Goal: Task Accomplishment & Management: Manage account settings

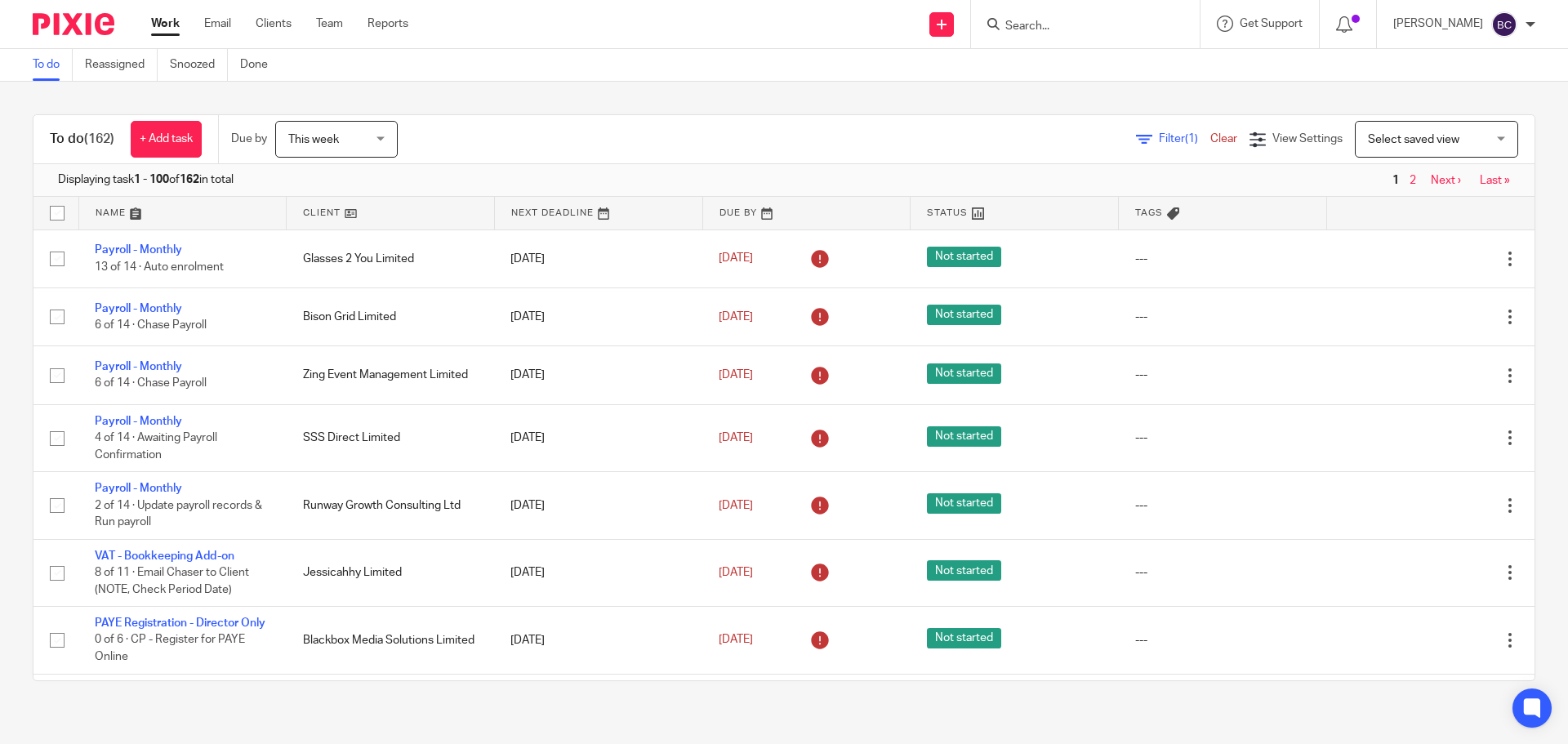
click at [1066, 21] on input "Search" at bounding box center [1077, 26] width 147 height 15
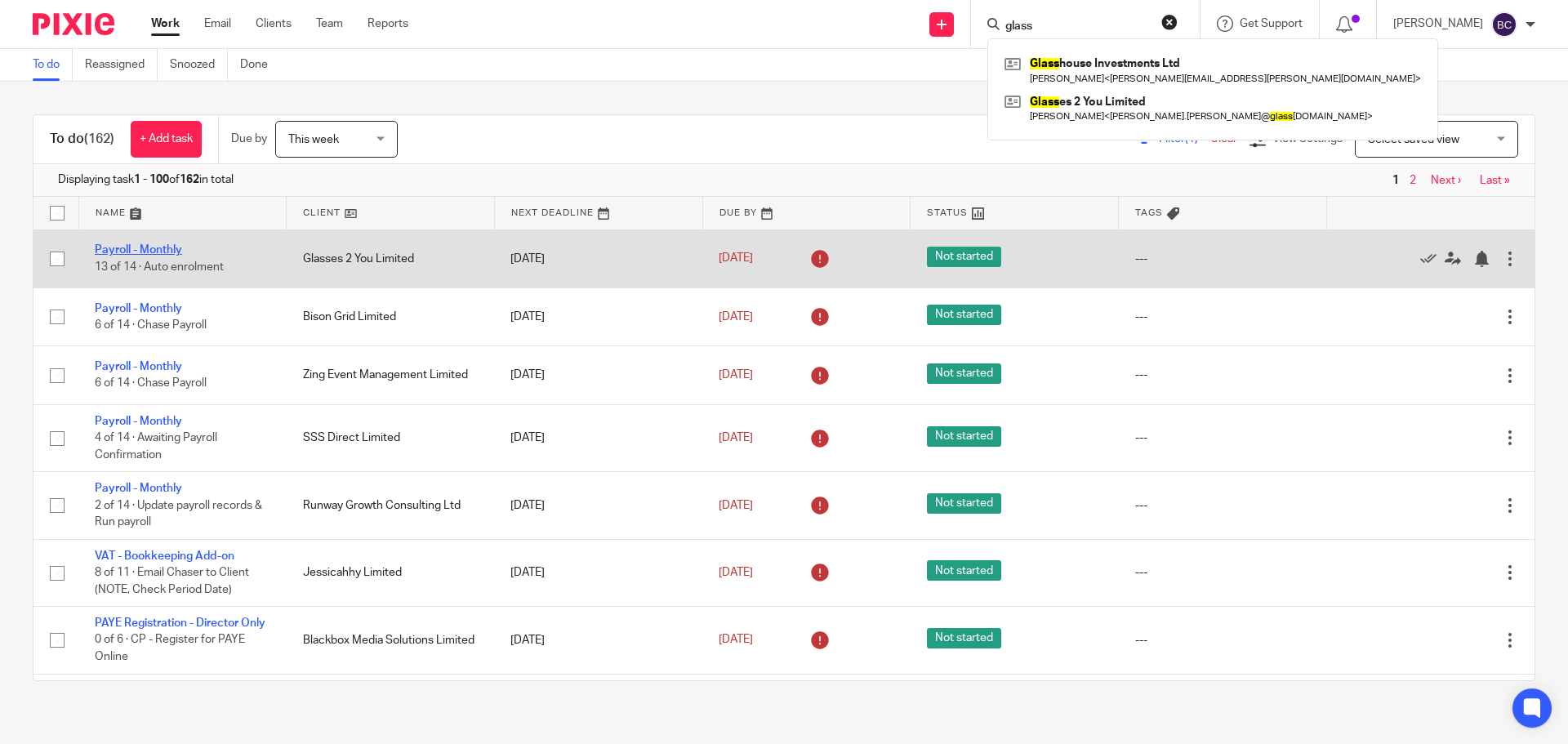
type input "glass"
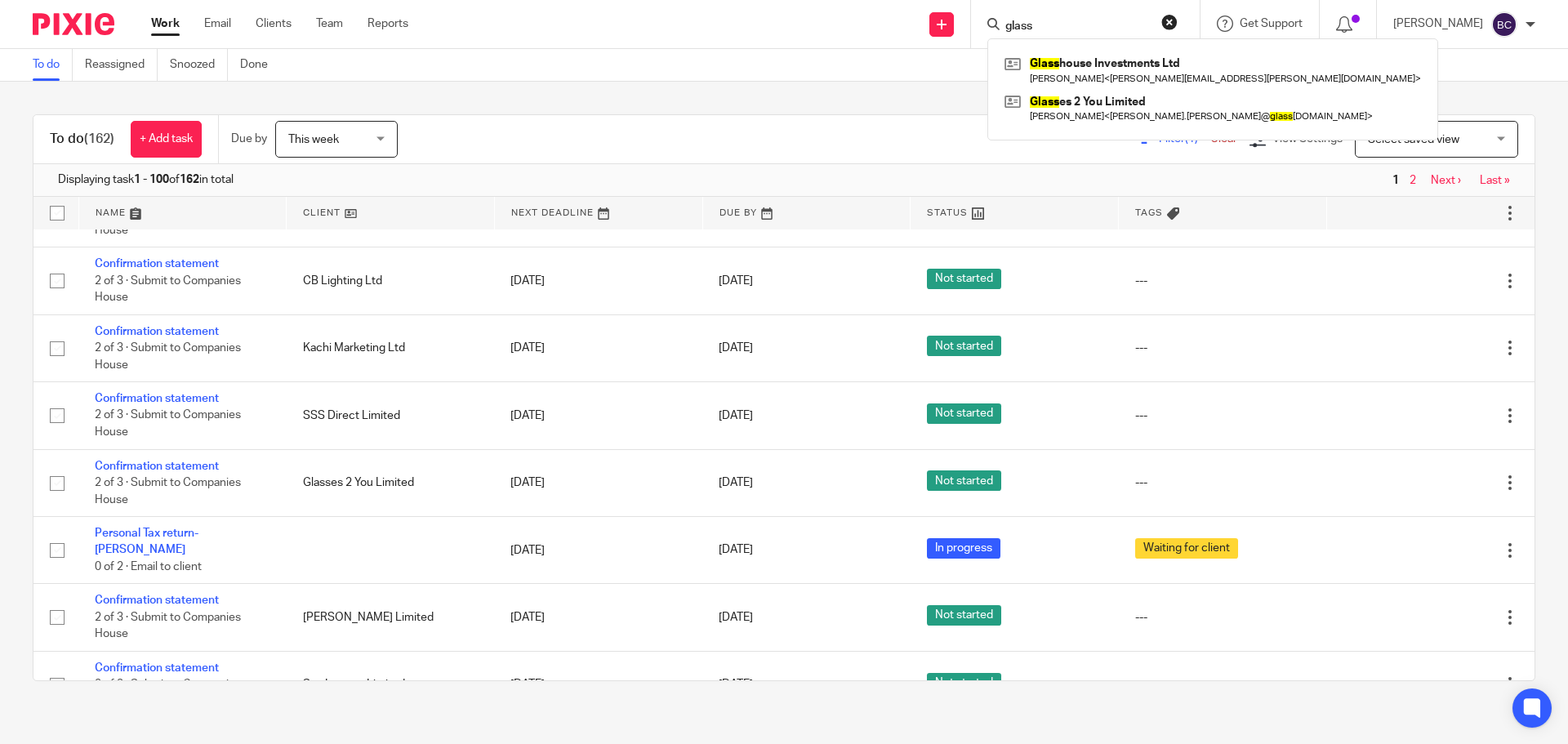
scroll to position [2941, 0]
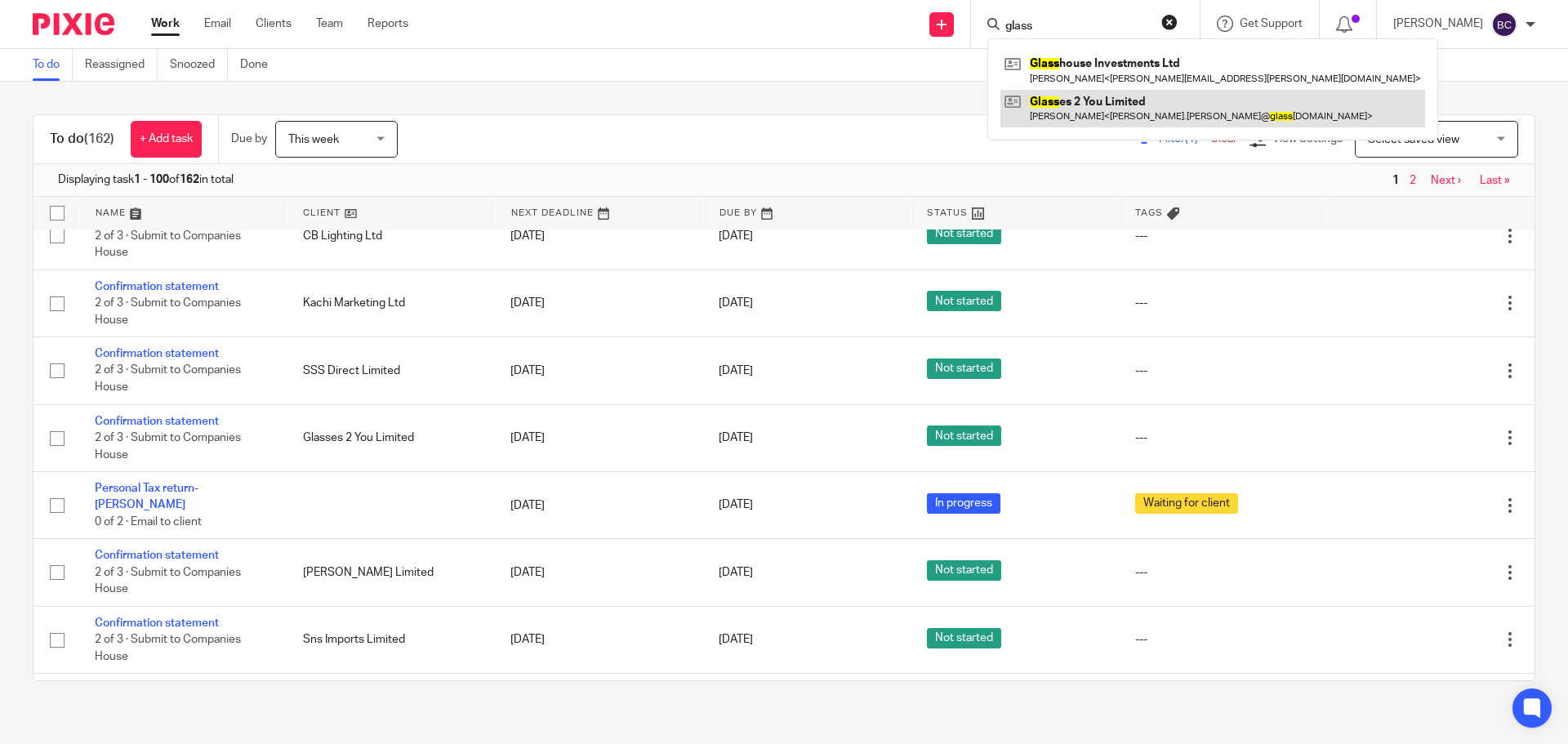
click at [1118, 107] on link at bounding box center [1212, 108] width 425 height 38
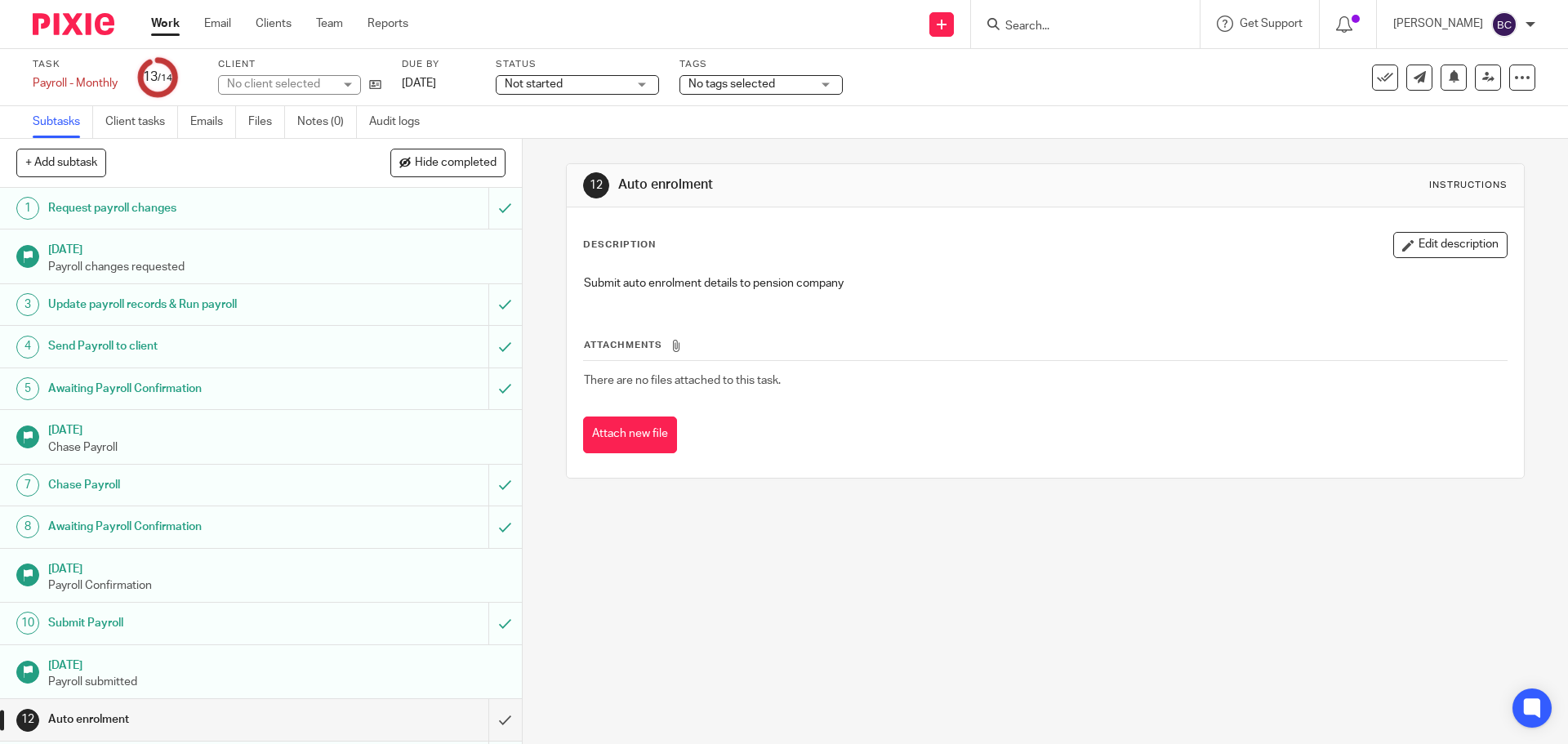
scroll to position [81, 0]
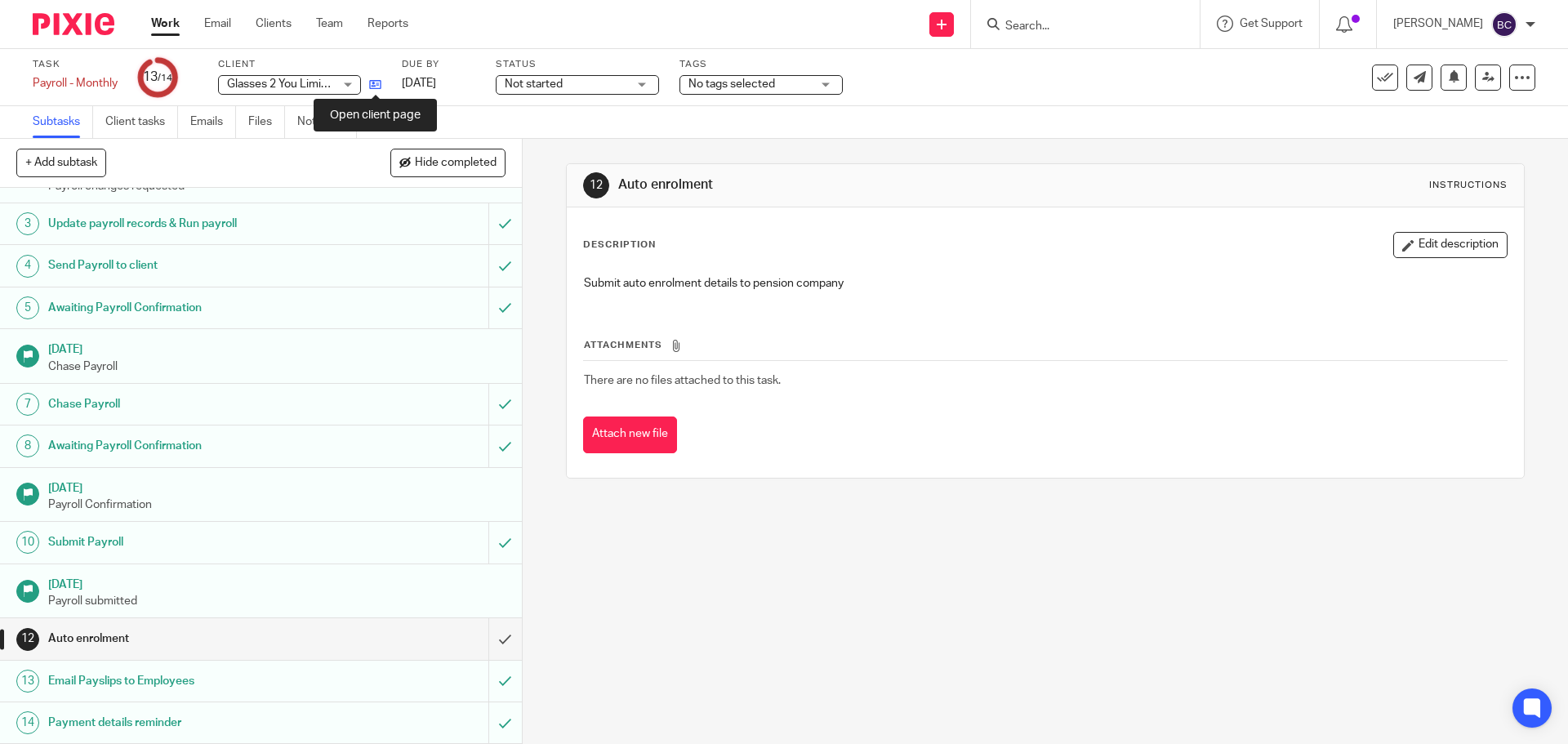
click at [372, 87] on icon at bounding box center [375, 84] width 12 height 12
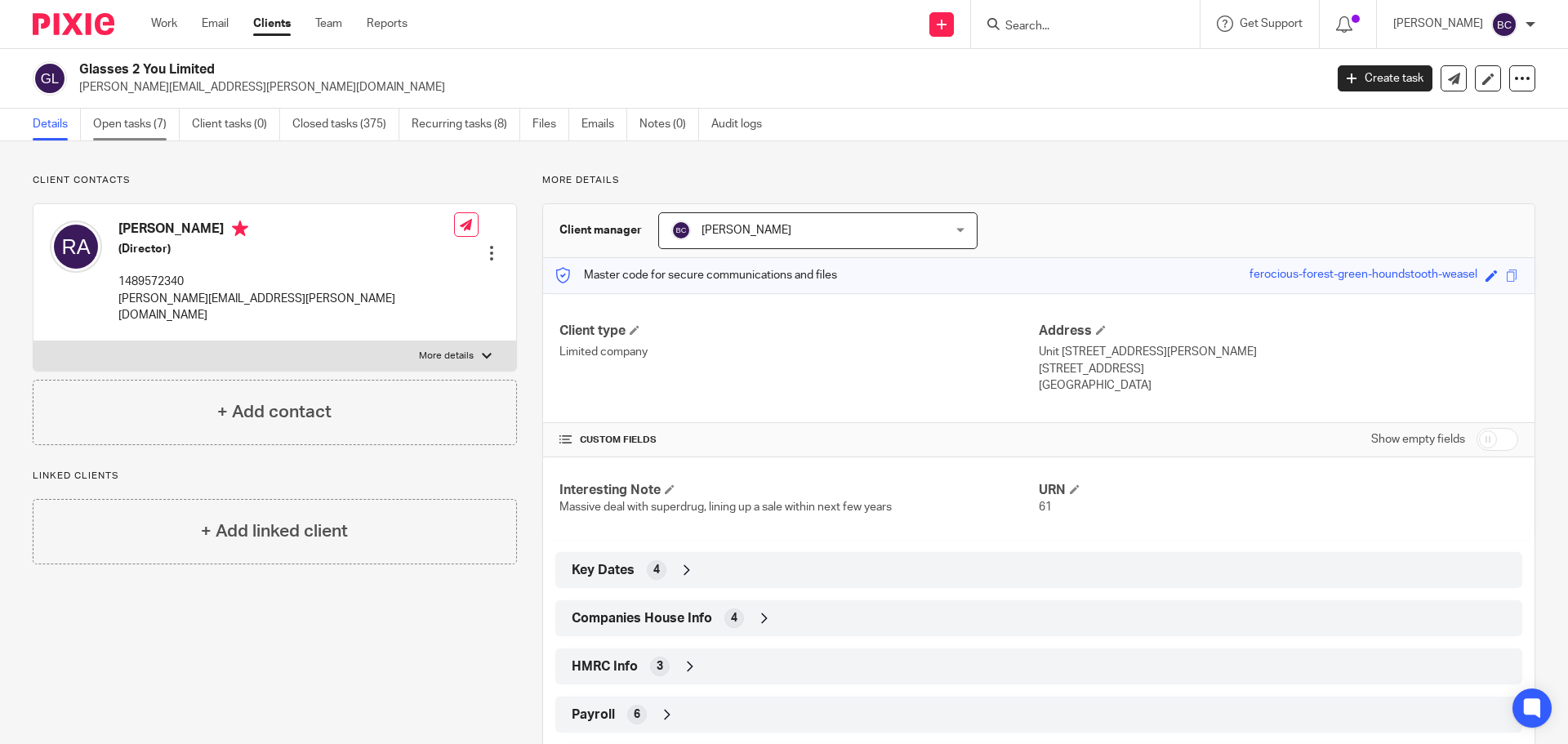
click at [106, 119] on link "Open tasks (7)" at bounding box center [136, 125] width 86 height 32
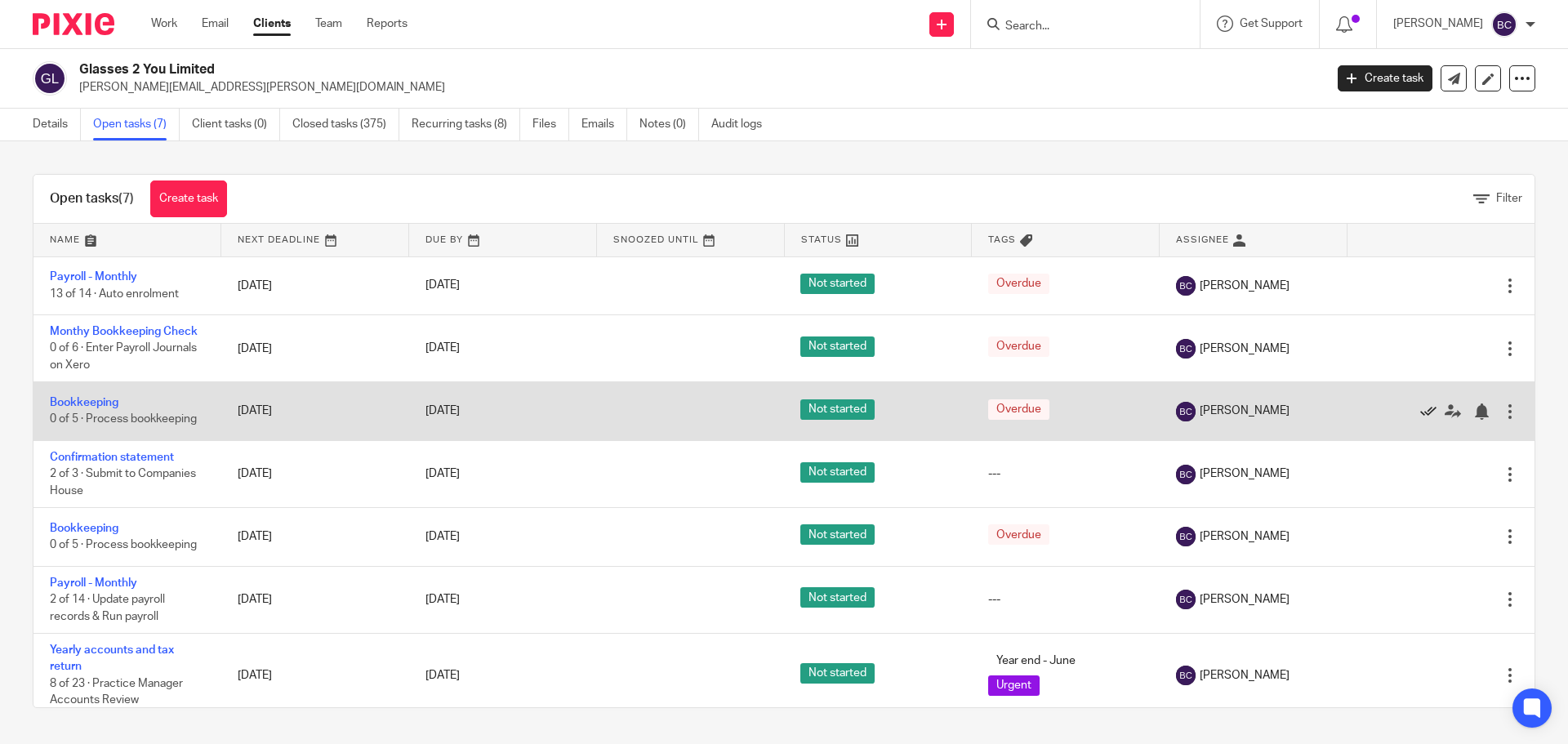
click at [1419, 409] on icon at bounding box center [1427, 412] width 17 height 17
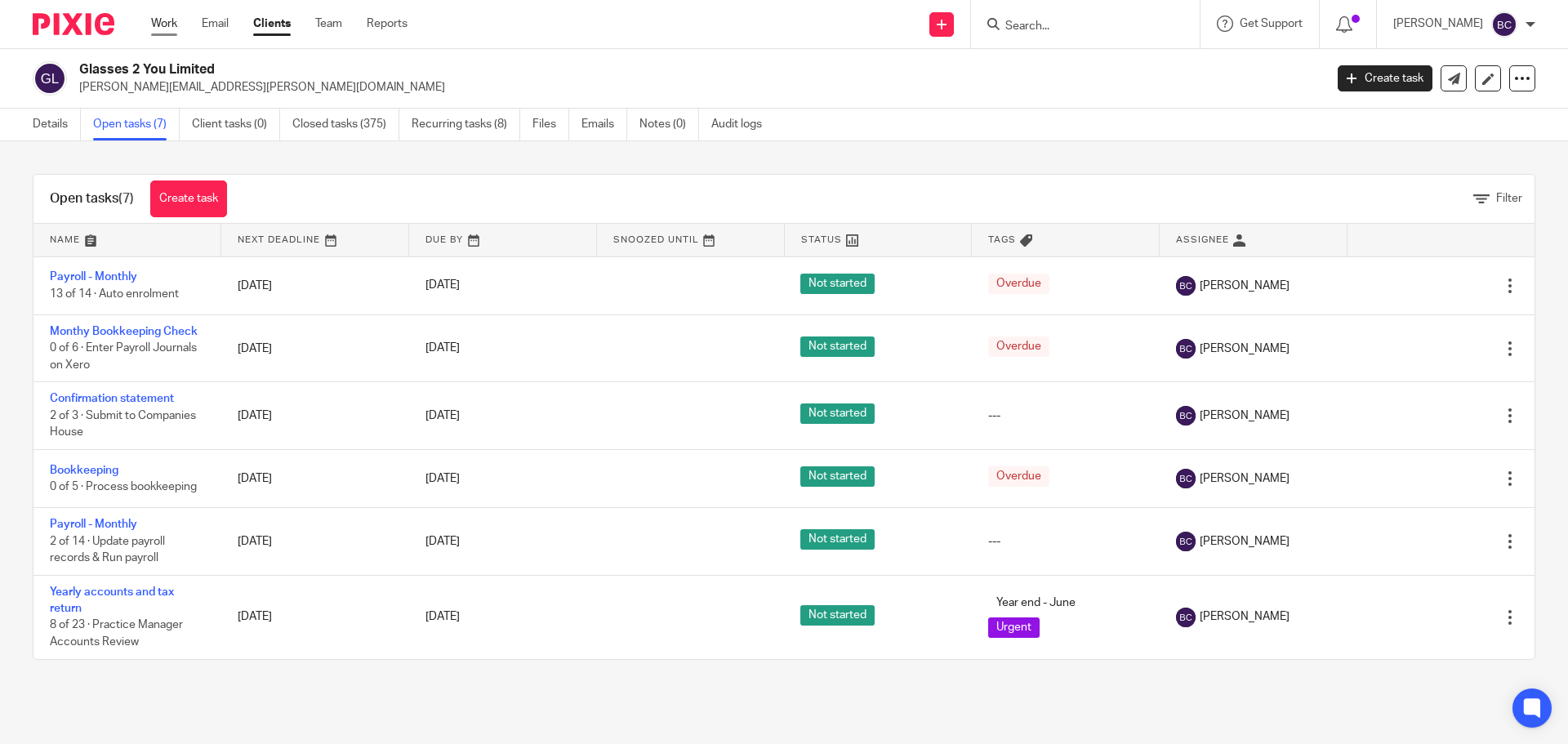
click at [167, 22] on link "Work" at bounding box center [164, 24] width 26 height 17
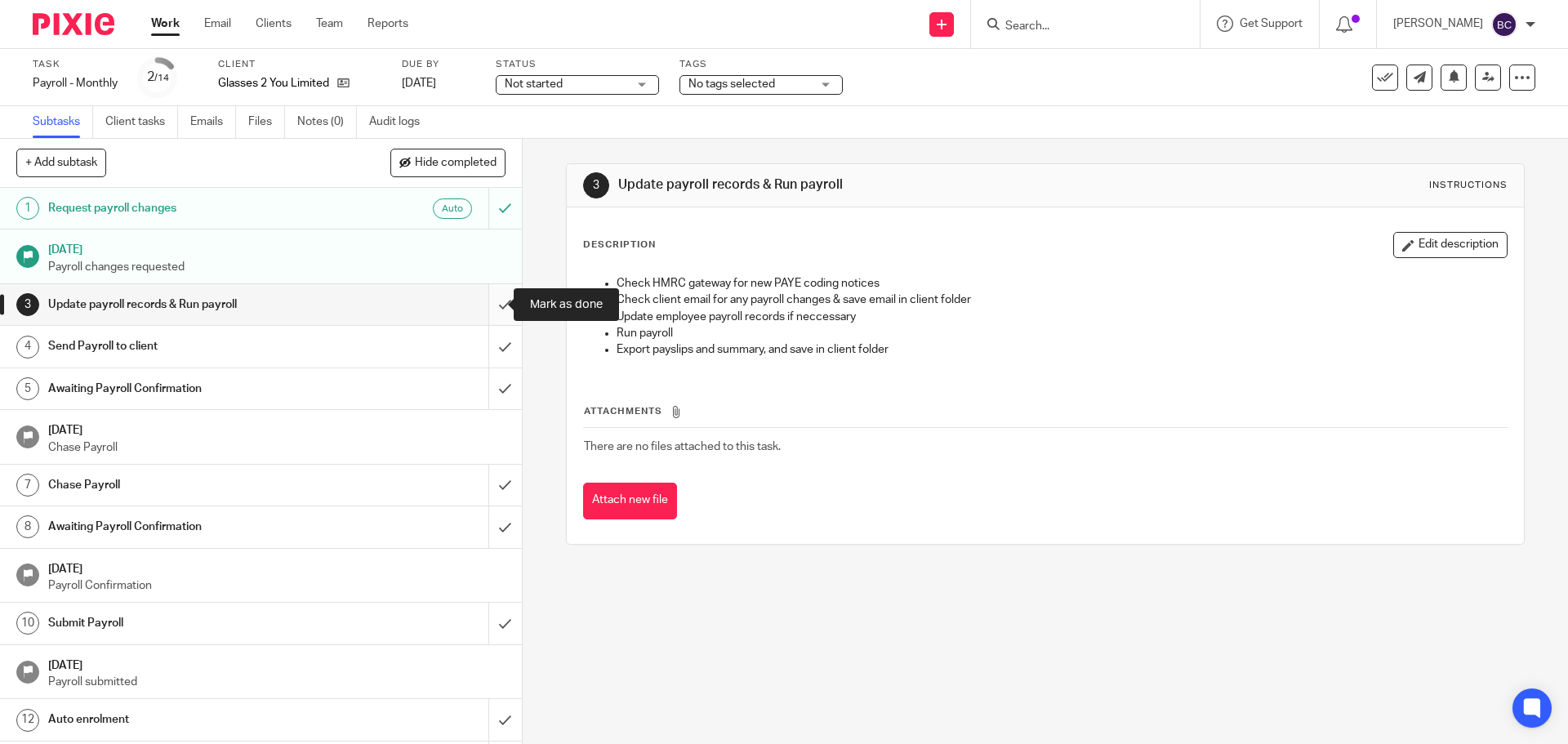
click at [489, 295] on input "submit" at bounding box center [261, 304] width 522 height 40
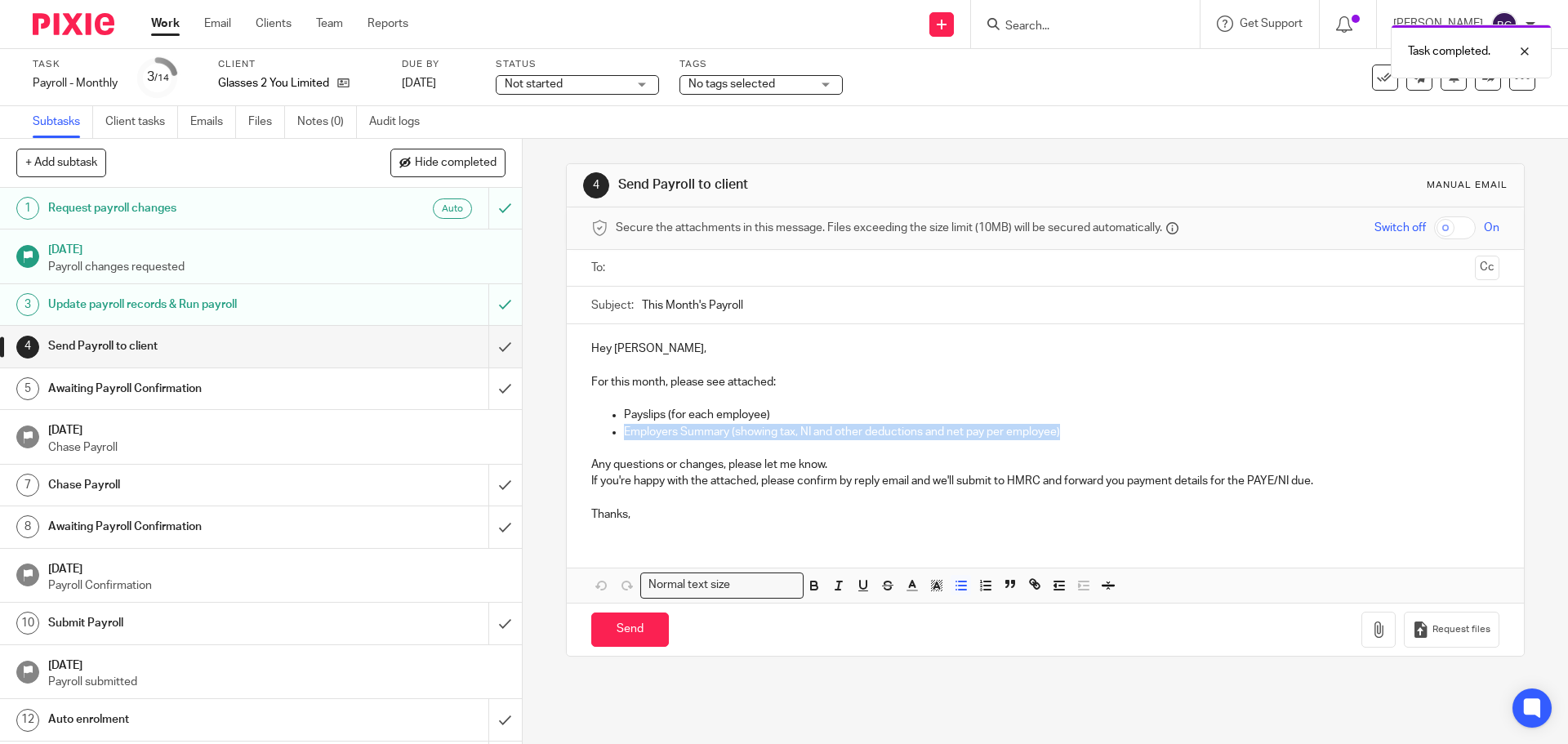
drag, startPoint x: 1066, startPoint y: 431, endPoint x: 587, endPoint y: 430, distance: 479.0
click at [592, 430] on ul "Employers Summary (showing tax, NI and other deductions and net pay per employe…" at bounding box center [1045, 441] width 907 height 33
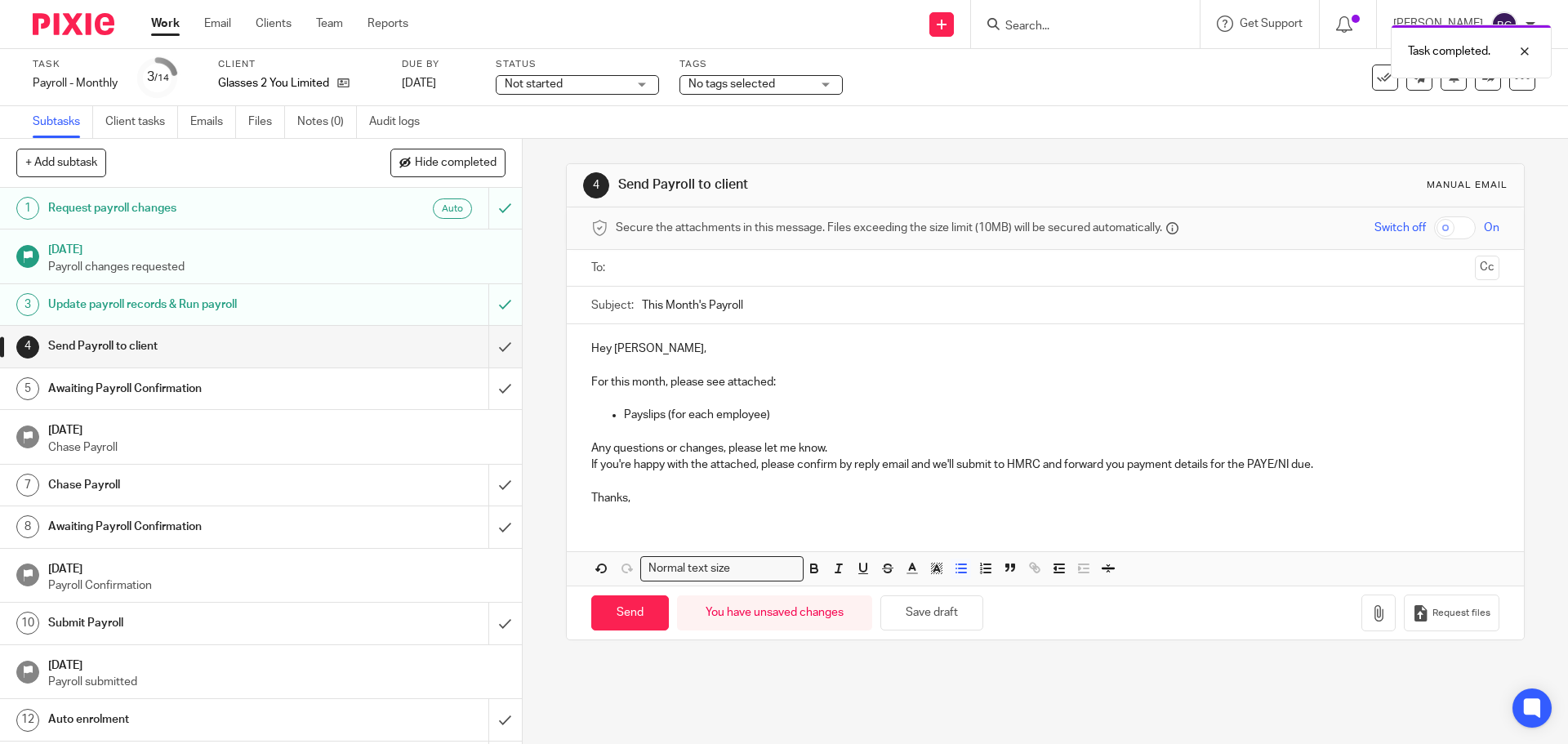
click at [795, 269] on input "text" at bounding box center [1044, 267] width 846 height 18
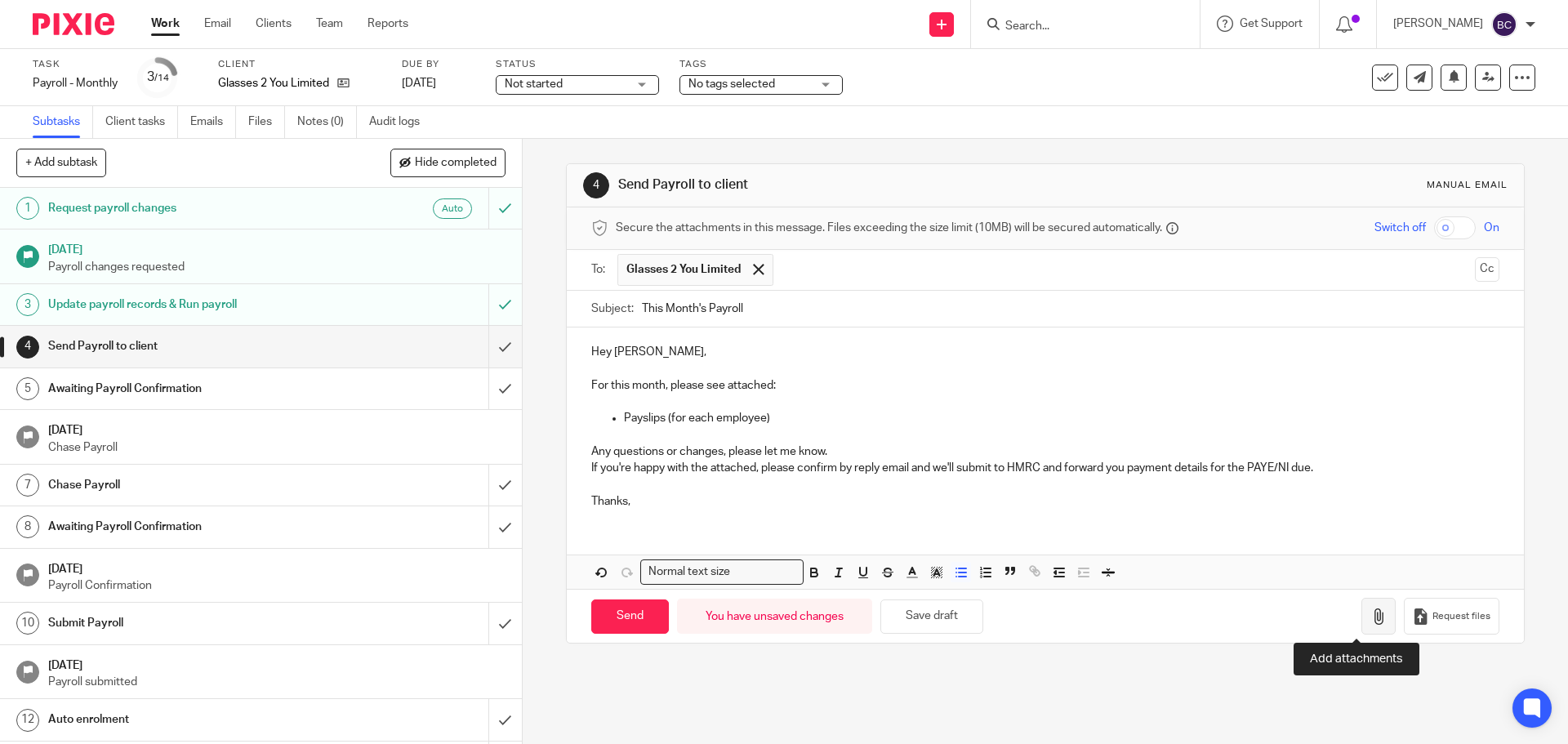
click at [1370, 619] on icon "button" at bounding box center [1378, 616] width 17 height 17
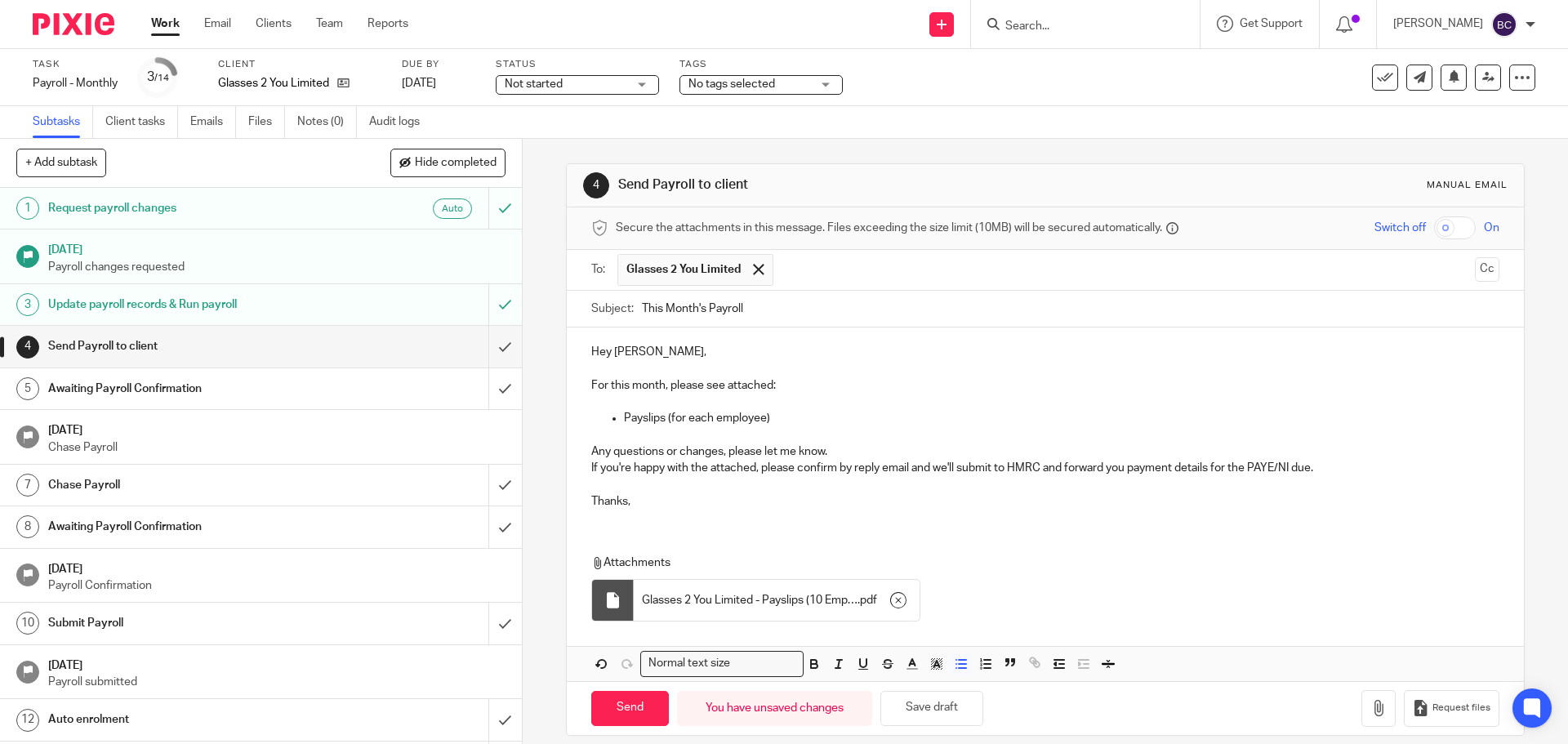
scroll to position [17, 0]
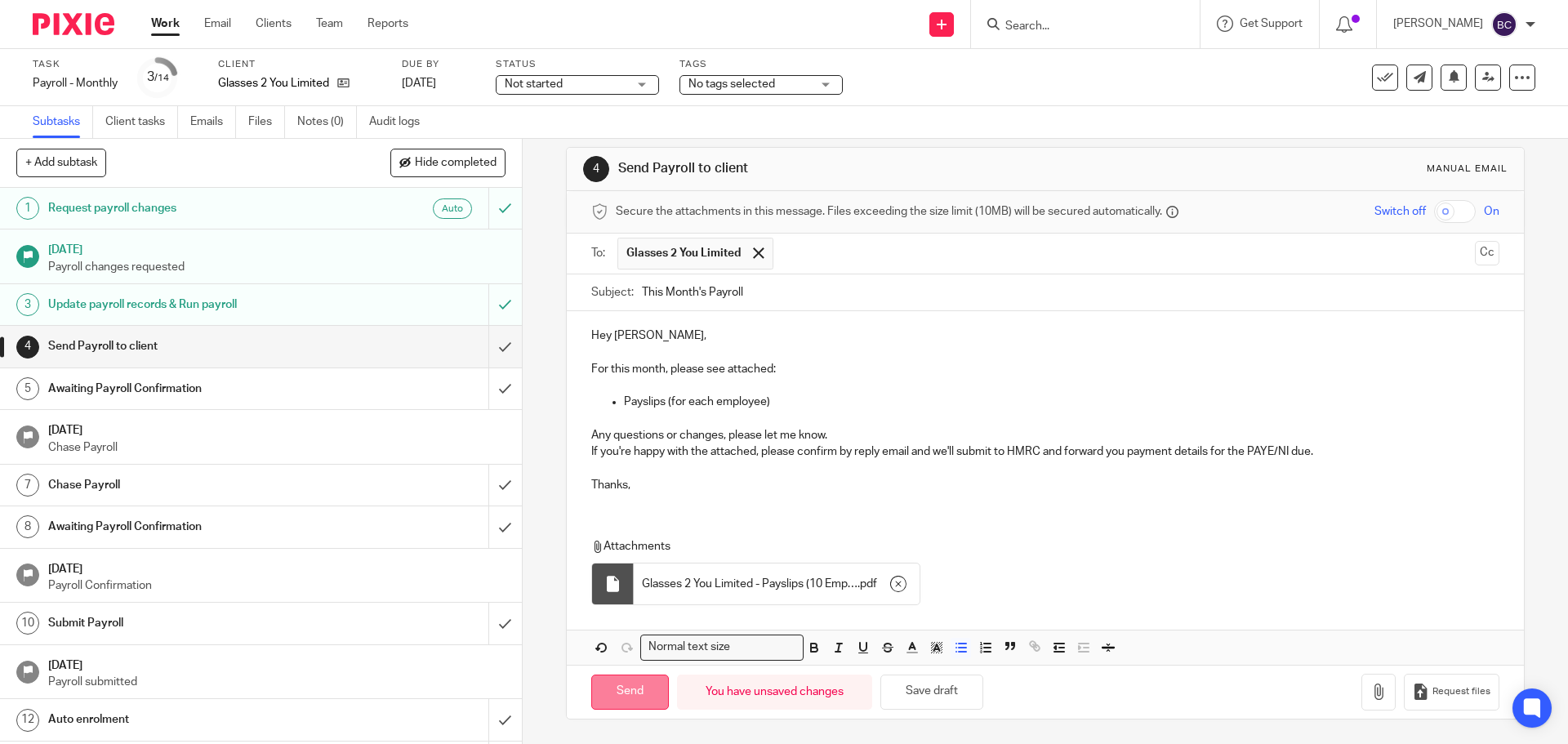
click at [628, 699] on input "Send" at bounding box center [630, 692] width 77 height 35
type input "Sent"
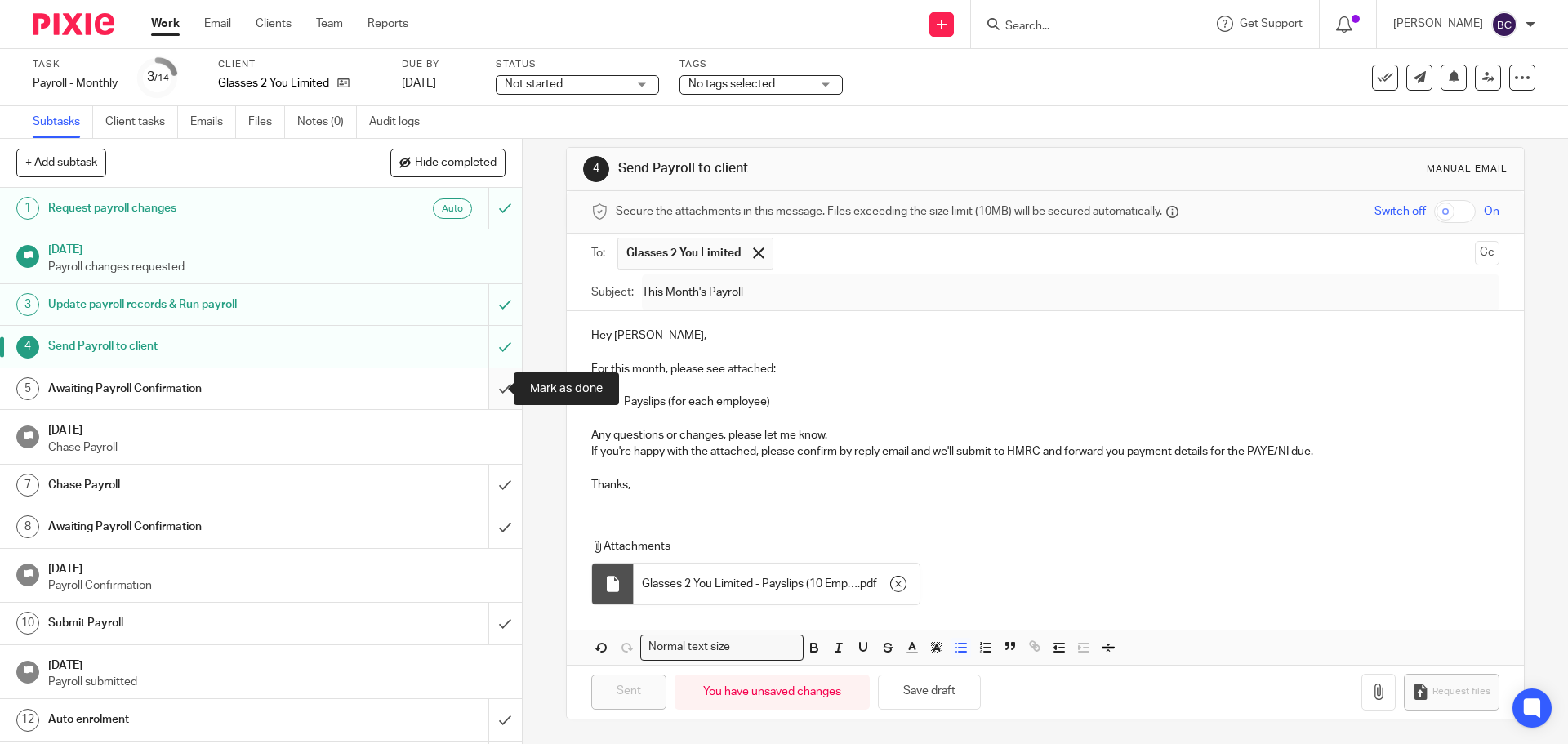
click at [486, 391] on input "submit" at bounding box center [261, 389] width 522 height 40
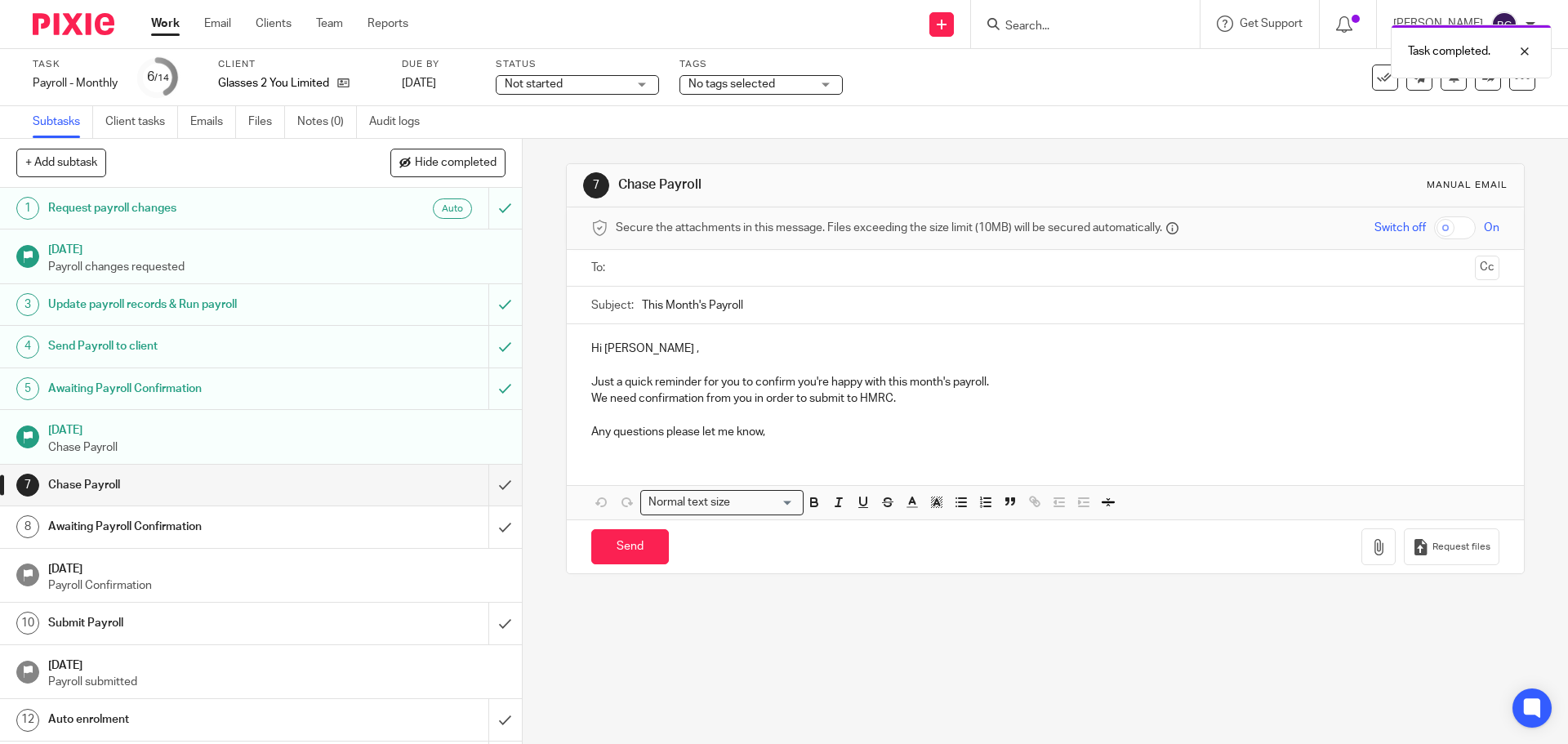
scroll to position [81, 0]
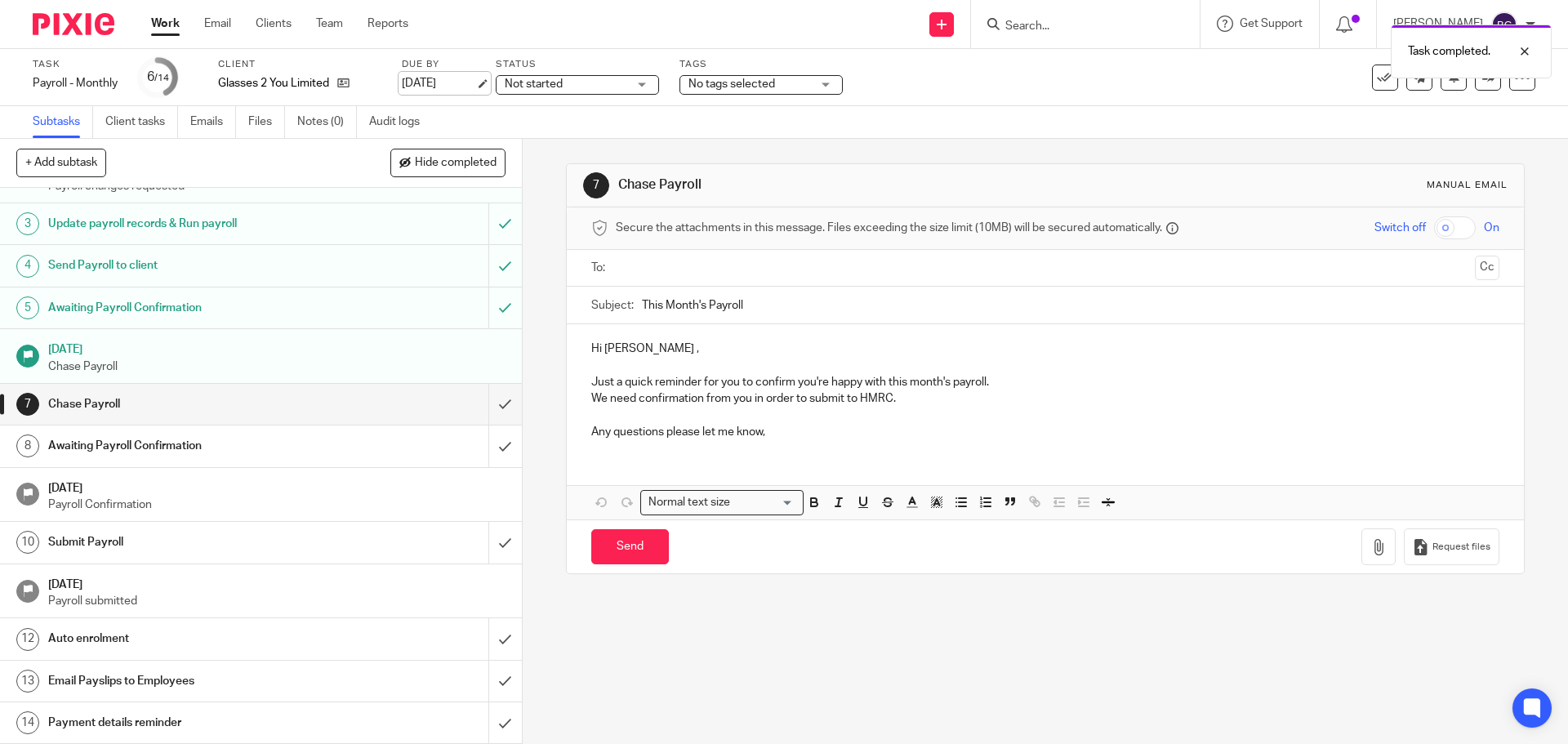
click at [452, 84] on link "[DATE]" at bounding box center [439, 84] width 74 height 18
click at [1514, 82] on icon at bounding box center [1521, 77] width 17 height 17
click at [1477, 139] on link "Advanced task editor" at bounding box center [1459, 142] width 108 height 11
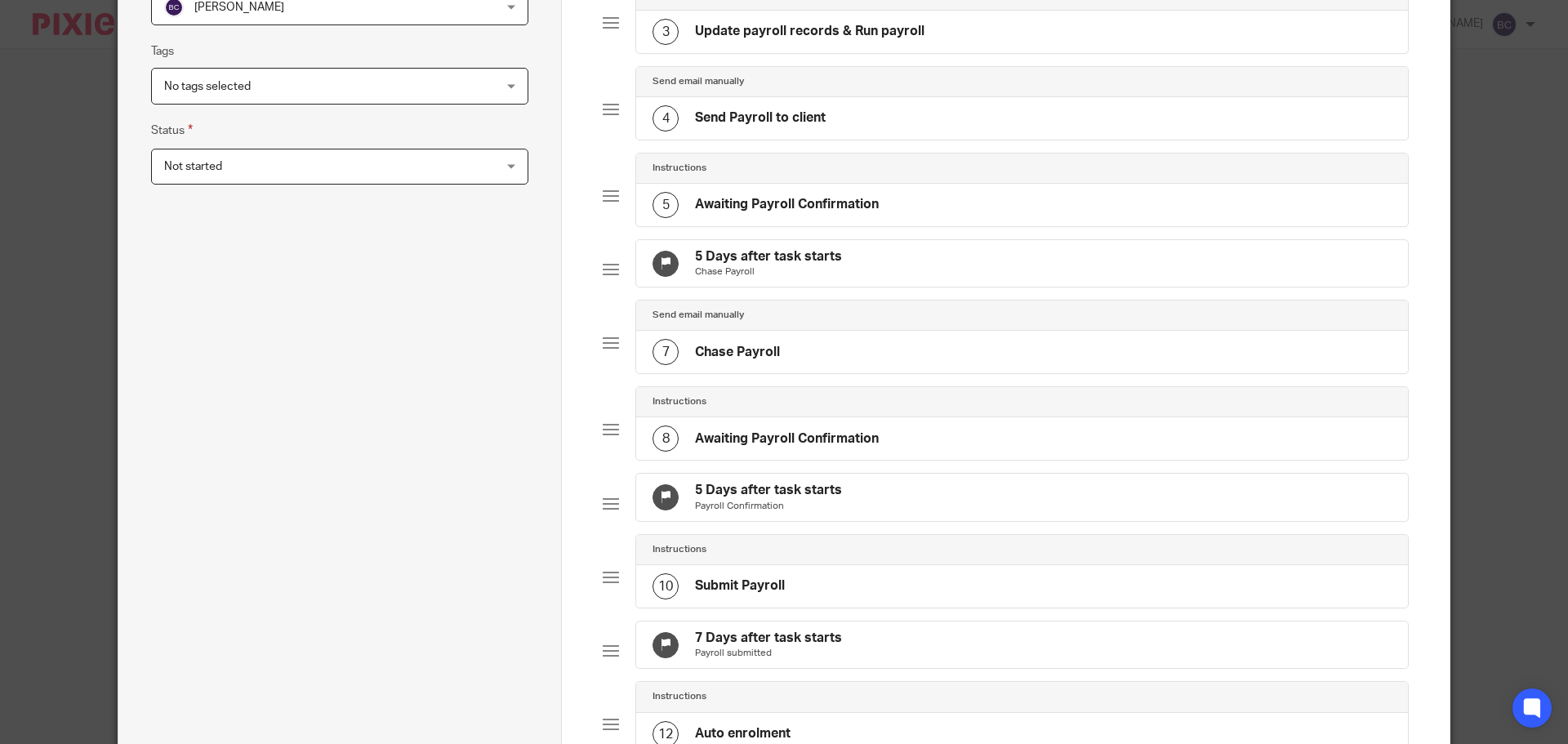
scroll to position [408, 0]
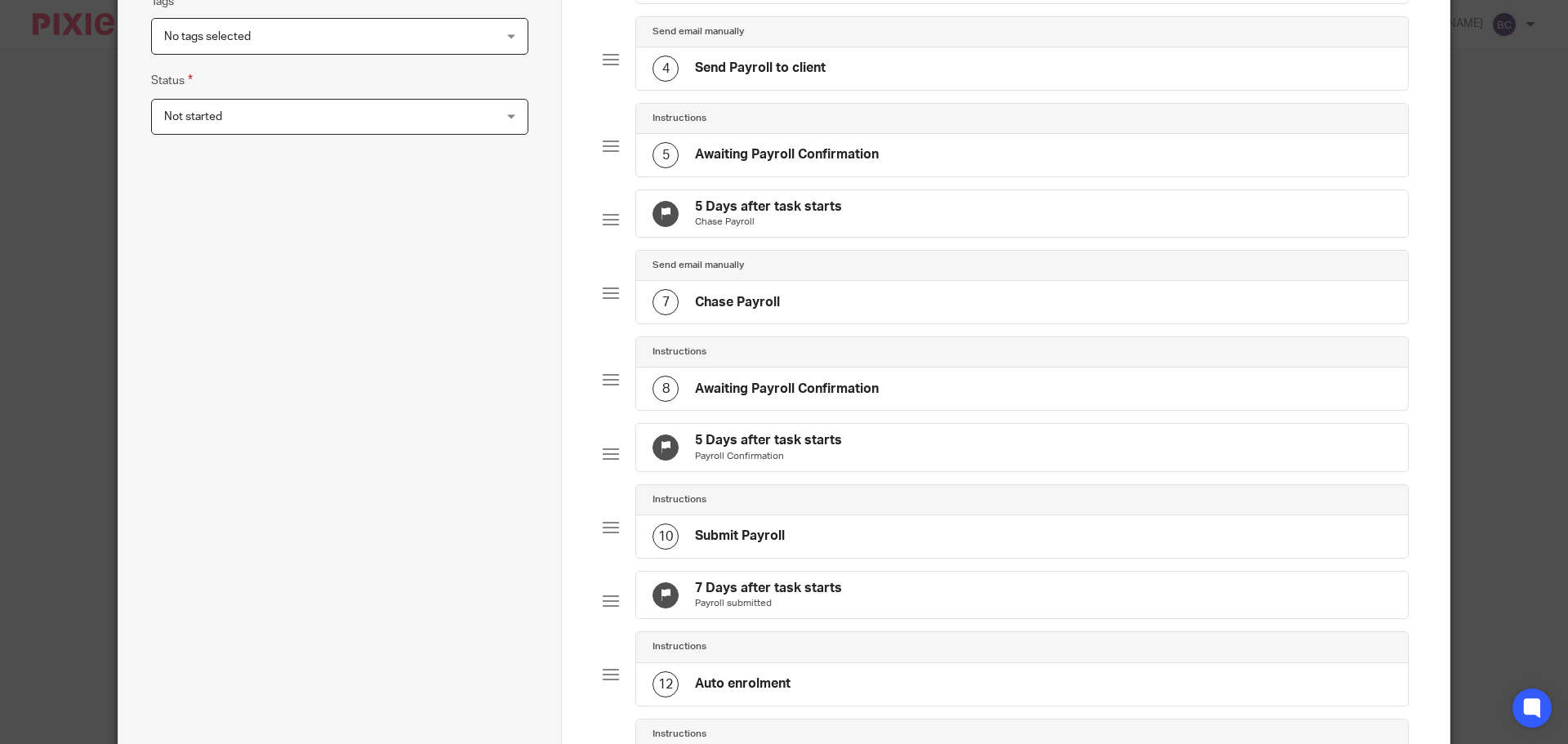
click at [879, 471] on div "5 Days after task starts Payroll Confirmation" at bounding box center [1022, 448] width 772 height 47
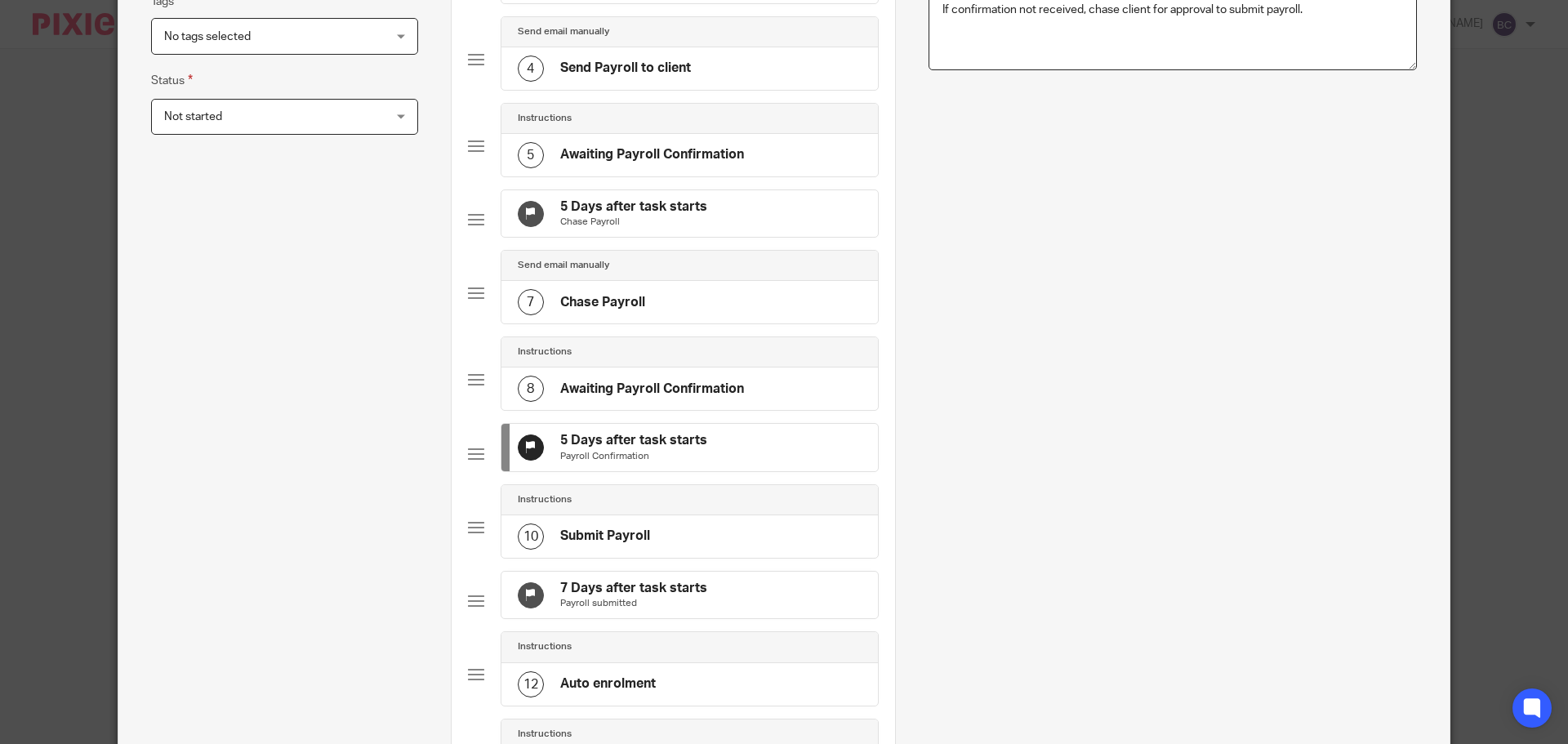
scroll to position [0, 0]
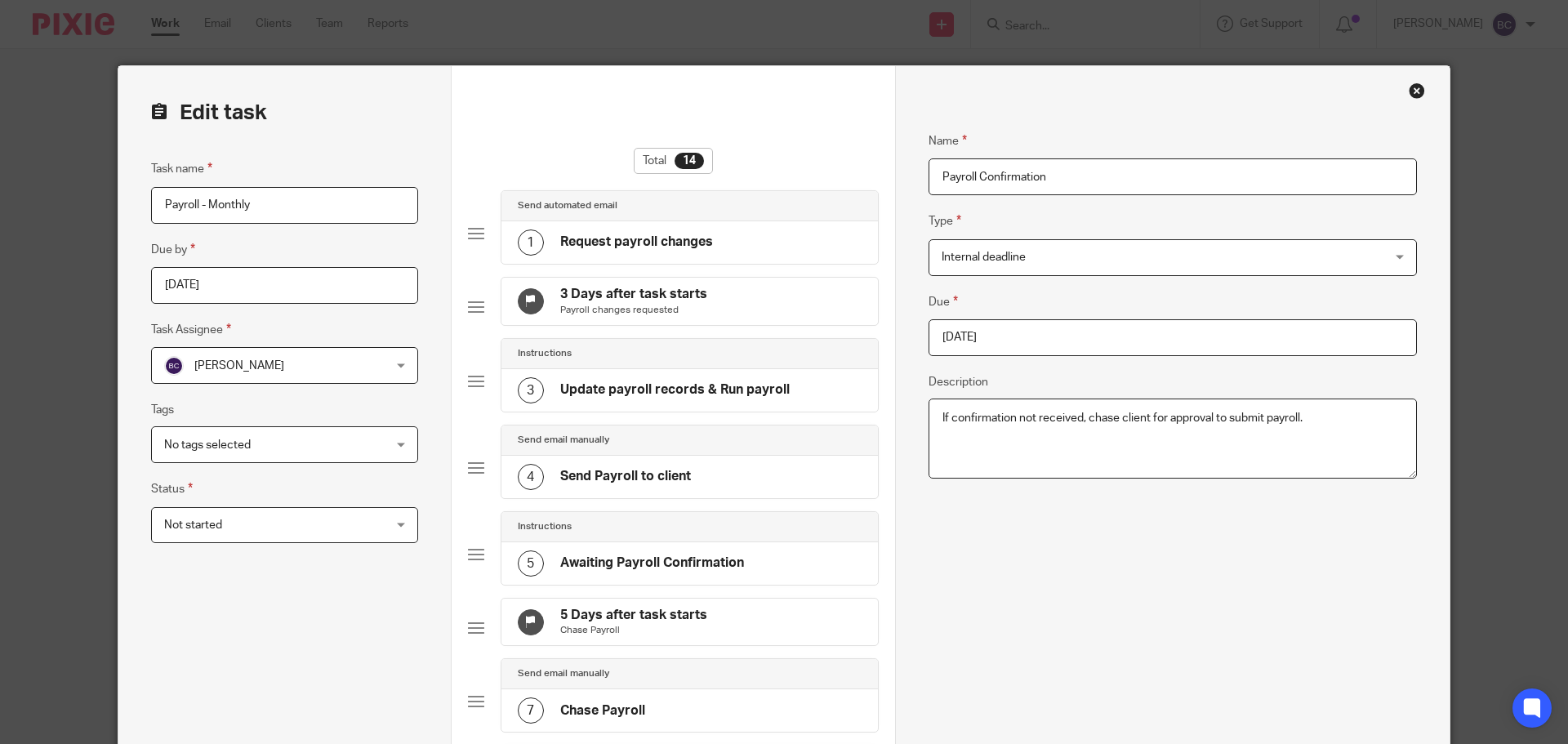
click at [1029, 346] on input "2025-09-19" at bounding box center [1172, 338] width 489 height 37
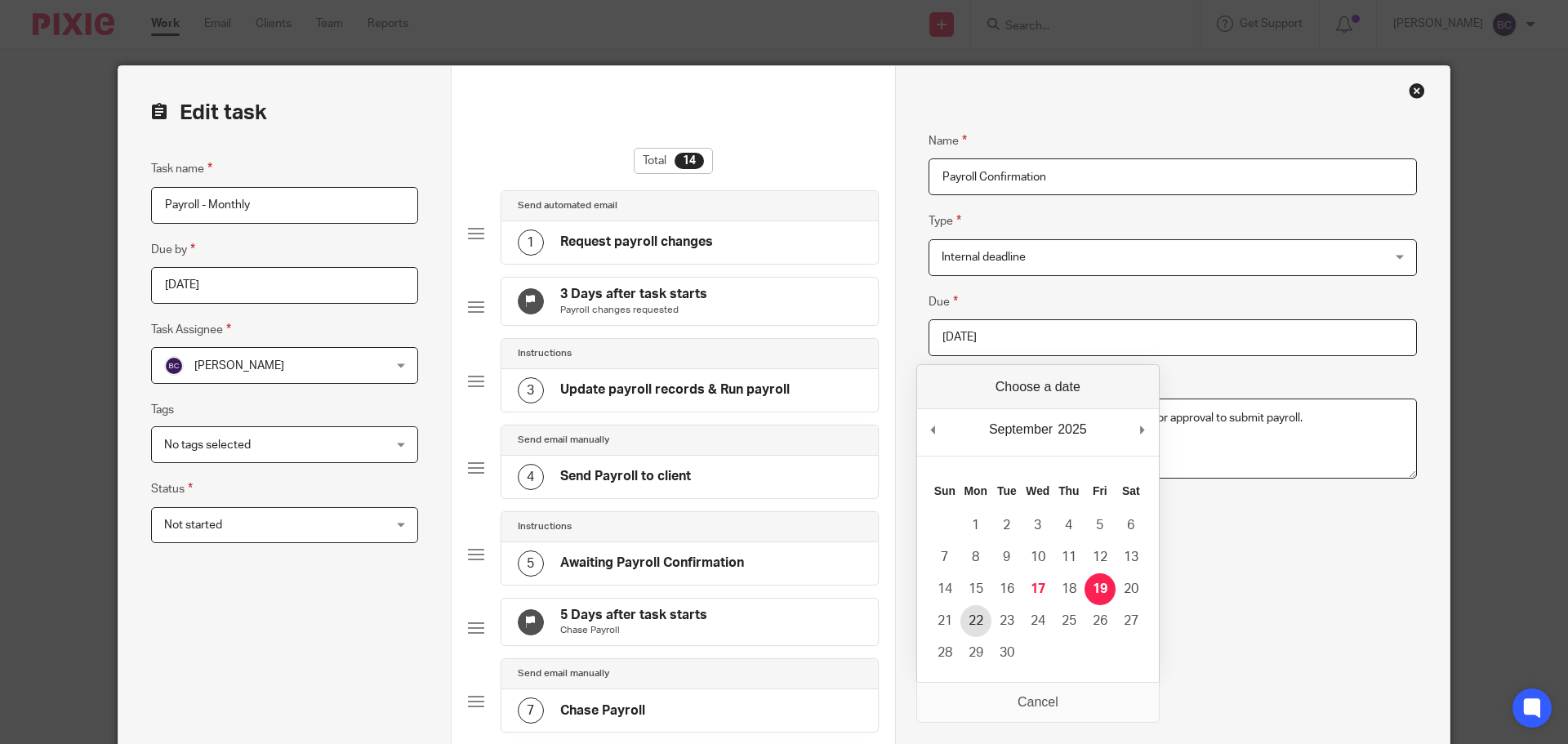
type input "2025-09-22"
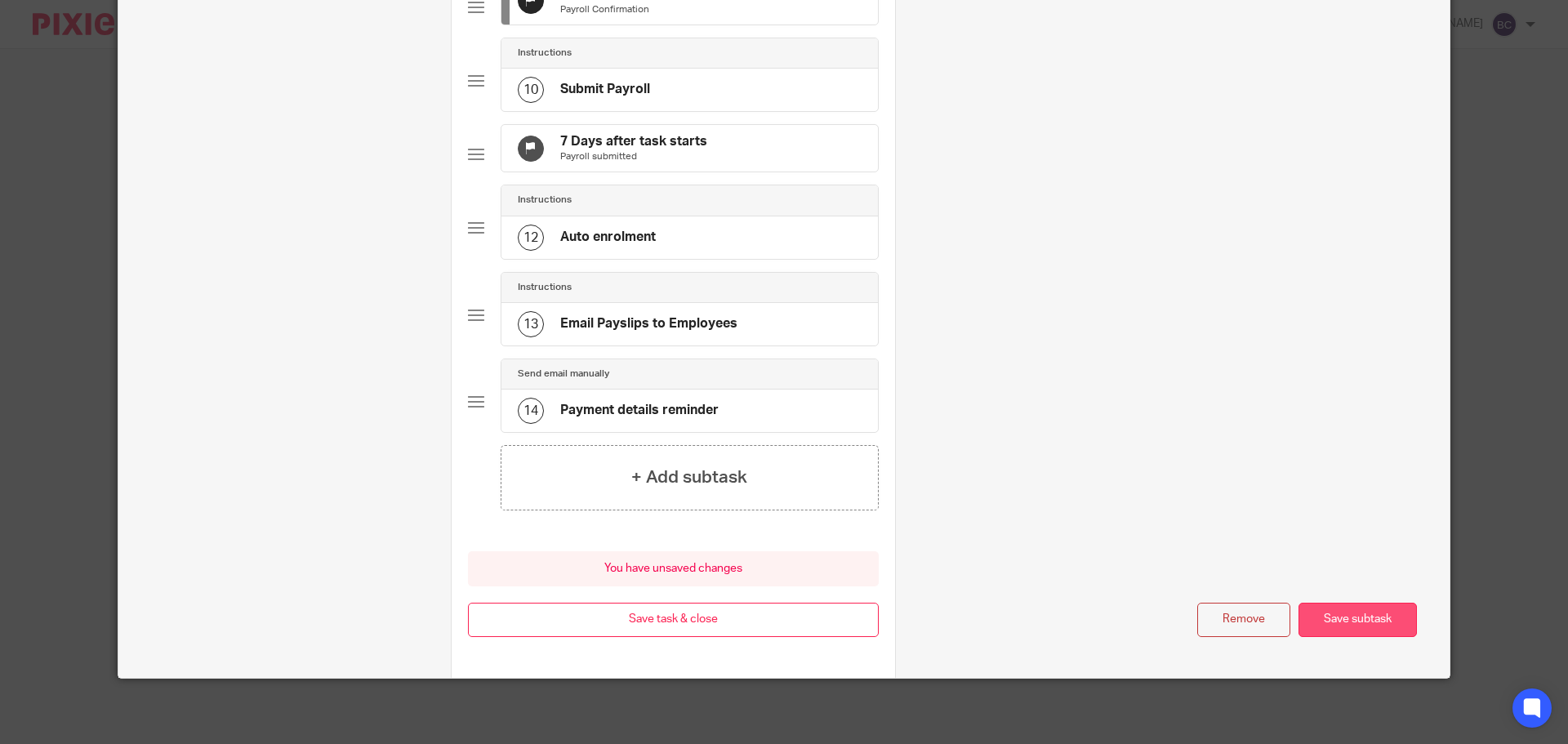
click at [1333, 607] on button "Save subtask" at bounding box center [1357, 621] width 119 height 35
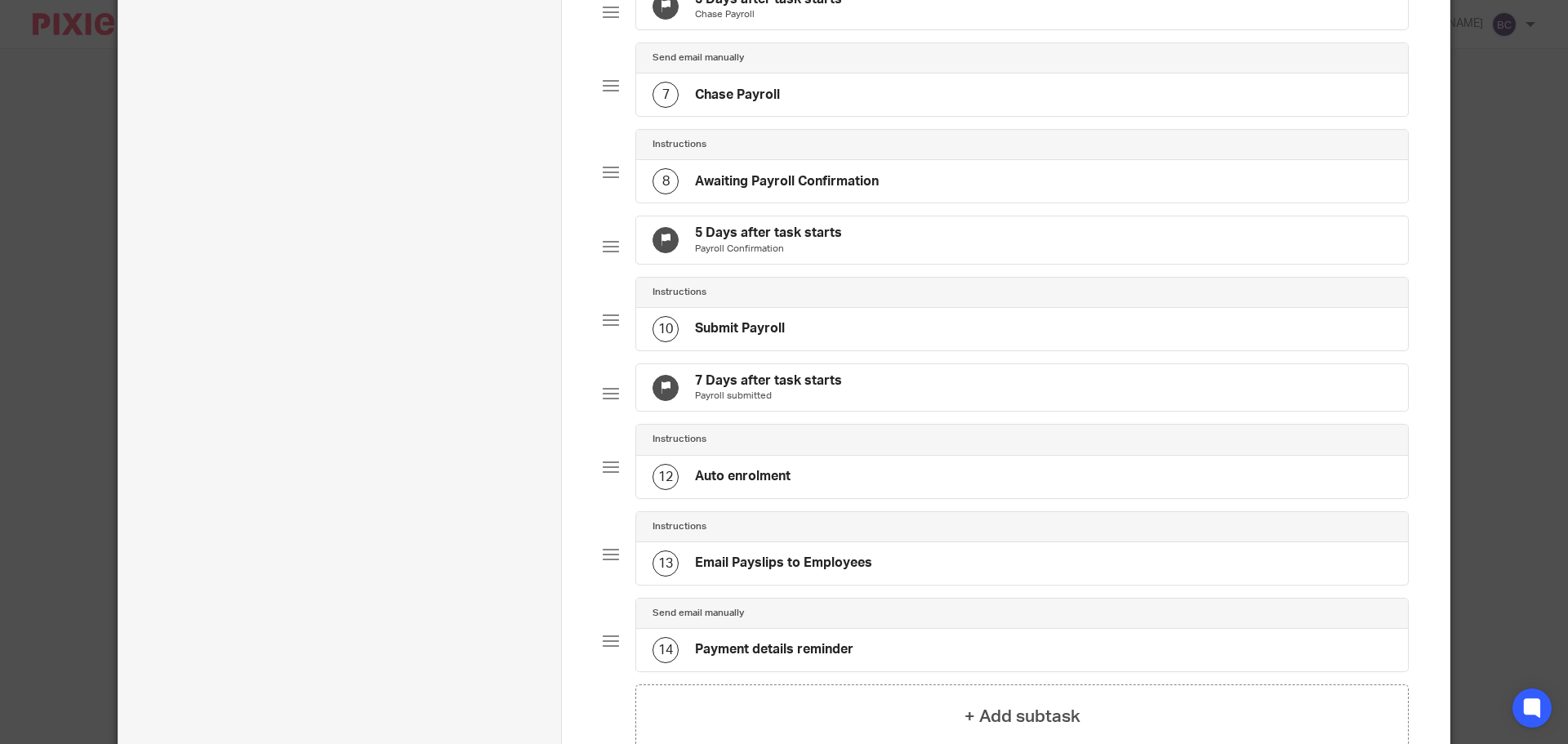
scroll to position [530, 0]
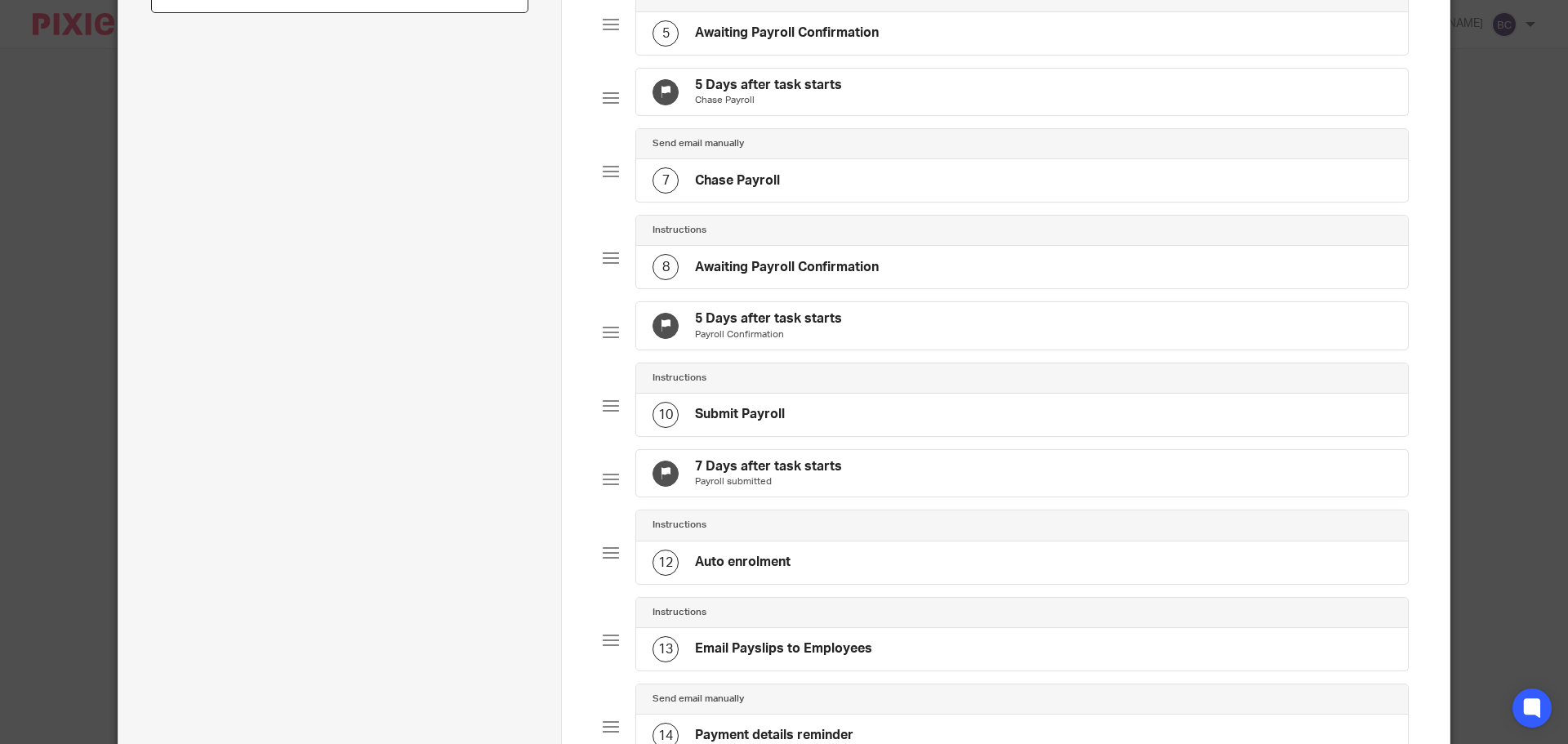
click at [882, 498] on div "7 Days after task starts Payroll submitted" at bounding box center [1022, 474] width 772 height 47
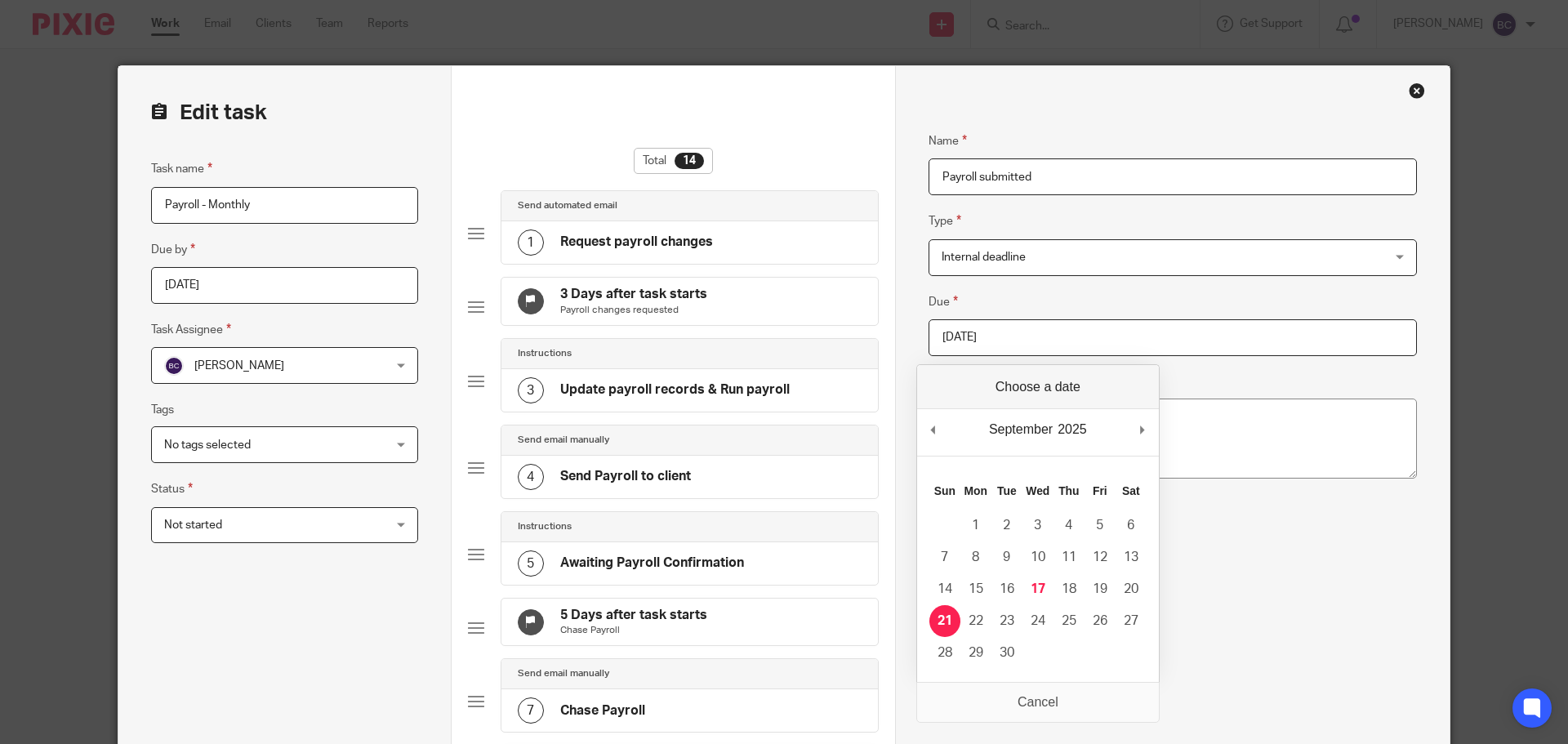
click at [1031, 341] on input "2025-09-21" at bounding box center [1172, 338] width 489 height 37
type input "2025-09-25"
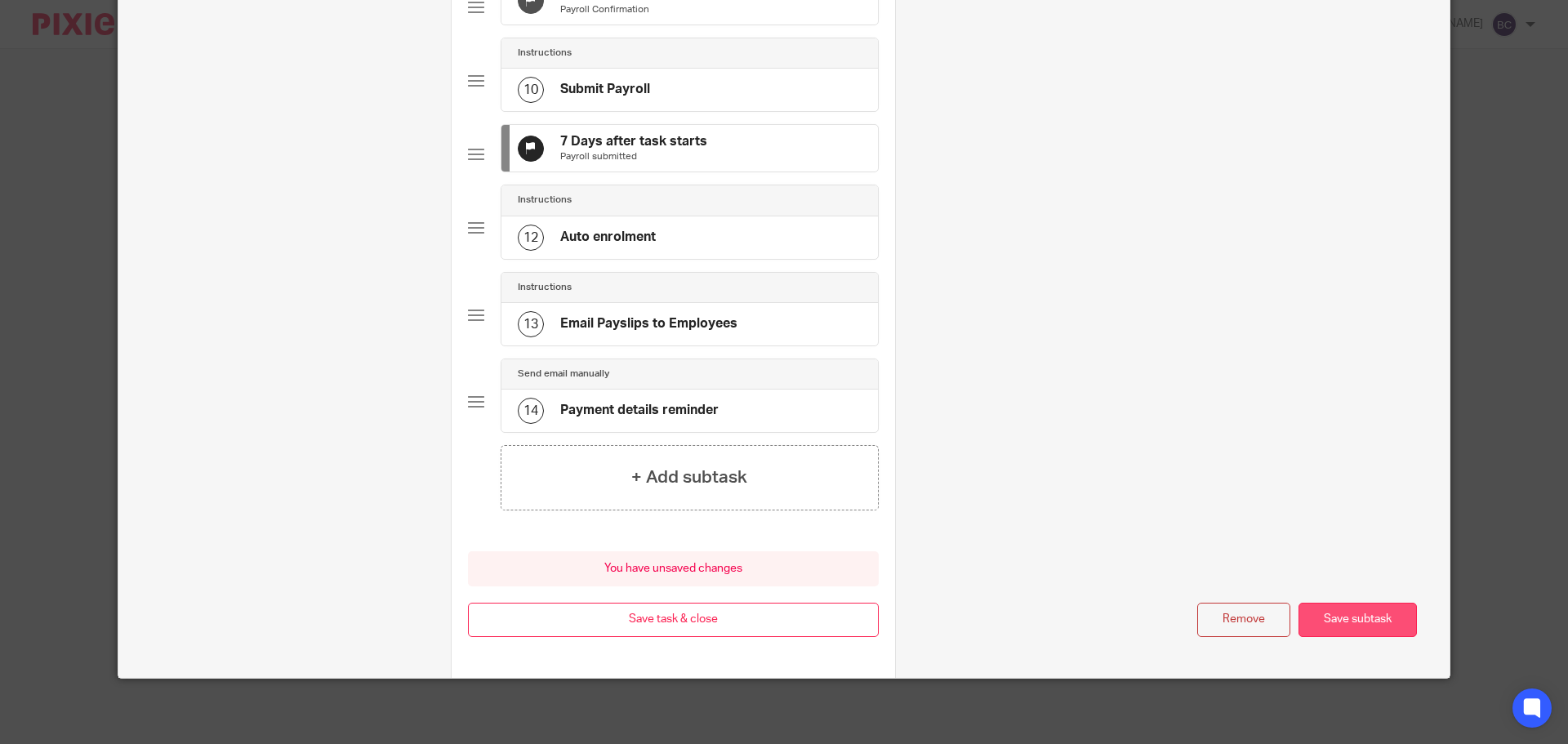
click at [1397, 622] on button "Save subtask" at bounding box center [1357, 621] width 119 height 35
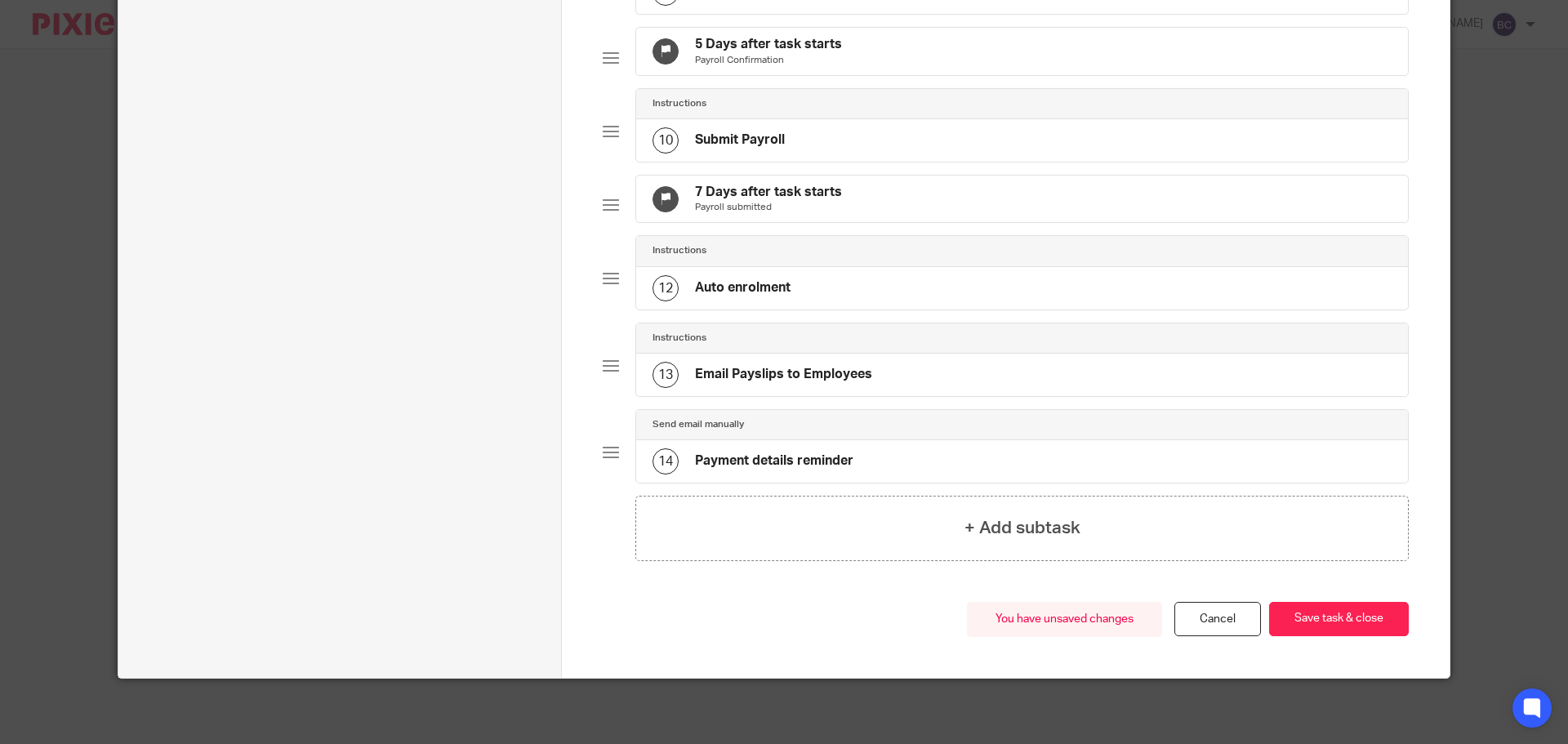
scroll to position [857, 0]
click at [1323, 620] on button "Save task & close" at bounding box center [1339, 620] width 140 height 35
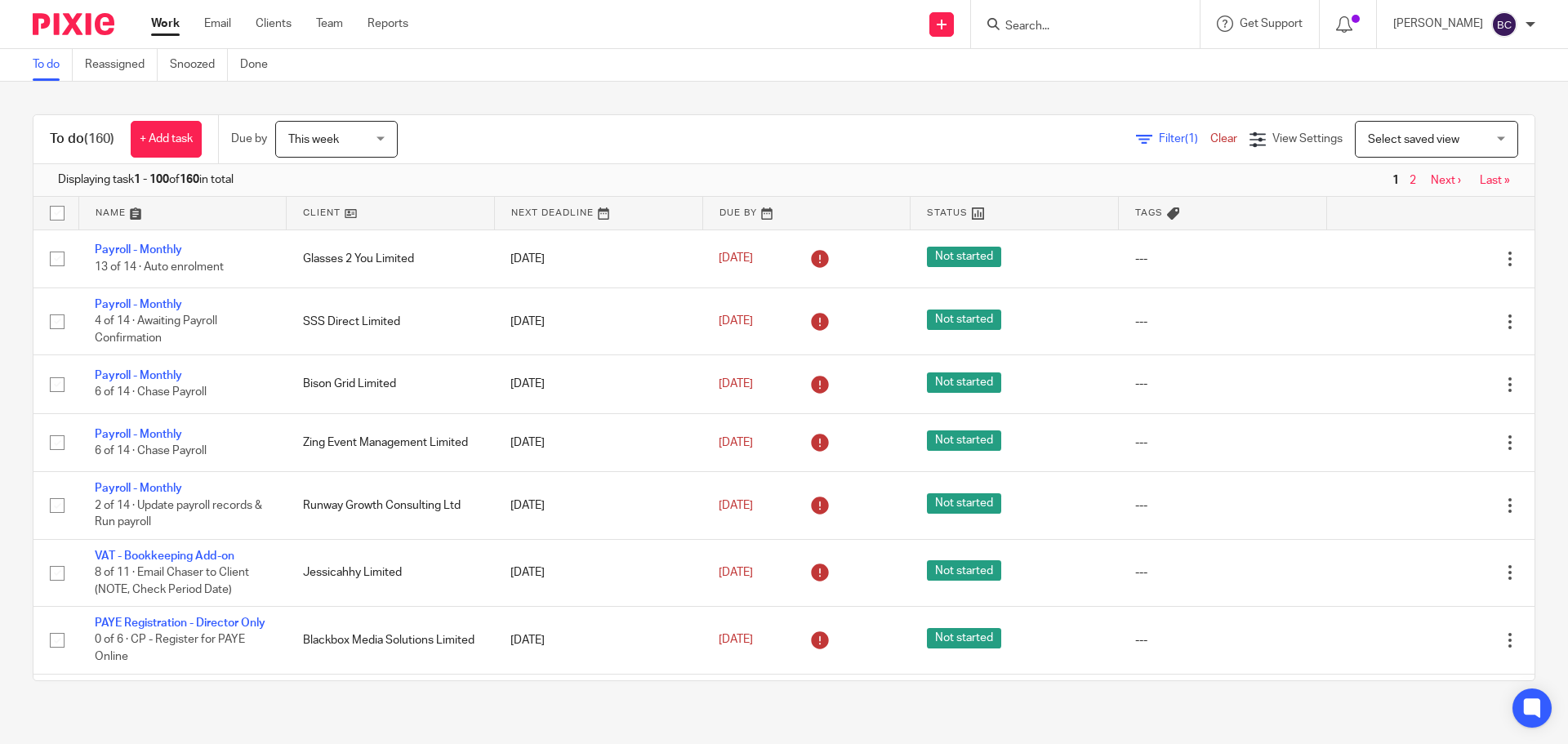
click at [1403, 140] on span "Select saved view" at bounding box center [1413, 139] width 91 height 11
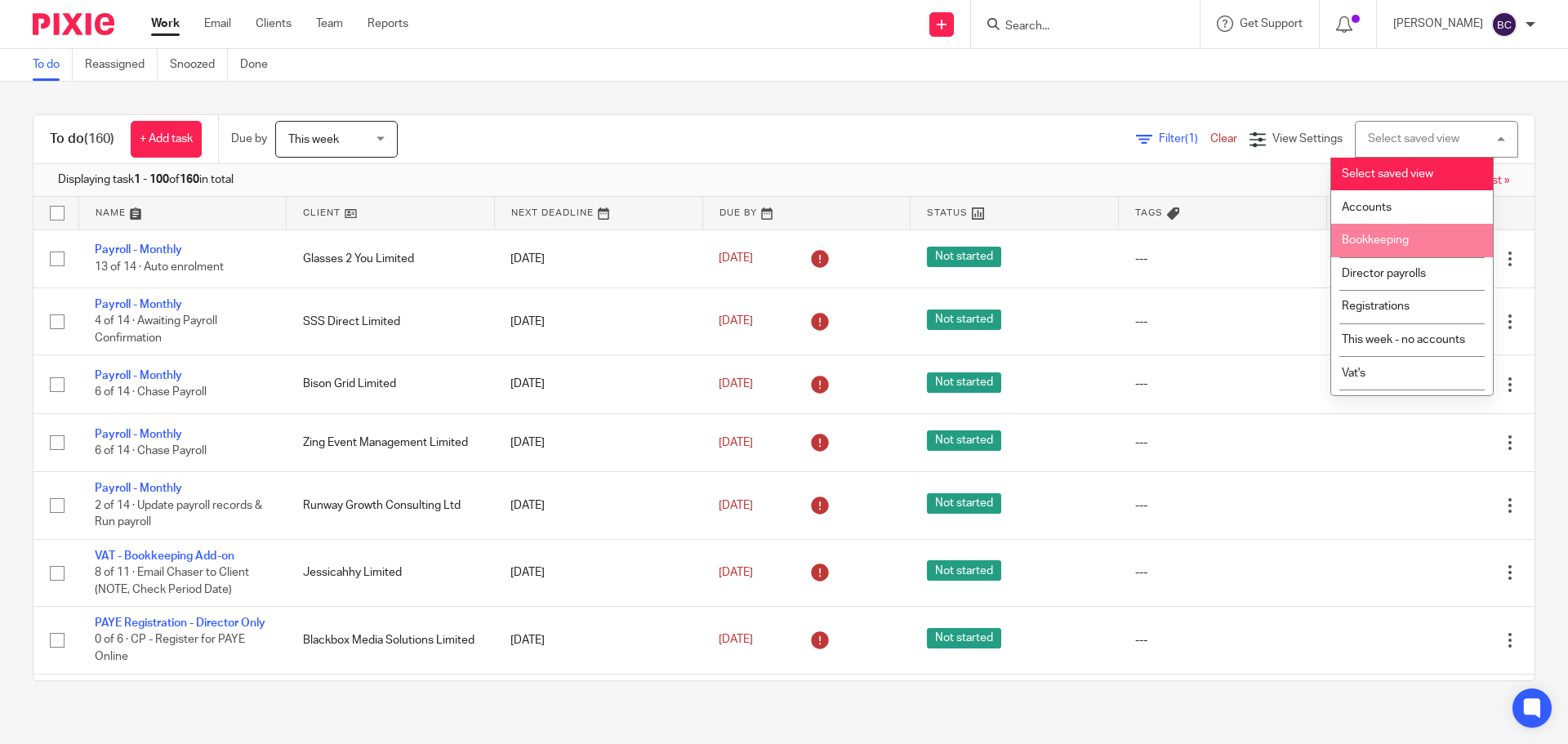
click at [1384, 230] on li "Bookkeeping" at bounding box center [1412, 241] width 162 height 33
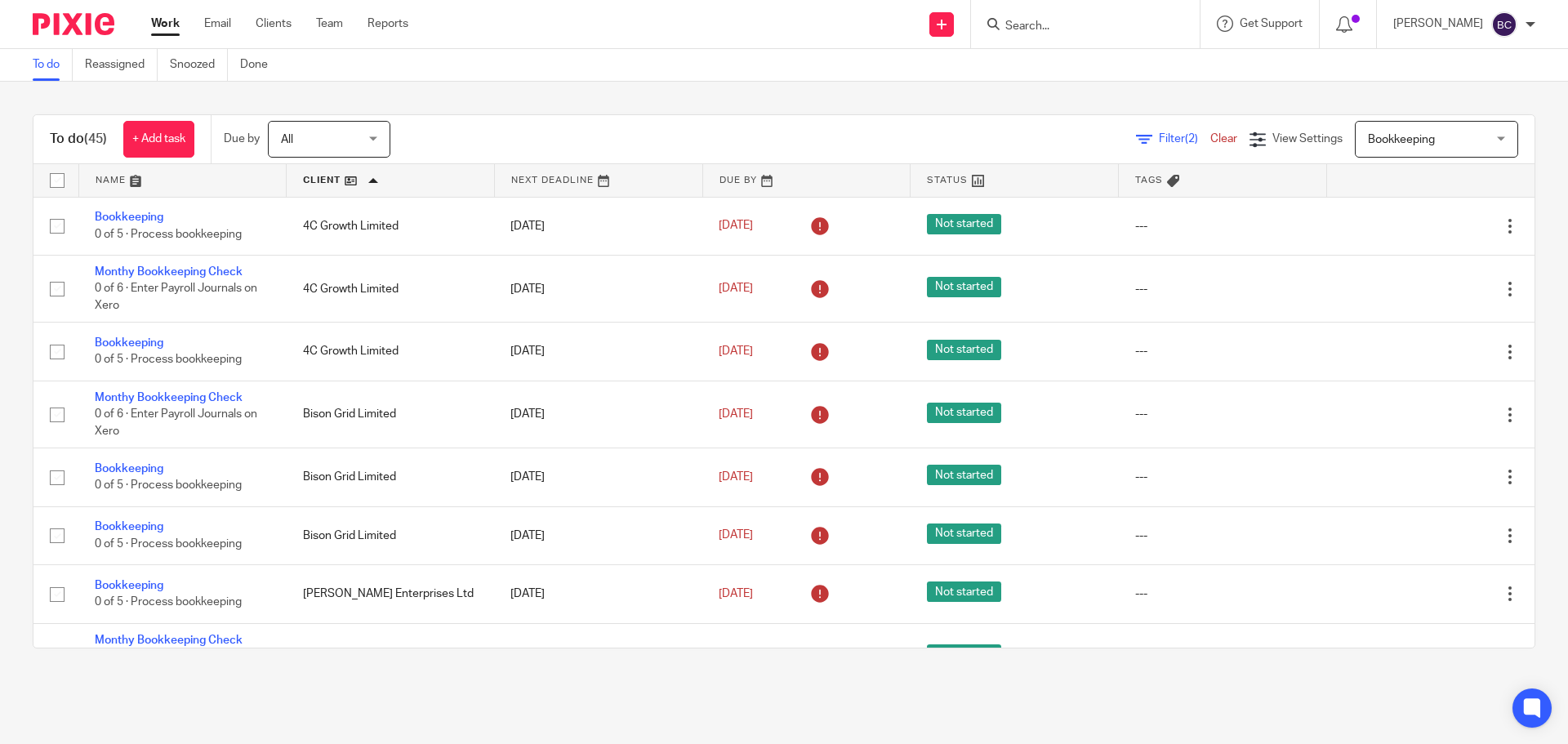
click at [515, 184] on link at bounding box center [599, 180] width 207 height 33
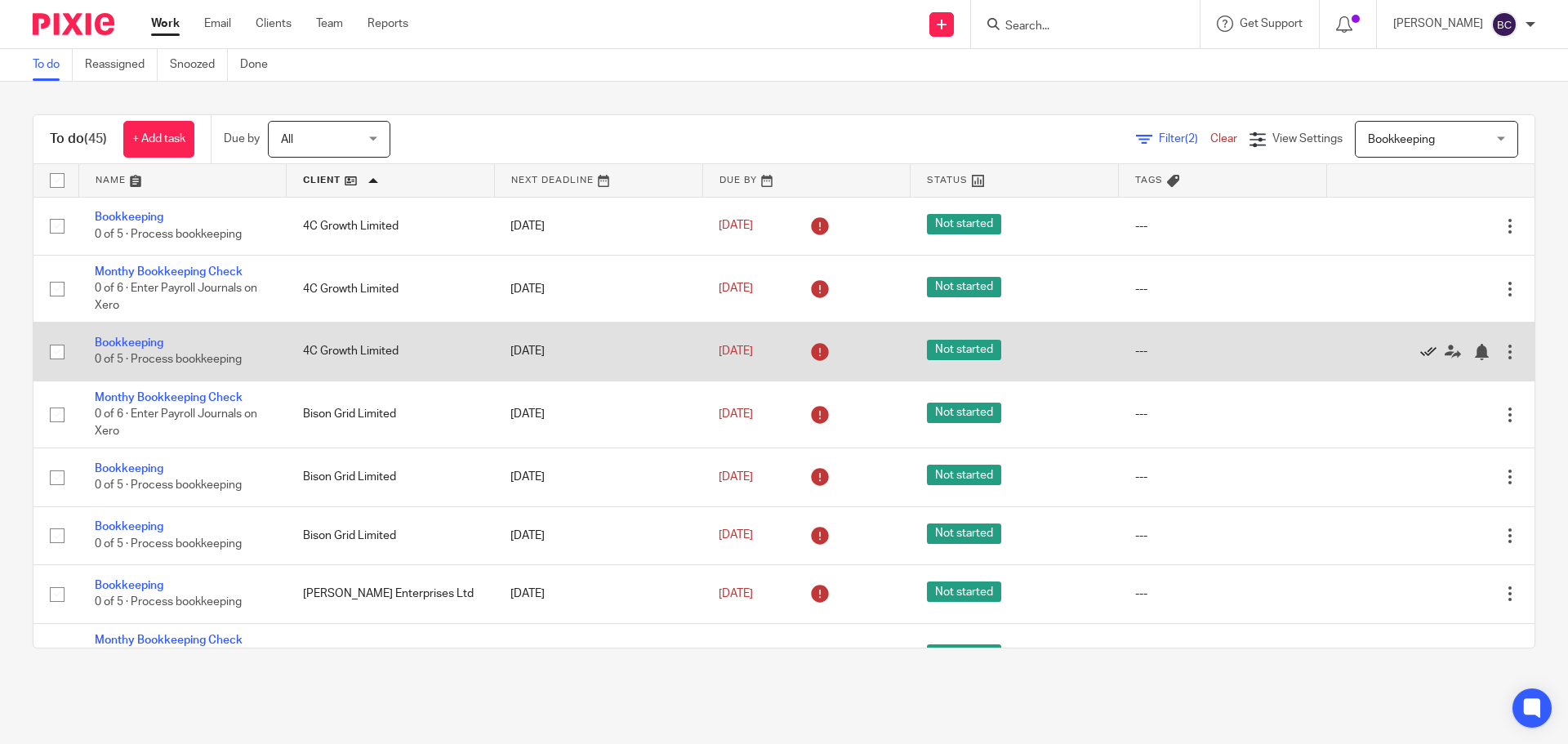
click at [1419, 353] on icon at bounding box center [1427, 352] width 17 height 17
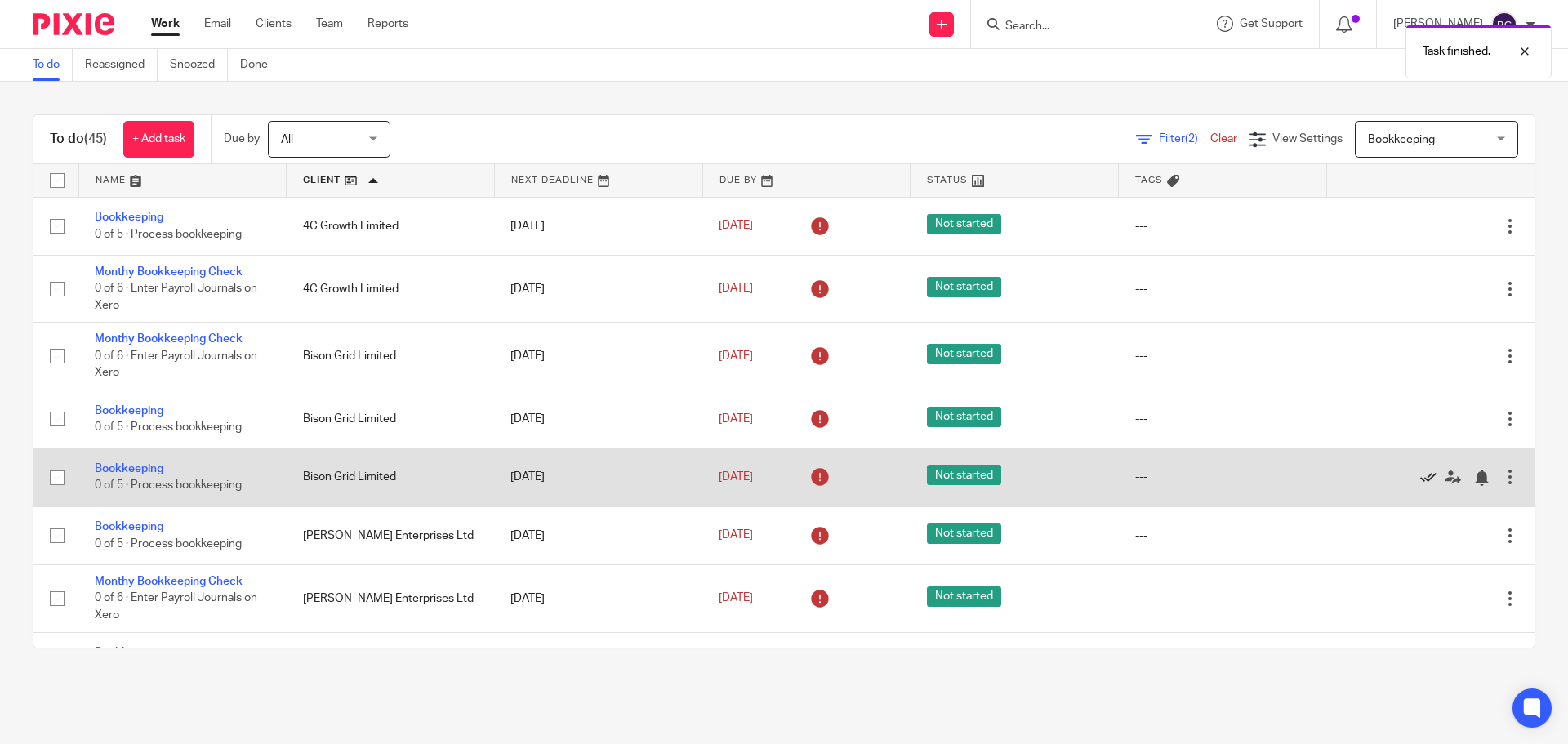
click at [1419, 479] on icon at bounding box center [1427, 478] width 17 height 17
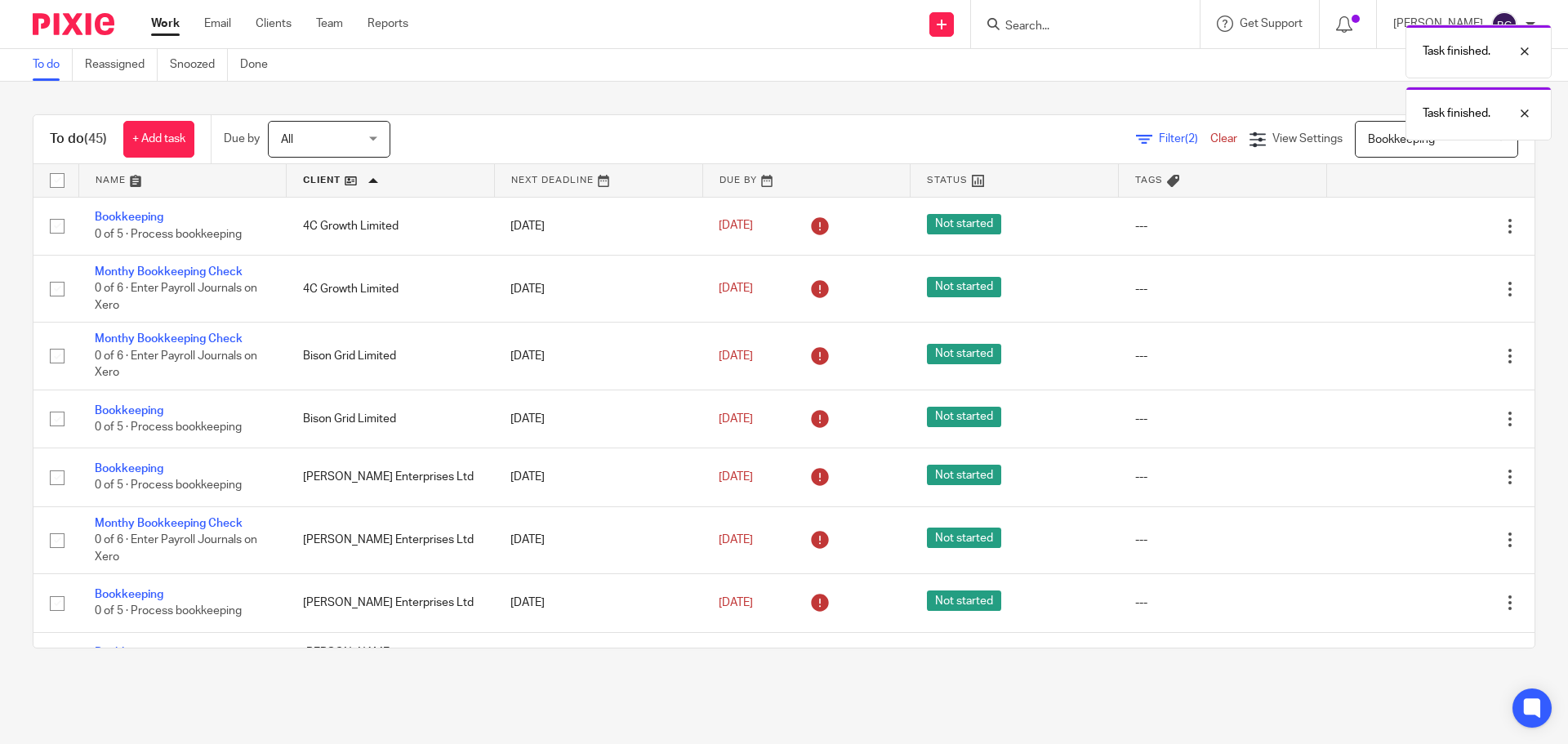
click at [1419, 479] on icon at bounding box center [1427, 478] width 17 height 17
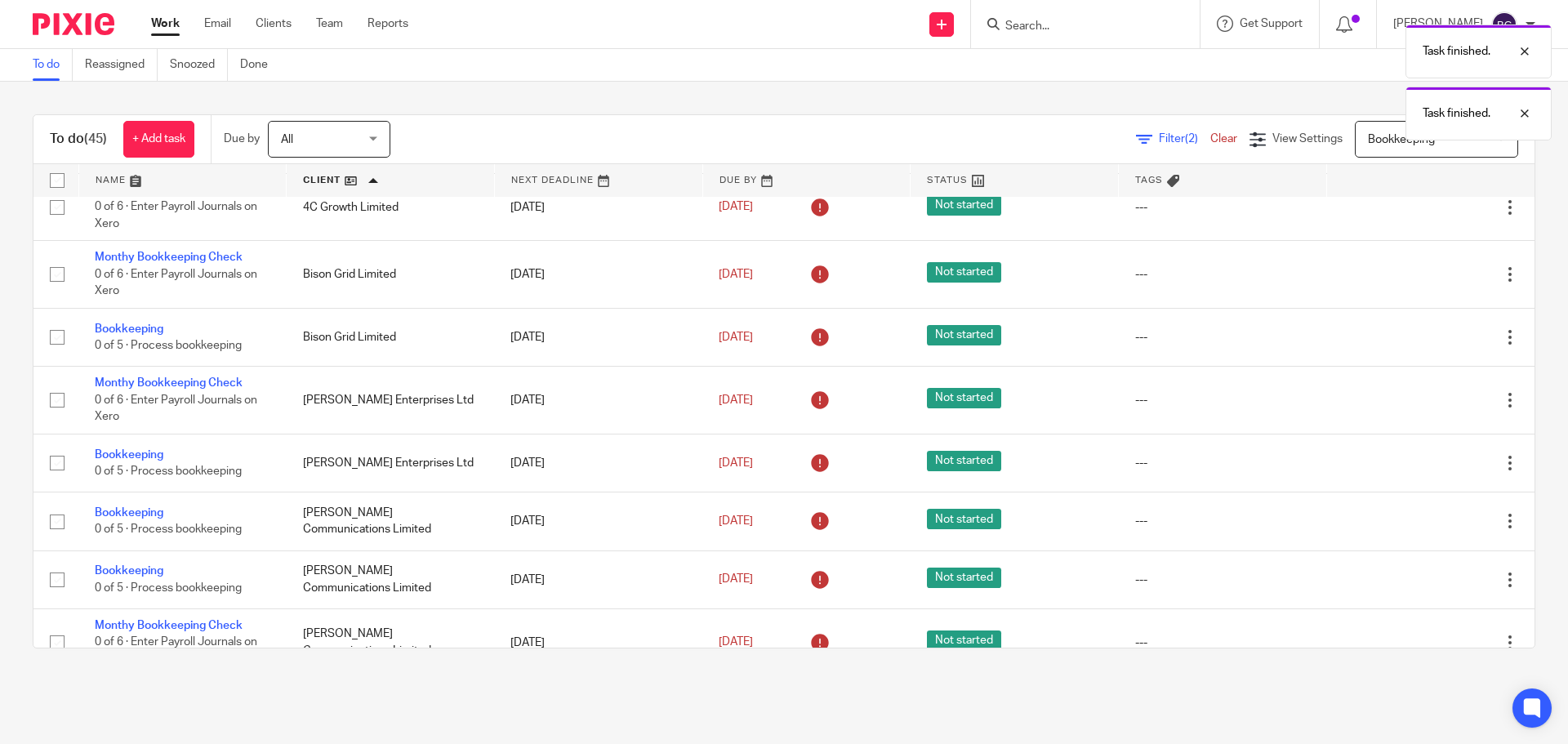
scroll to position [164, 0]
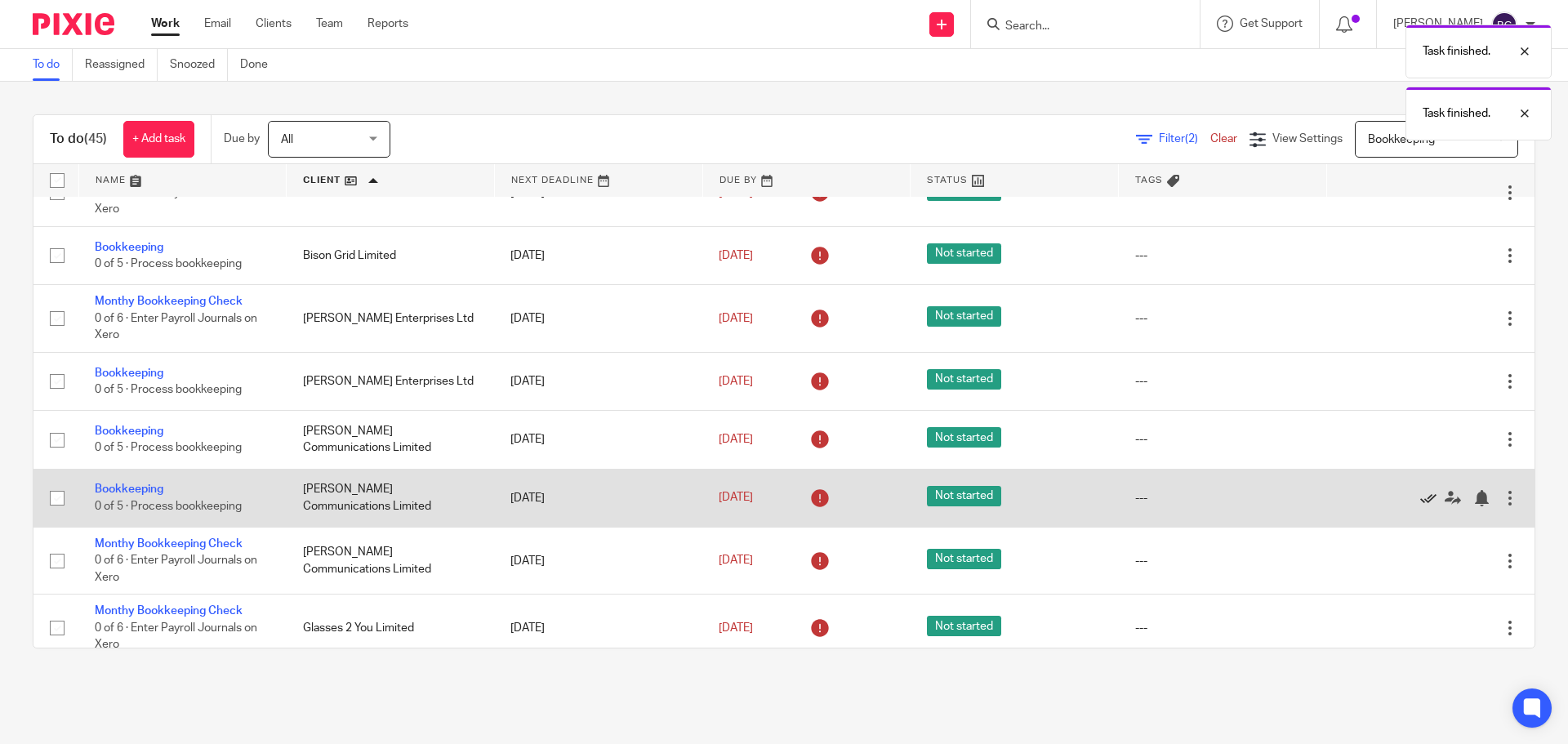
click at [1419, 495] on icon at bounding box center [1427, 498] width 17 height 17
click at [1419, 502] on icon at bounding box center [1427, 498] width 17 height 17
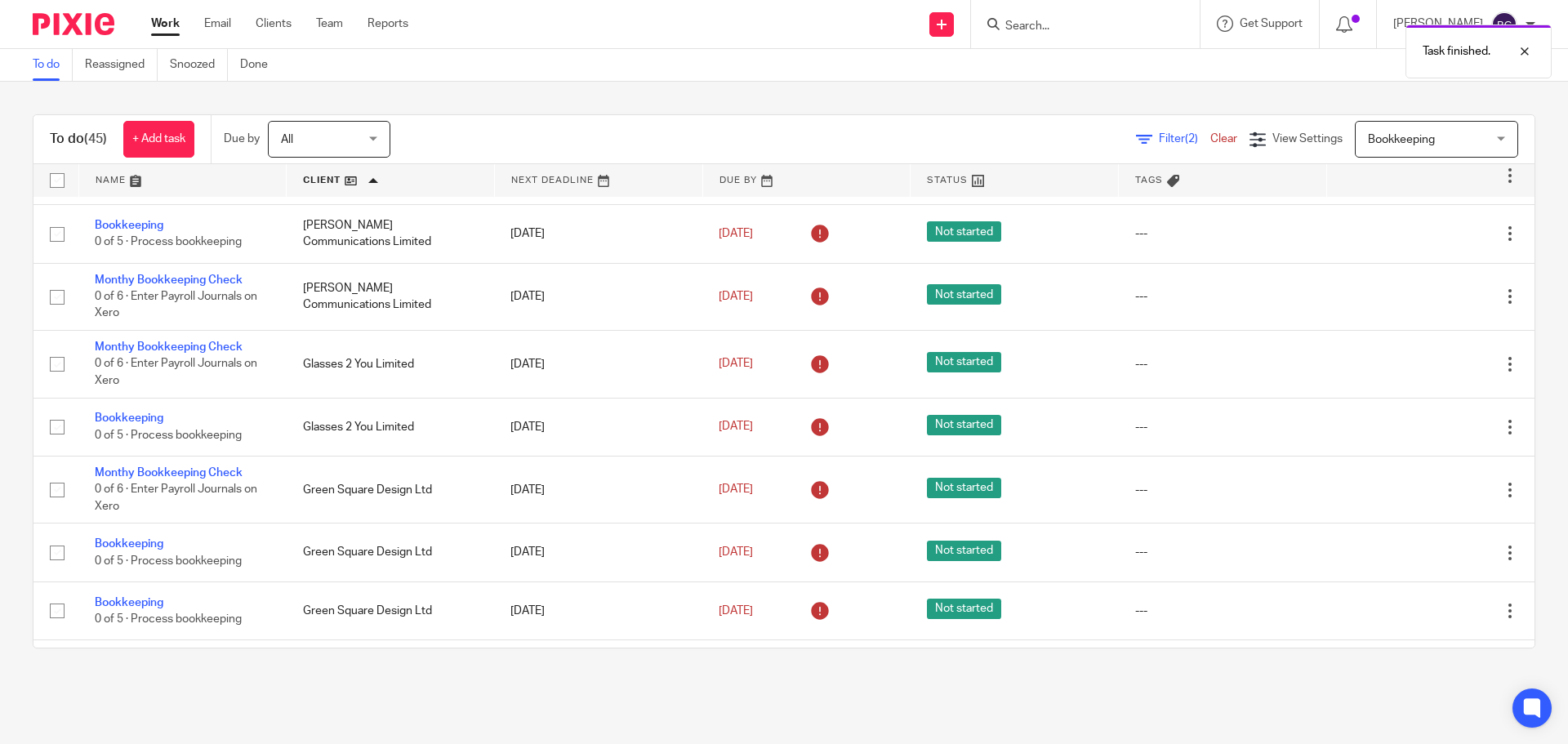
scroll to position [408, 0]
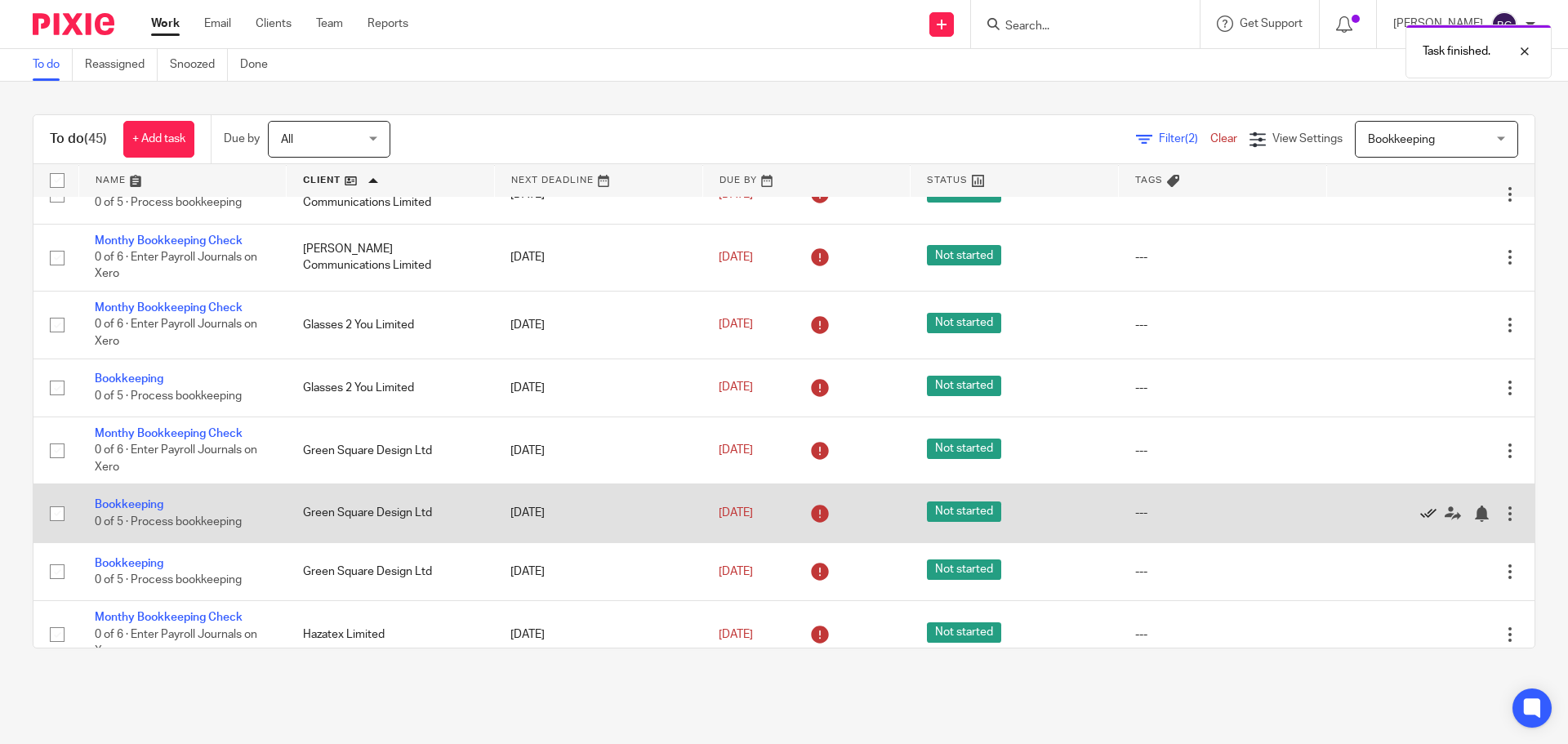
click at [1419, 514] on icon at bounding box center [1427, 514] width 17 height 17
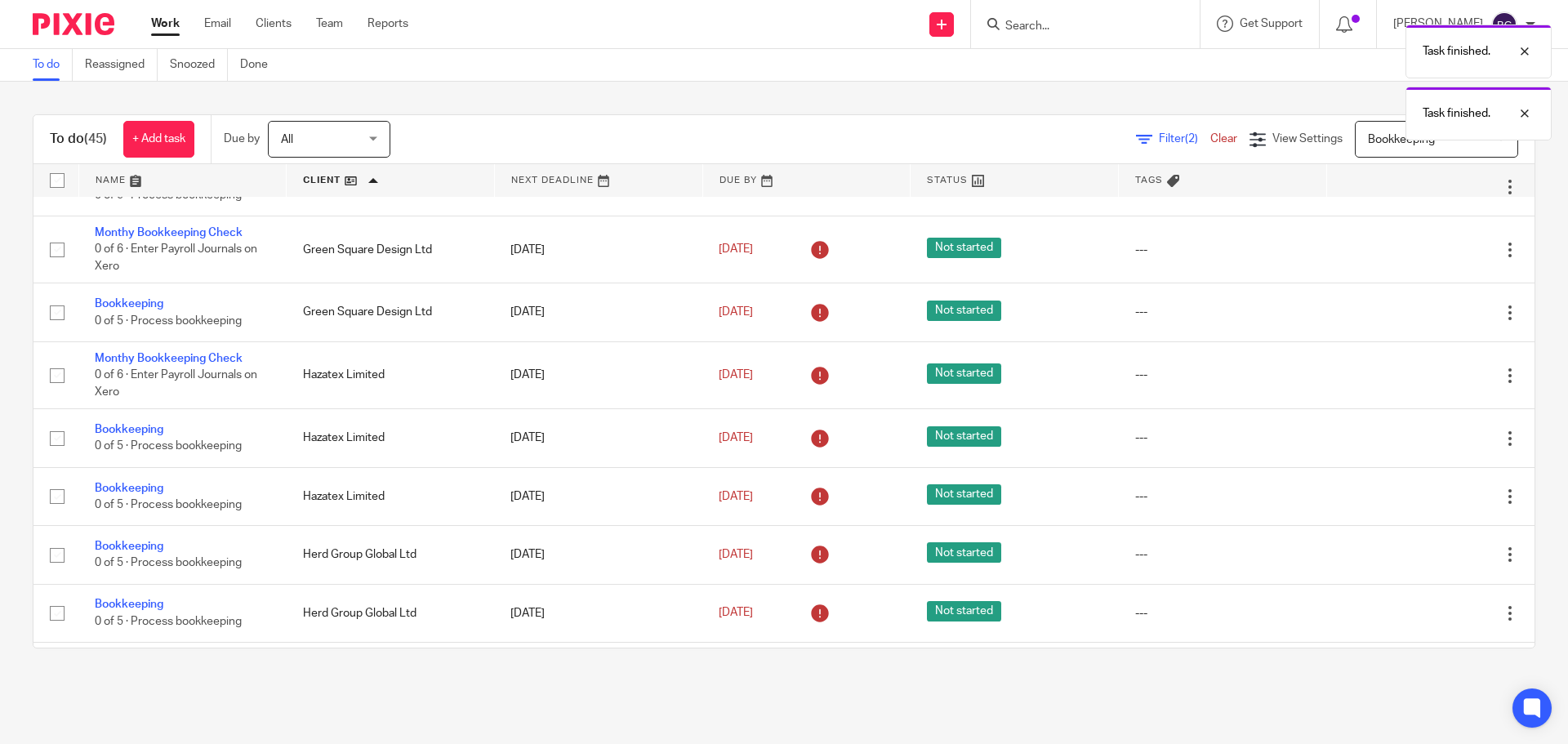
scroll to position [653, 0]
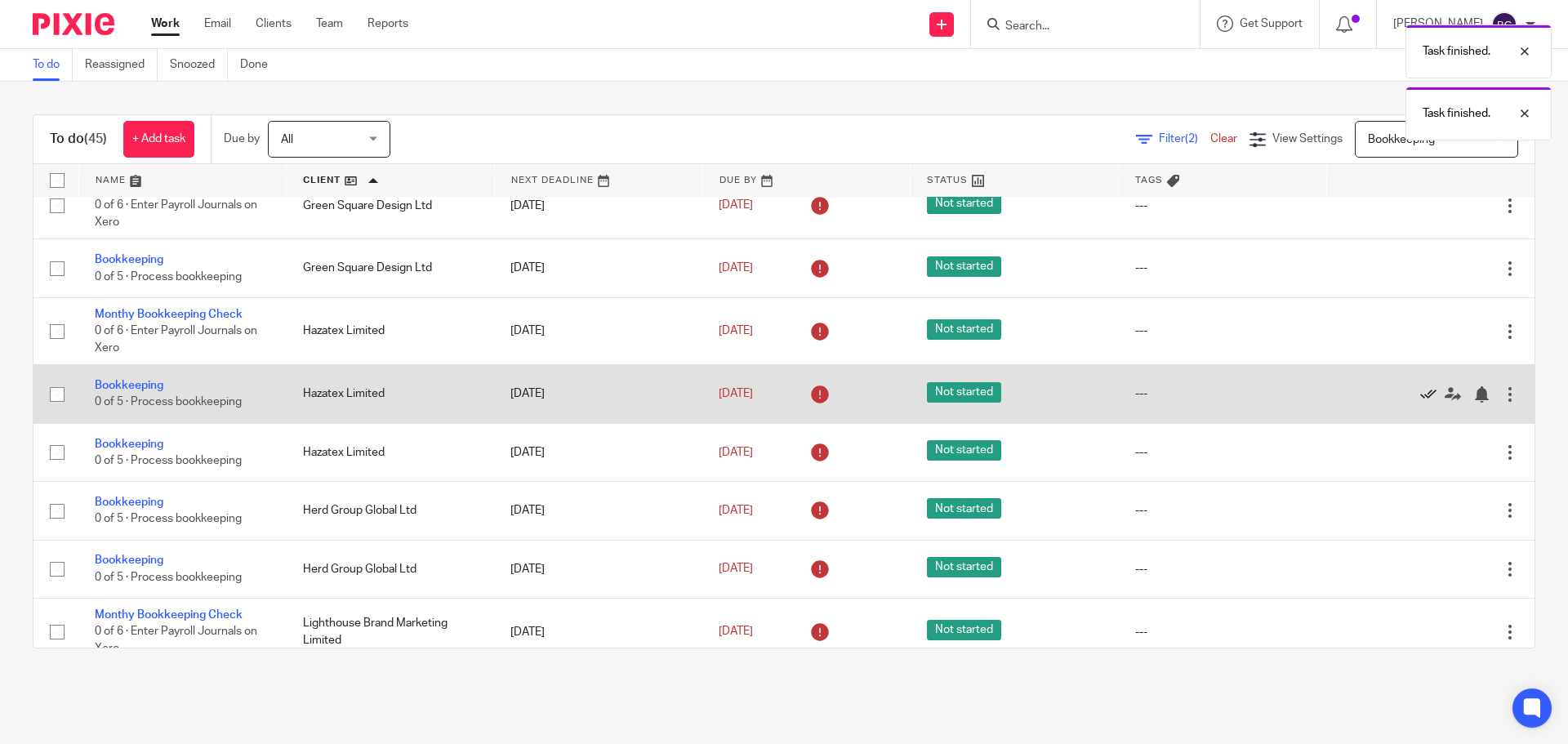
click at [1419, 390] on icon at bounding box center [1427, 394] width 17 height 17
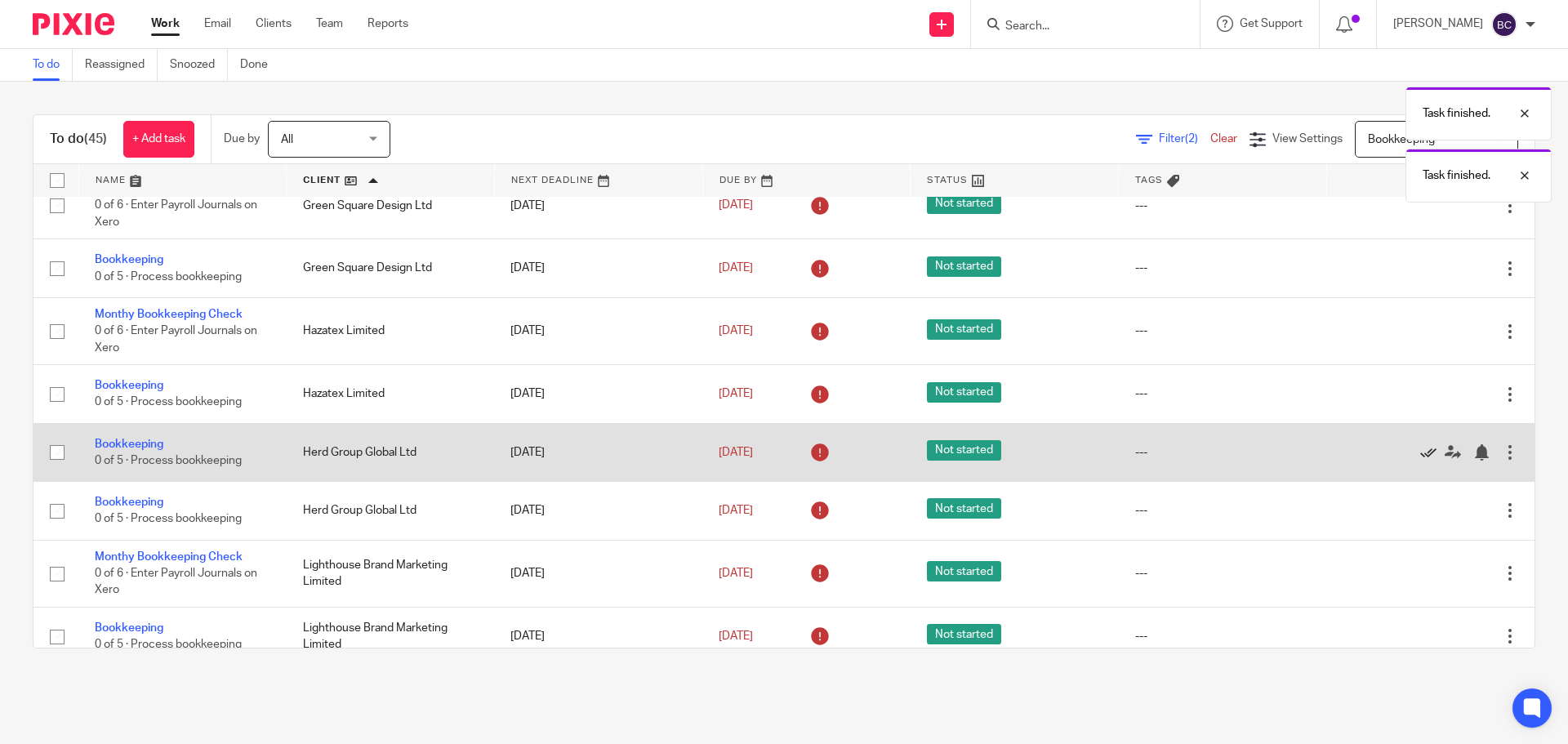
click at [1419, 457] on icon at bounding box center [1427, 452] width 17 height 17
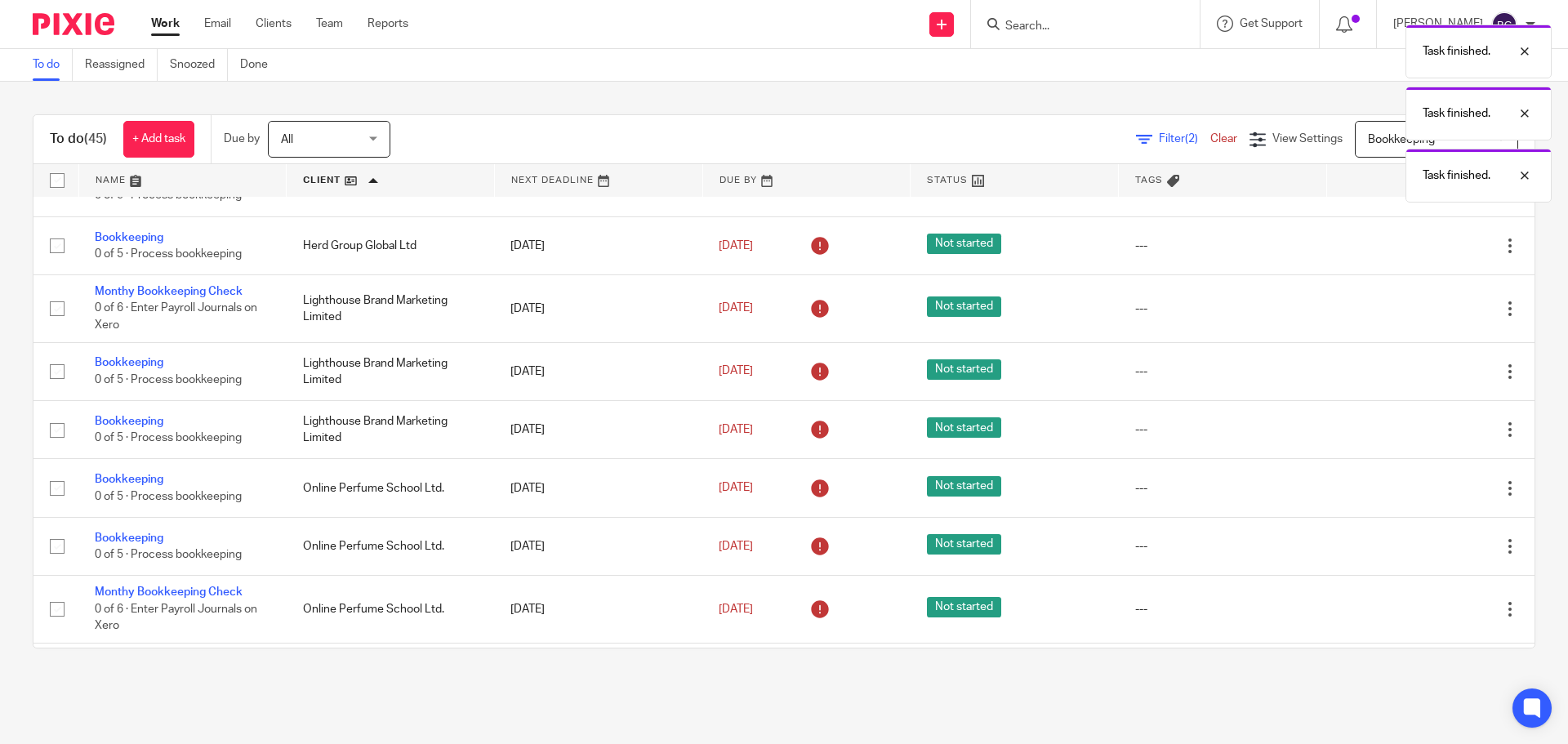
scroll to position [899, 0]
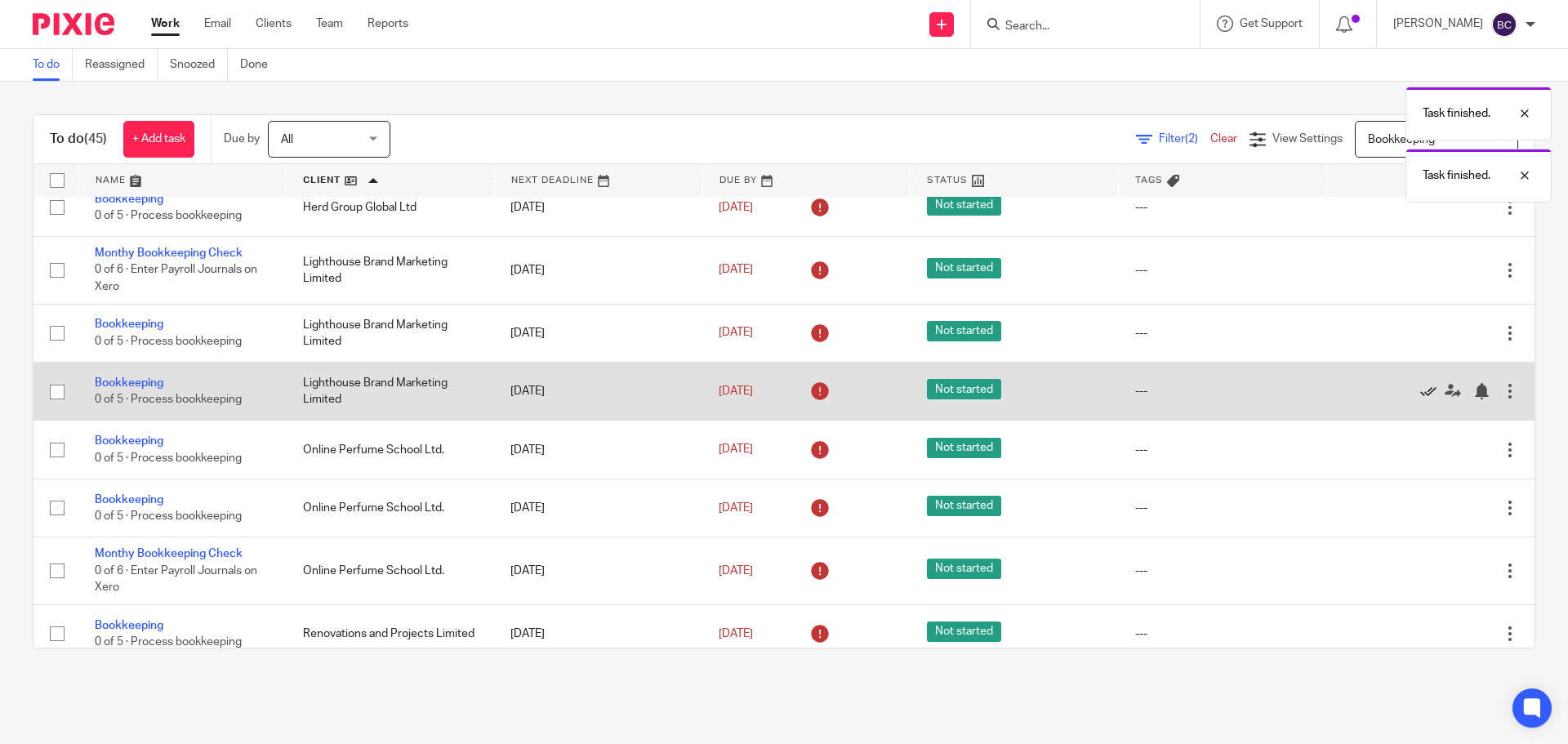
click at [1419, 393] on icon at bounding box center [1427, 391] width 17 height 17
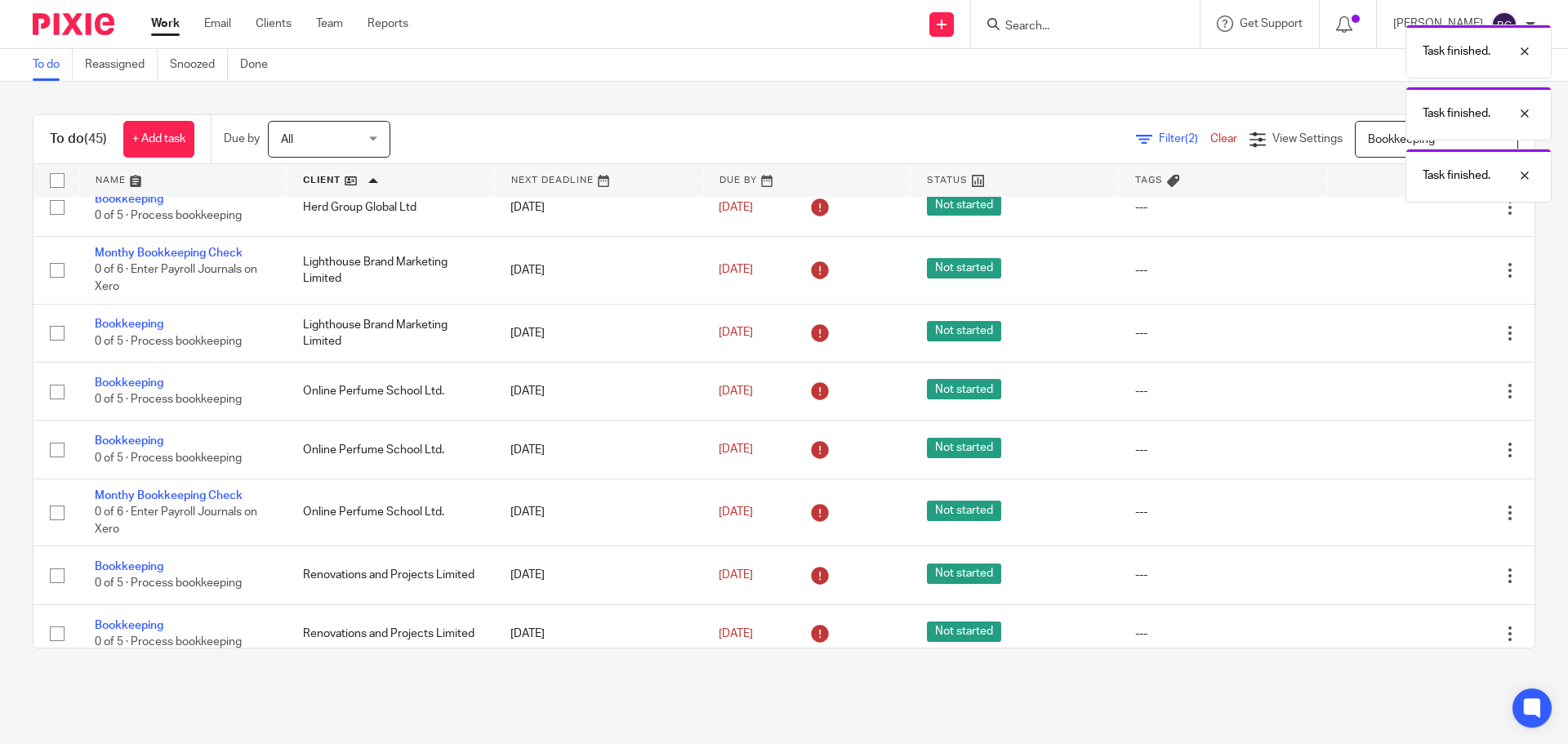
click at [1419, 393] on icon at bounding box center [1427, 391] width 17 height 17
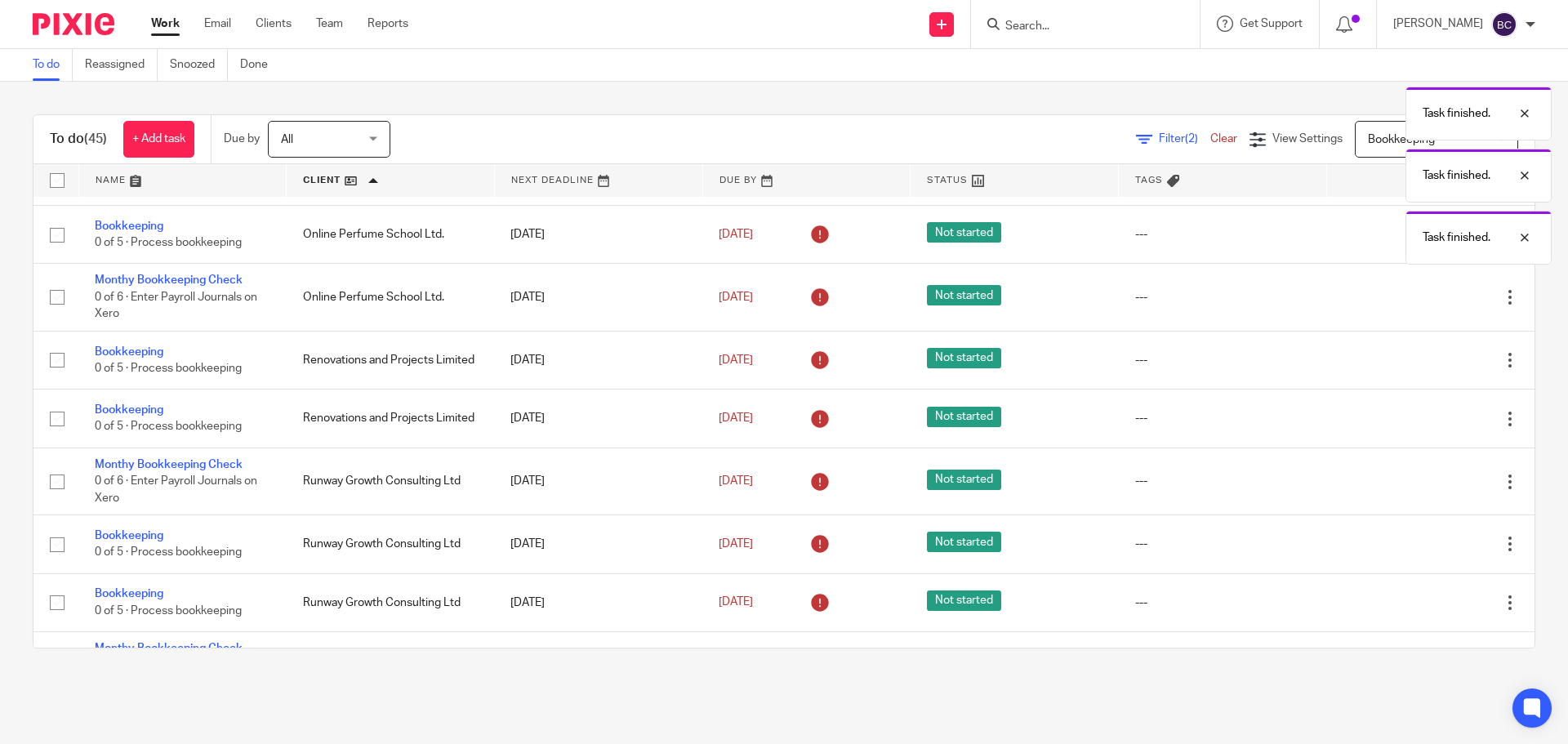
scroll to position [1062, 0]
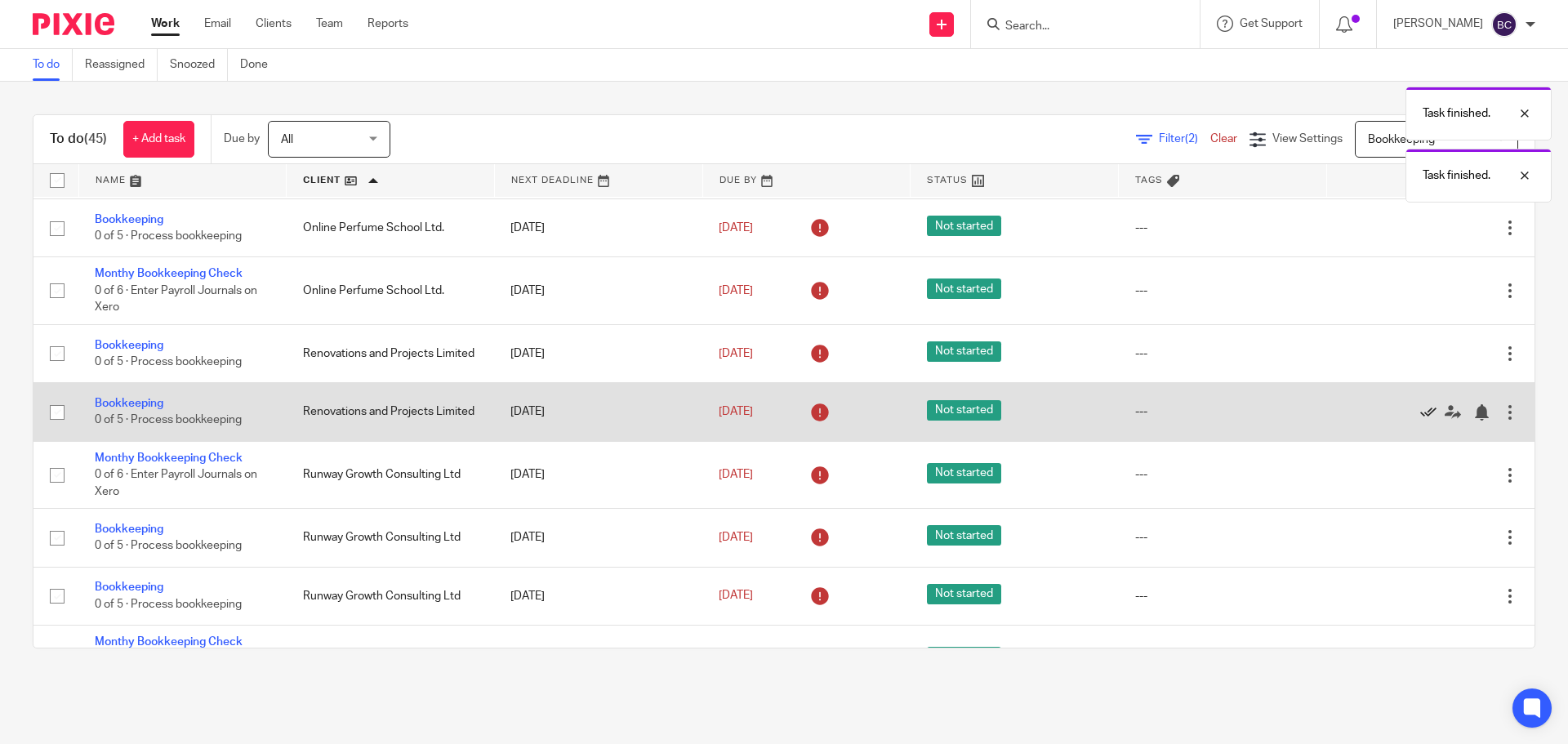
click at [1419, 417] on icon at bounding box center [1427, 412] width 17 height 17
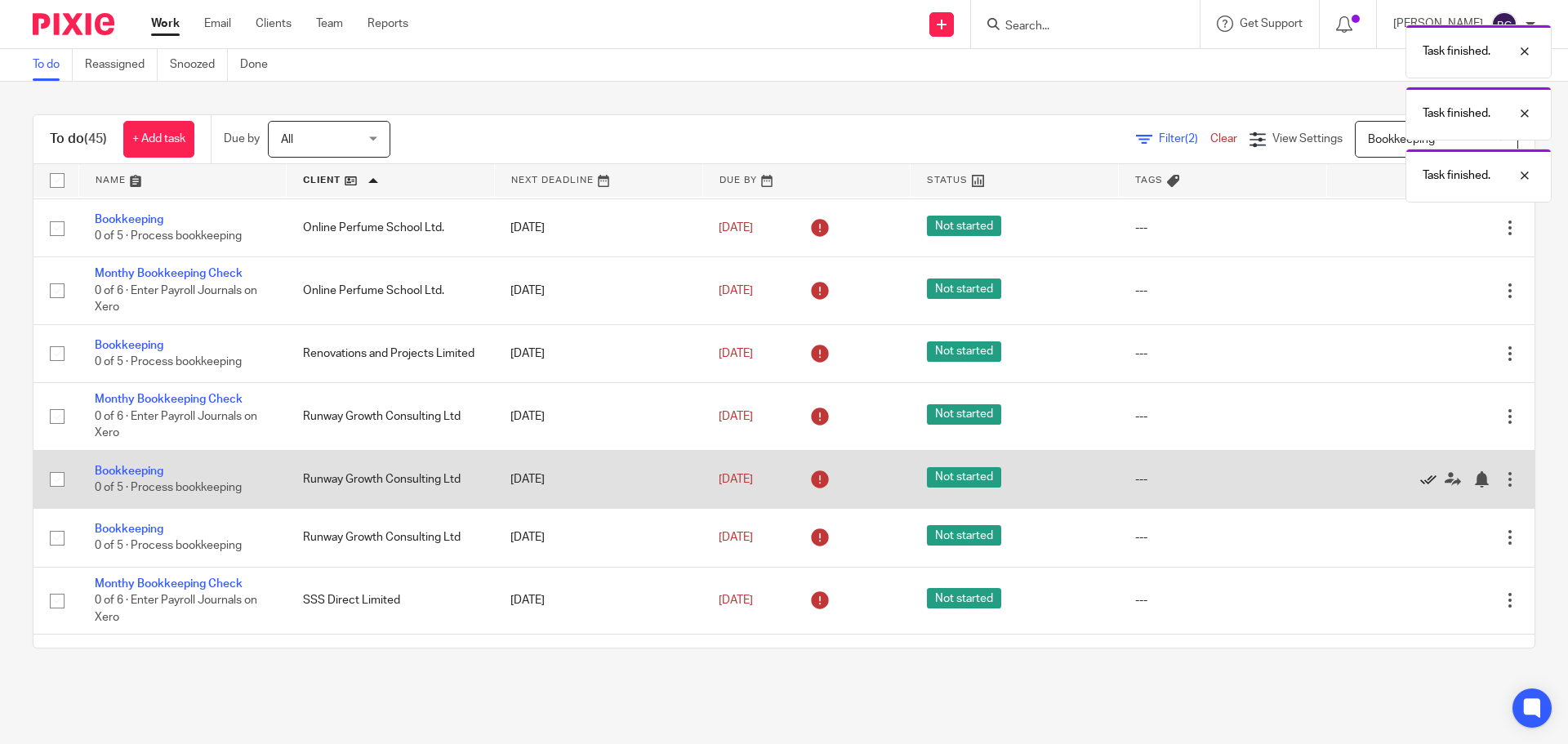
click at [1419, 477] on icon at bounding box center [1427, 479] width 17 height 17
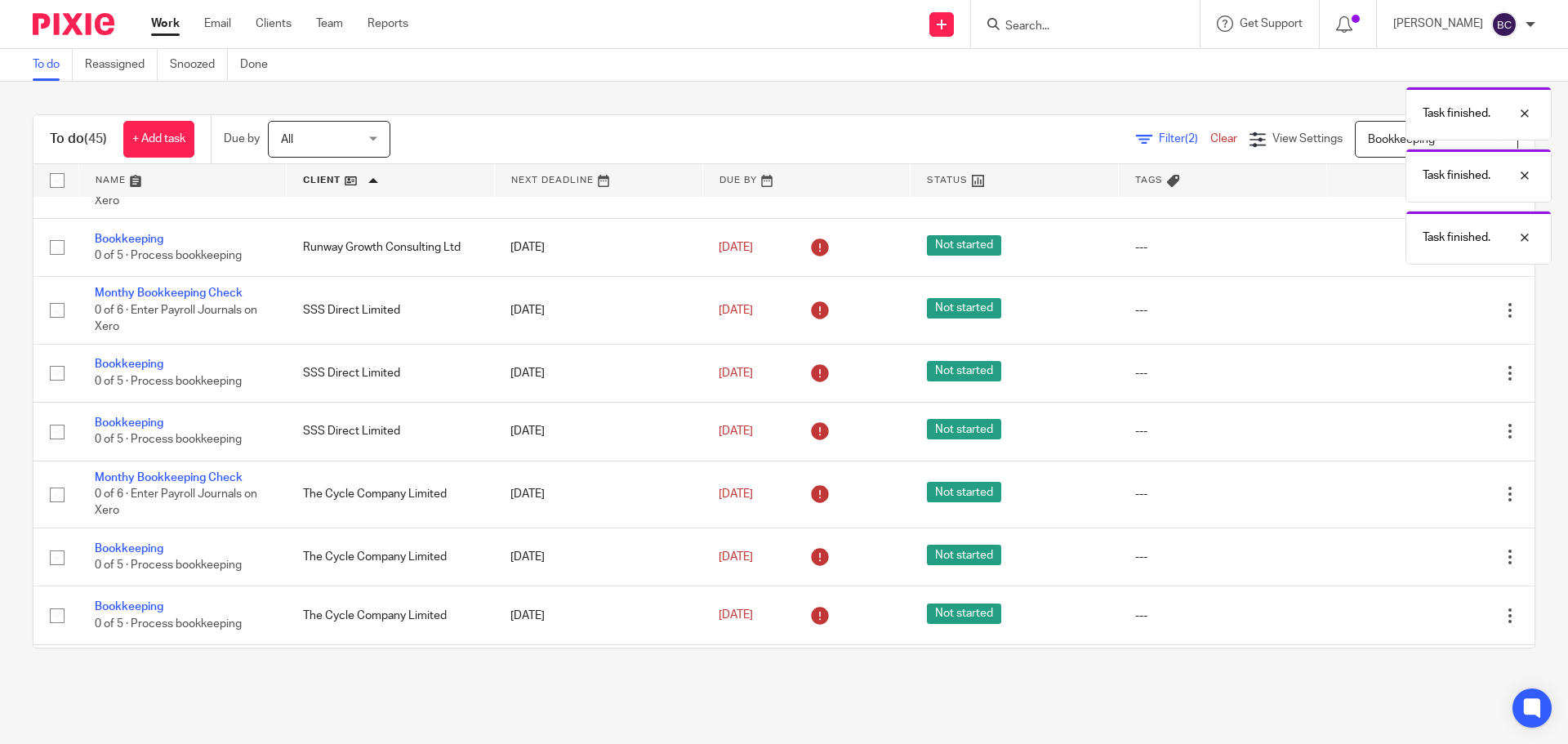
scroll to position [1307, 0]
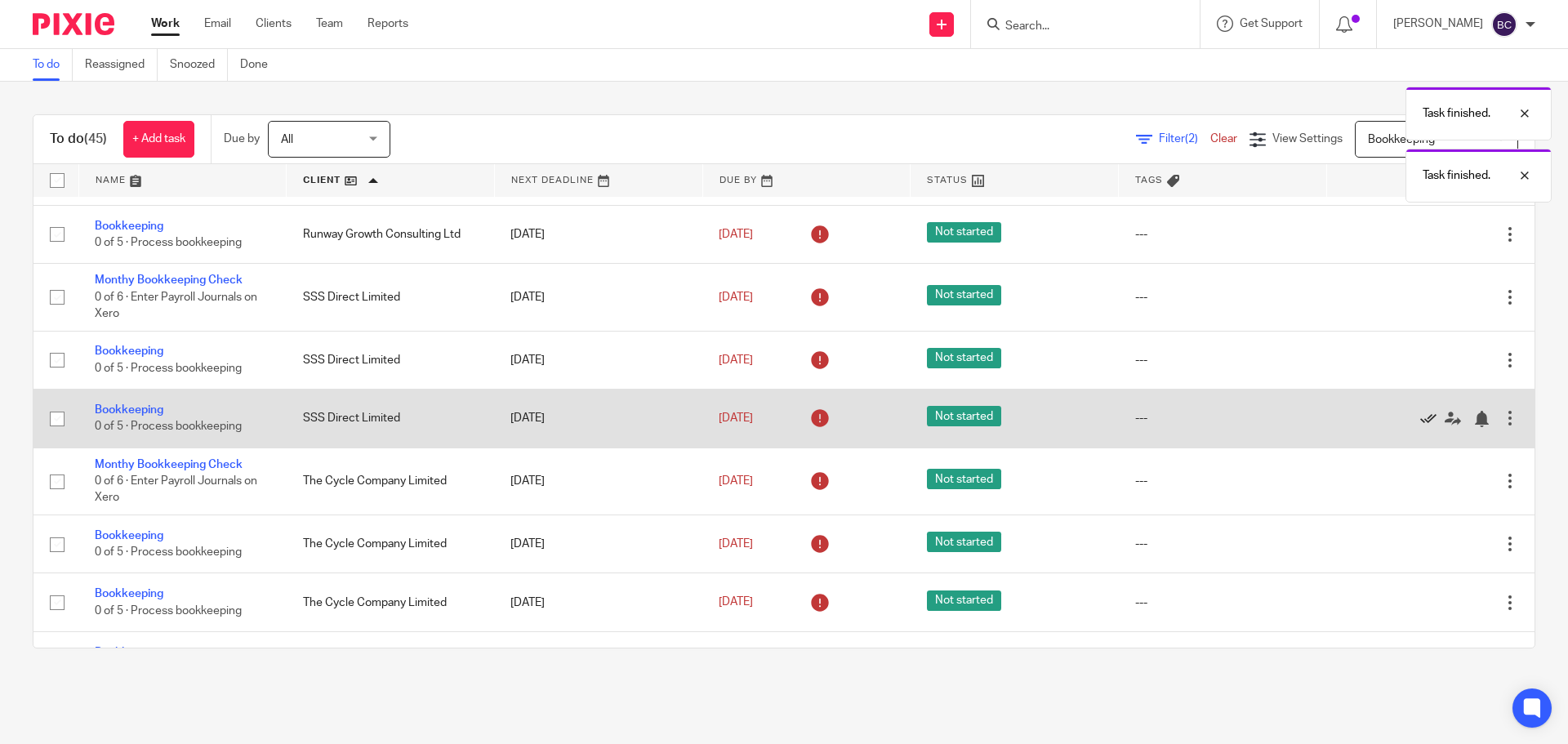
click at [1419, 419] on icon at bounding box center [1427, 419] width 17 height 17
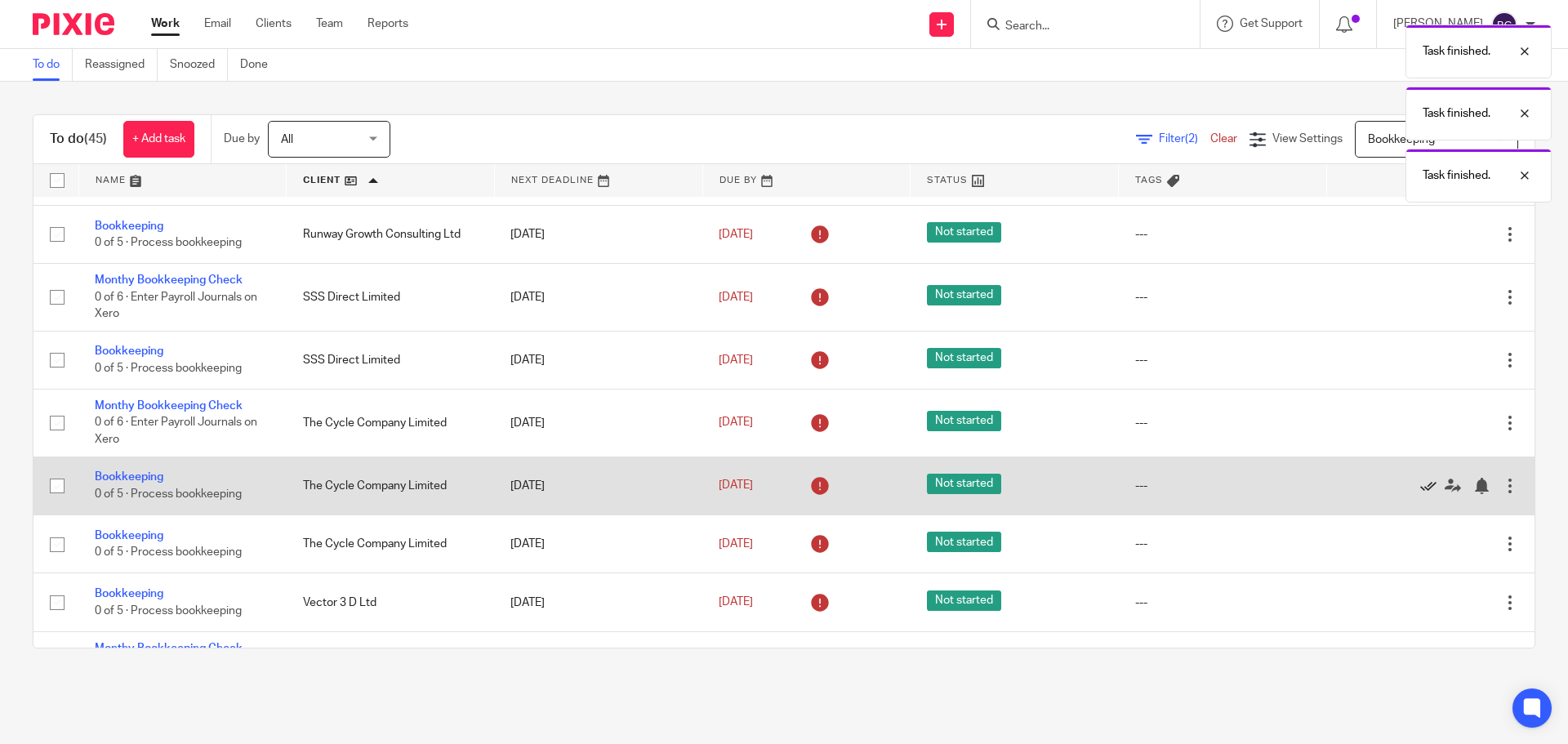
click at [1419, 480] on icon at bounding box center [1427, 485] width 17 height 17
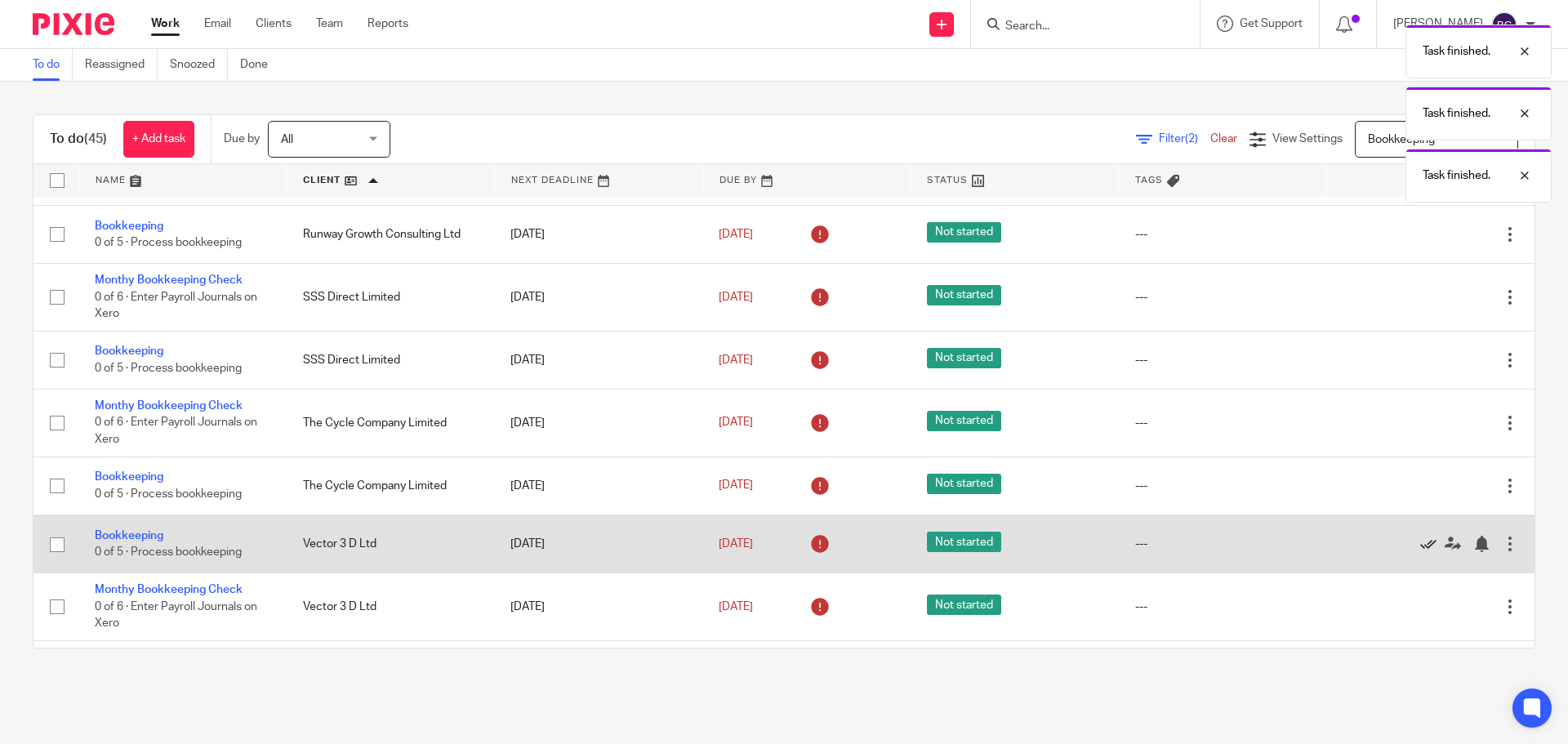
click at [1419, 540] on icon at bounding box center [1427, 543] width 17 height 17
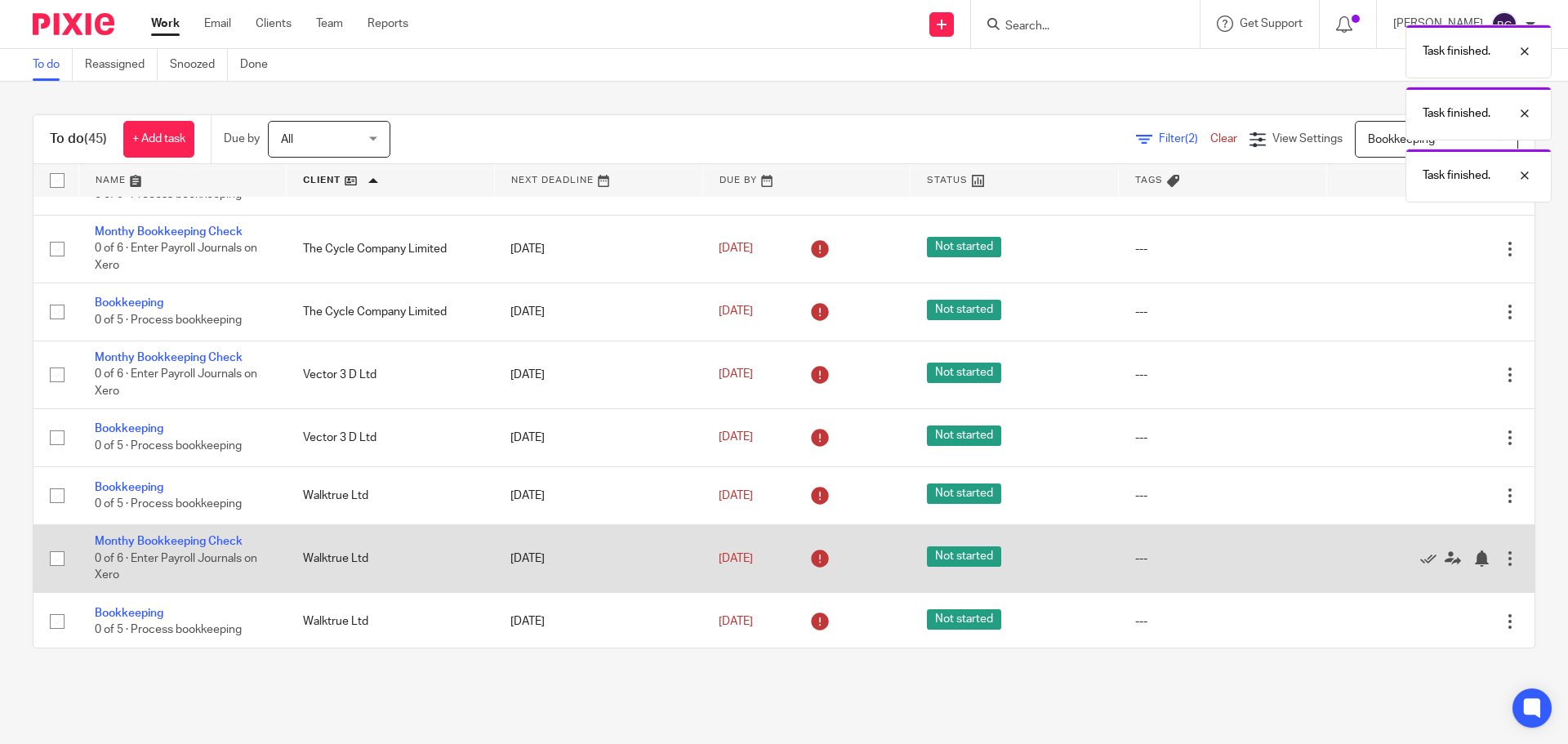
scroll to position [1484, 0]
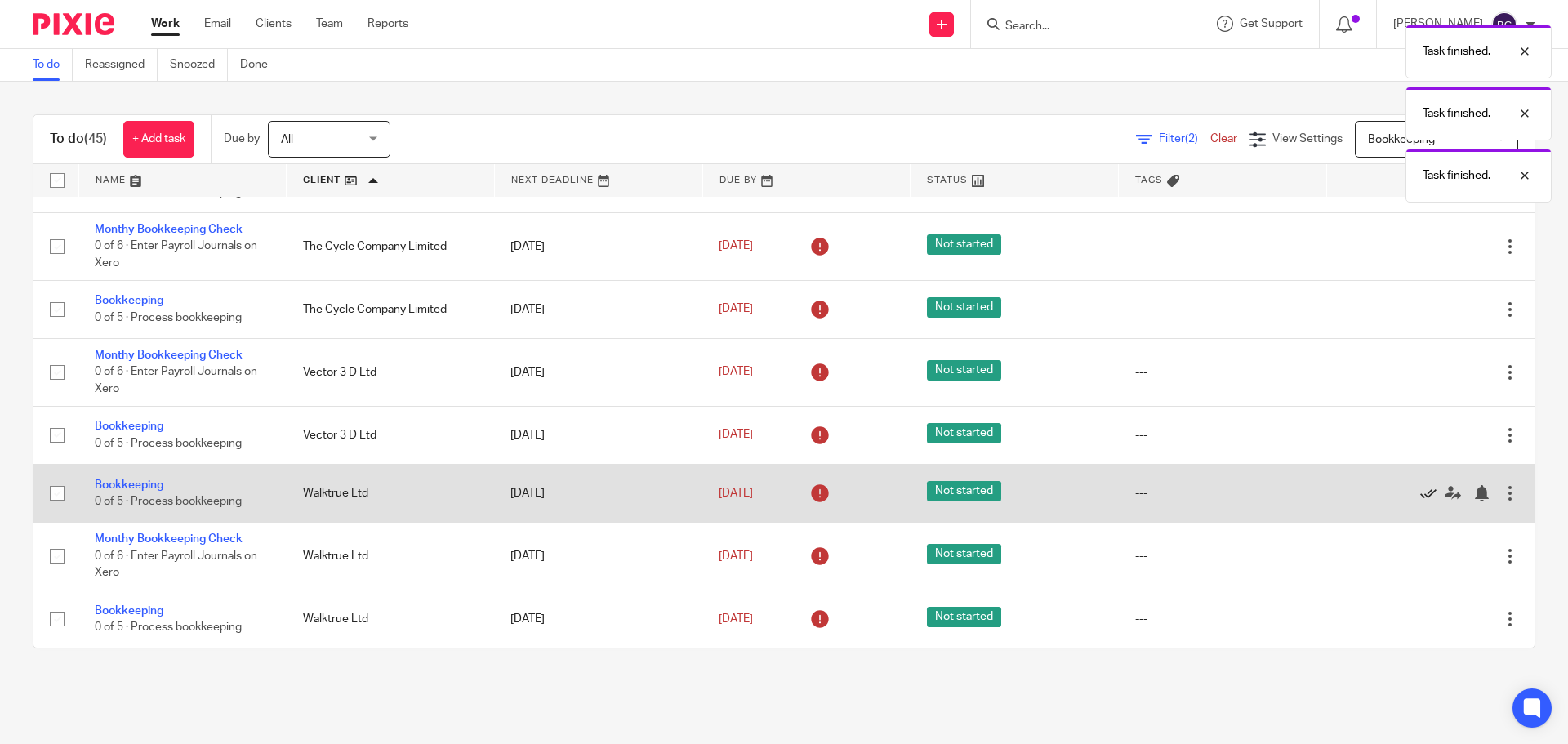
click at [1419, 495] on icon at bounding box center [1427, 493] width 17 height 17
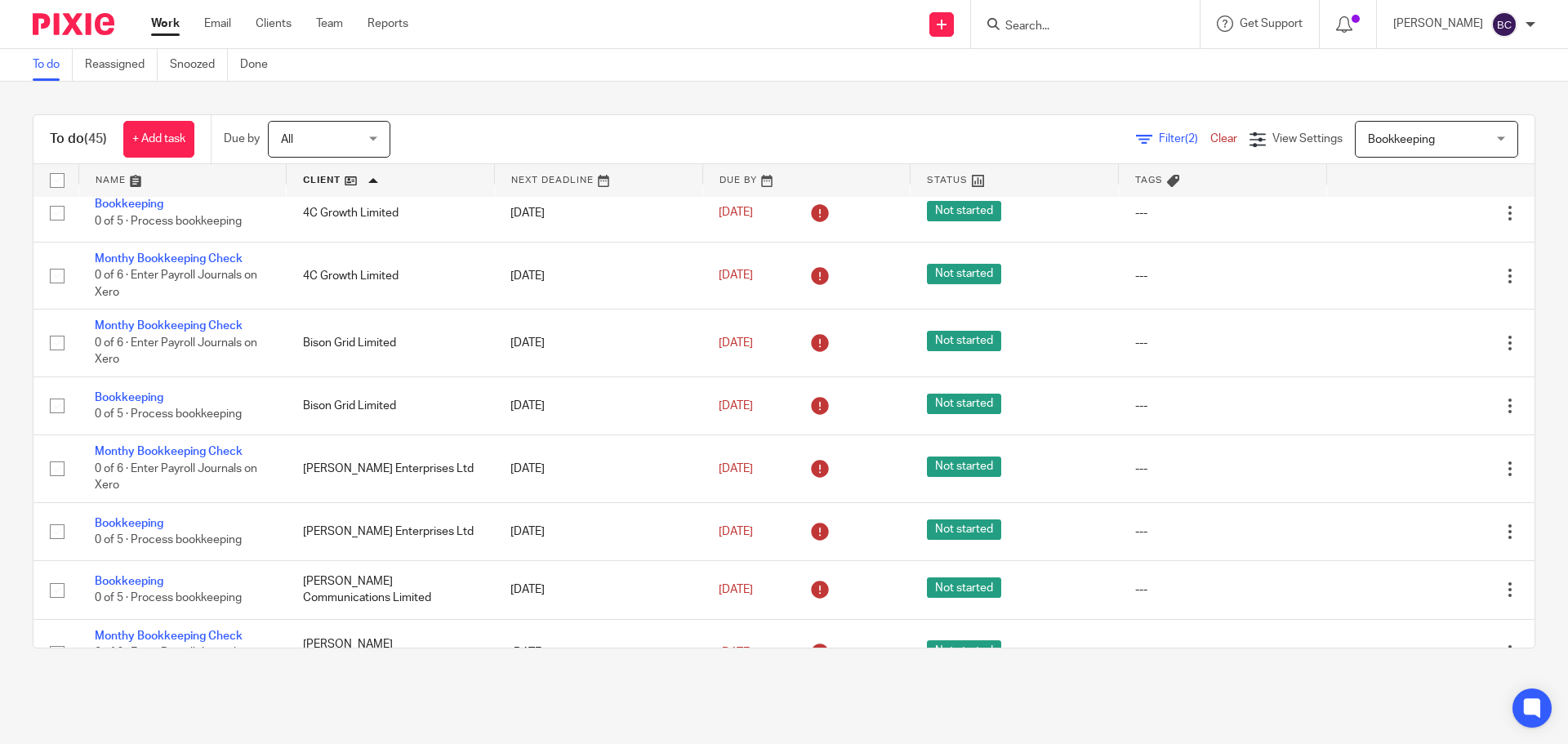
scroll to position [0, 0]
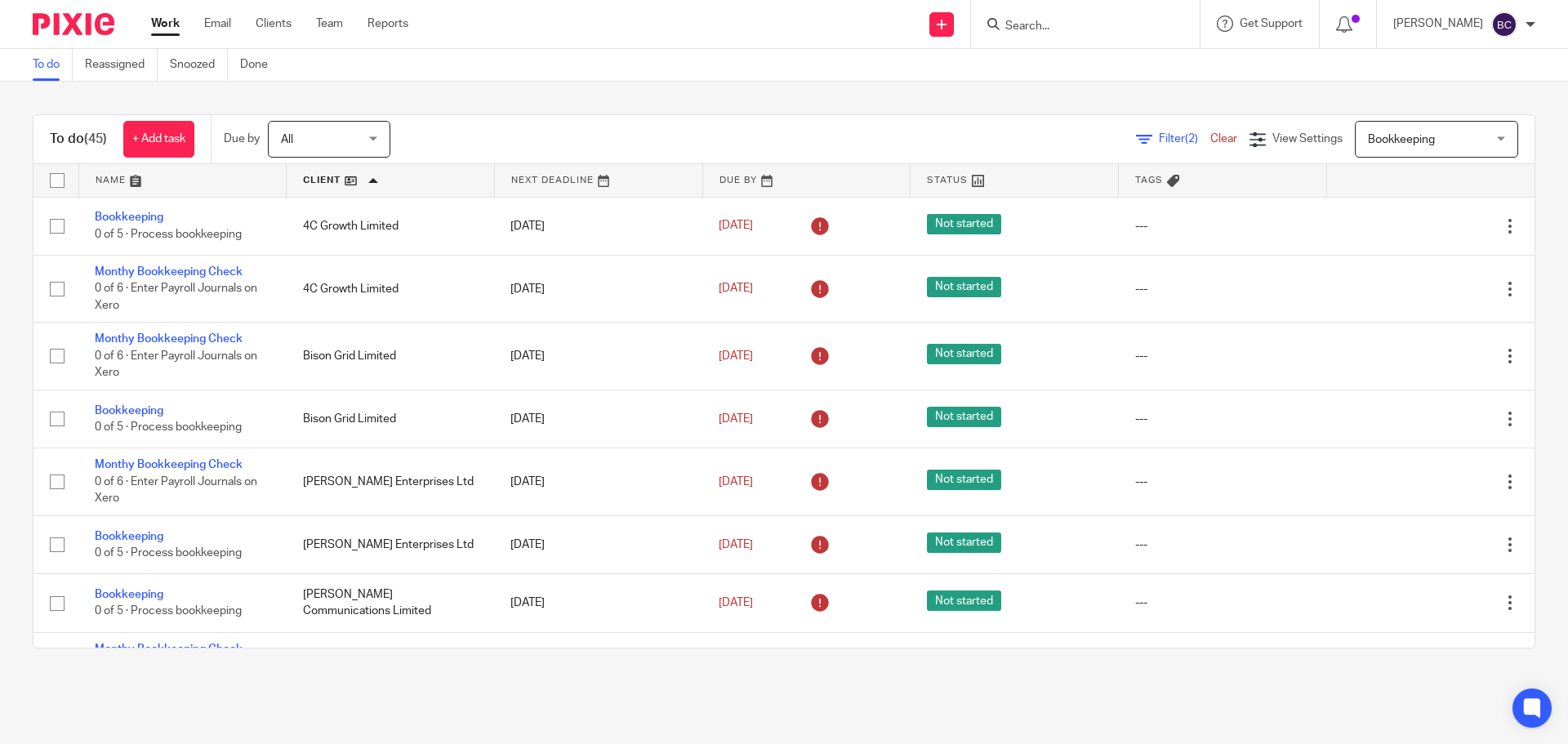
click at [1482, 129] on div "Bookkeeping Bookkeeping" at bounding box center [1436, 139] width 163 height 37
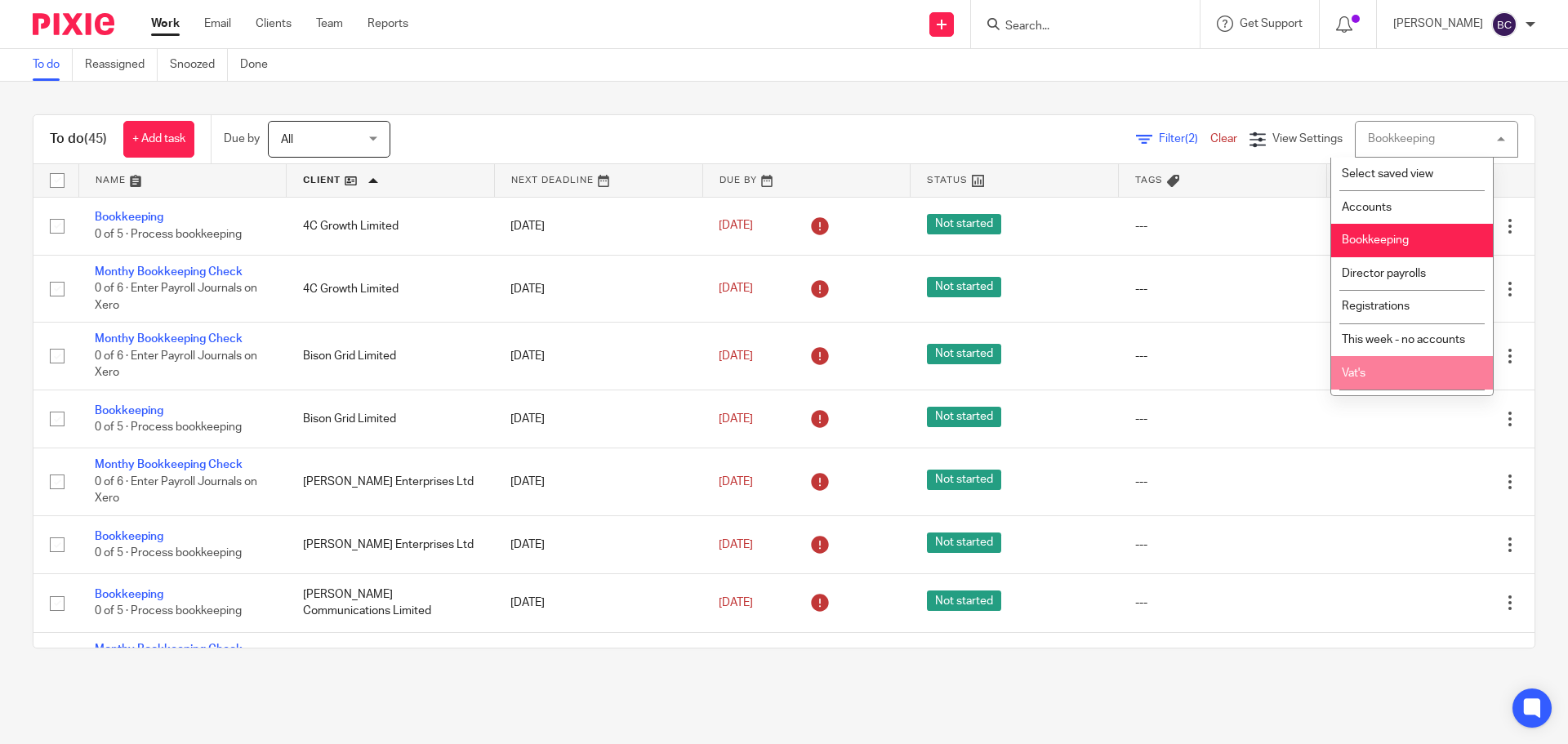
click at [1394, 364] on li "Vat's" at bounding box center [1412, 373] width 162 height 33
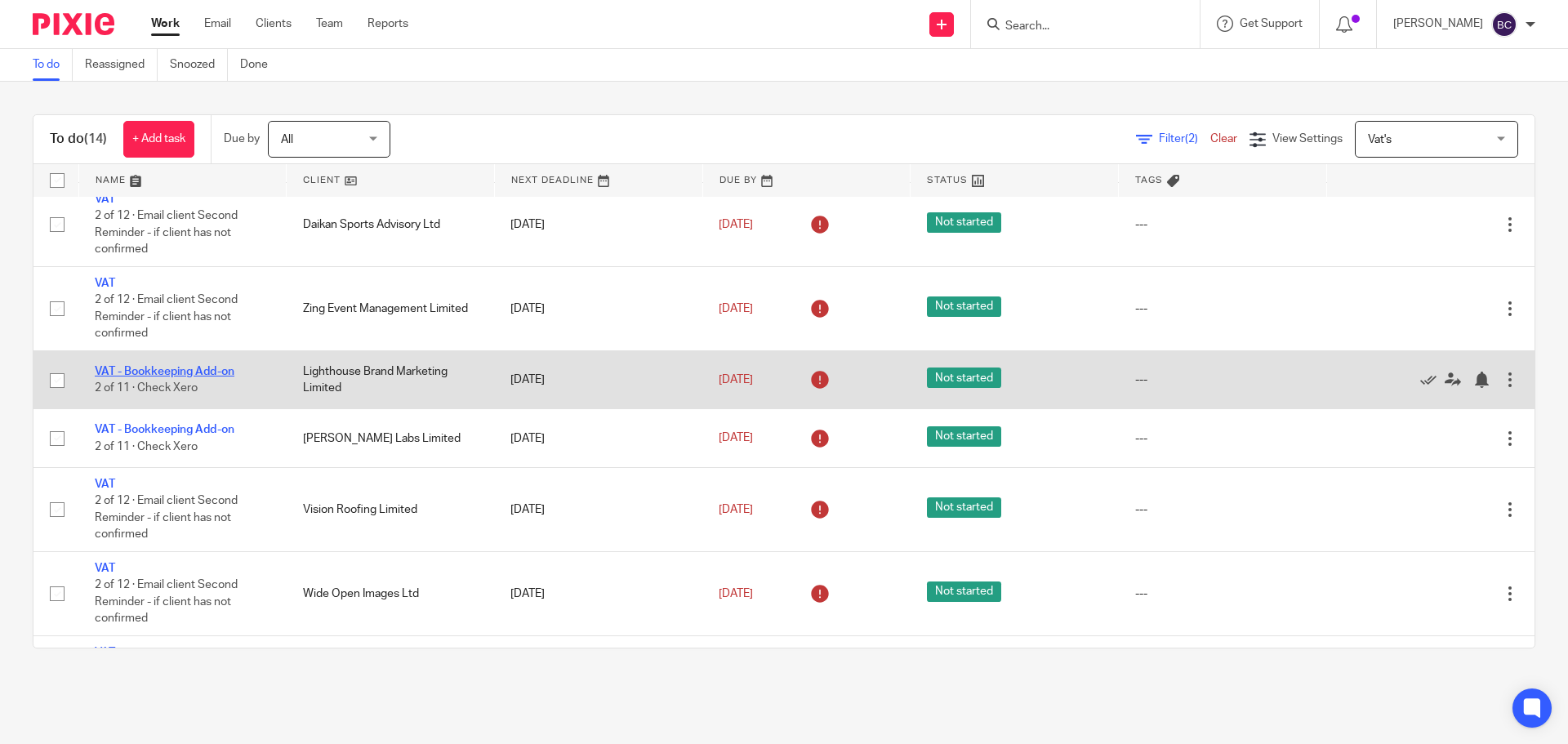
scroll to position [164, 0]
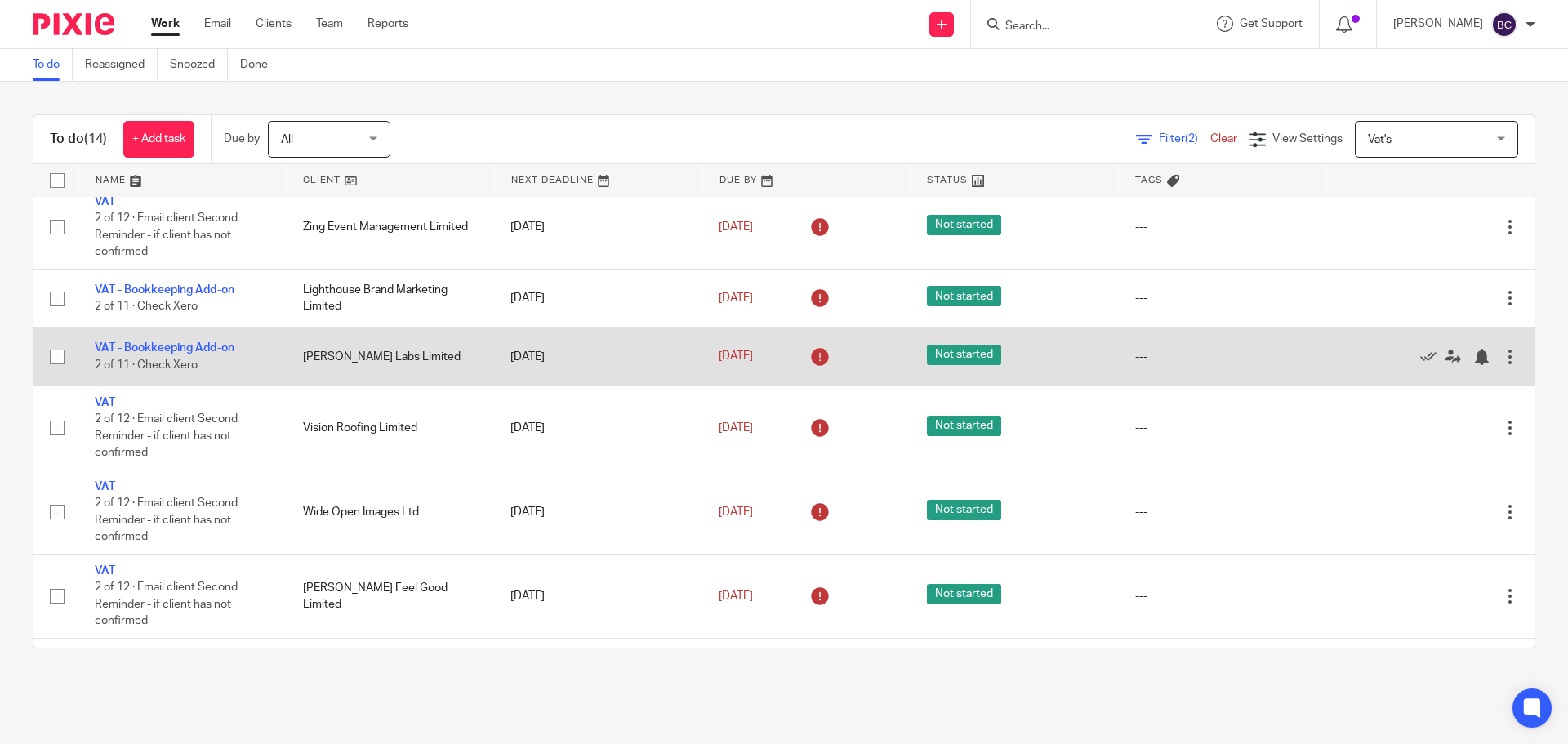
drag, startPoint x: 220, startPoint y: 347, endPoint x: 248, endPoint y: 355, distance: 29.1
click at [248, 354] on td "VAT - Bookkeeping Add-on 2 of 11 · Check Xero" at bounding box center [182, 357] width 208 height 58
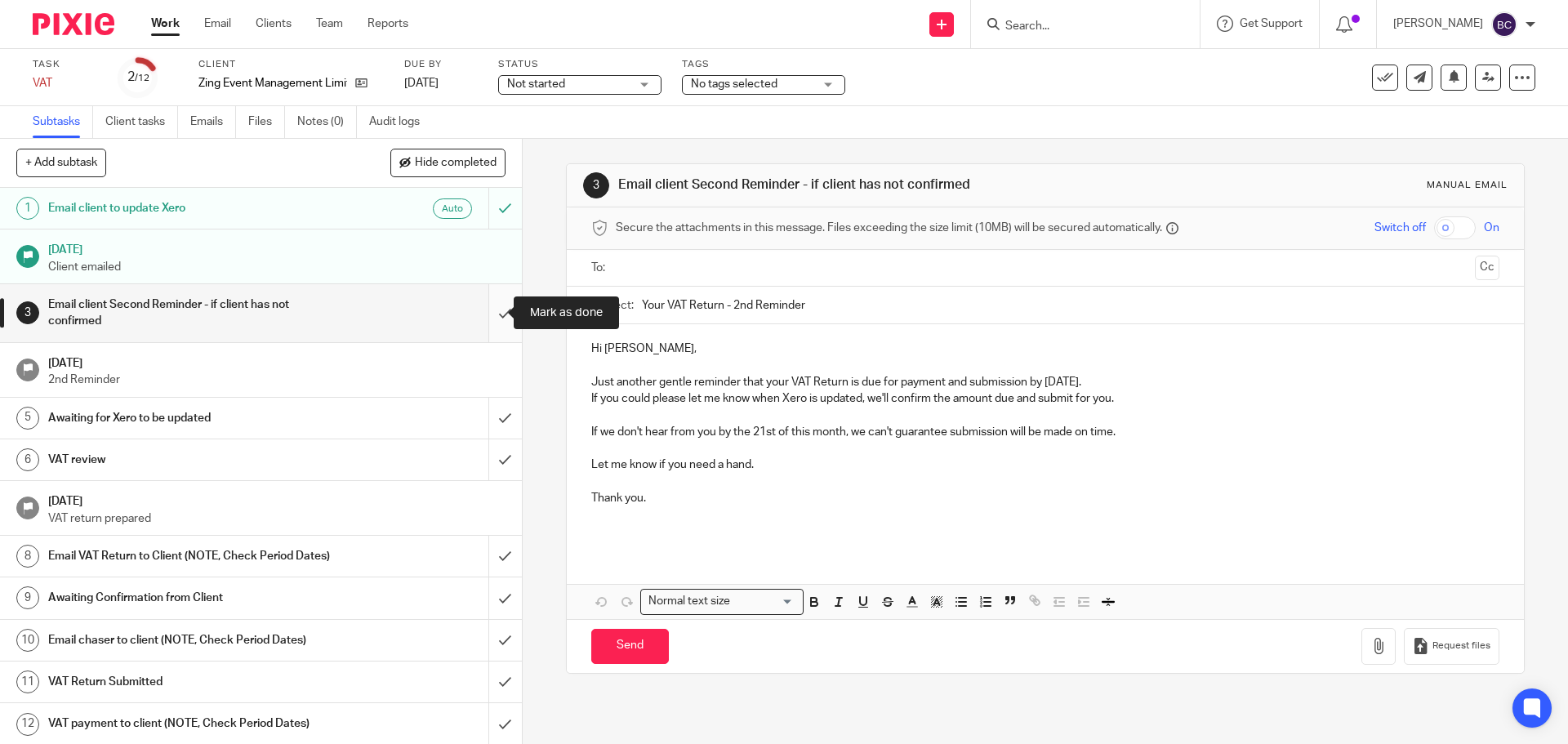
click at [488, 312] on input "submit" at bounding box center [261, 313] width 522 height 58
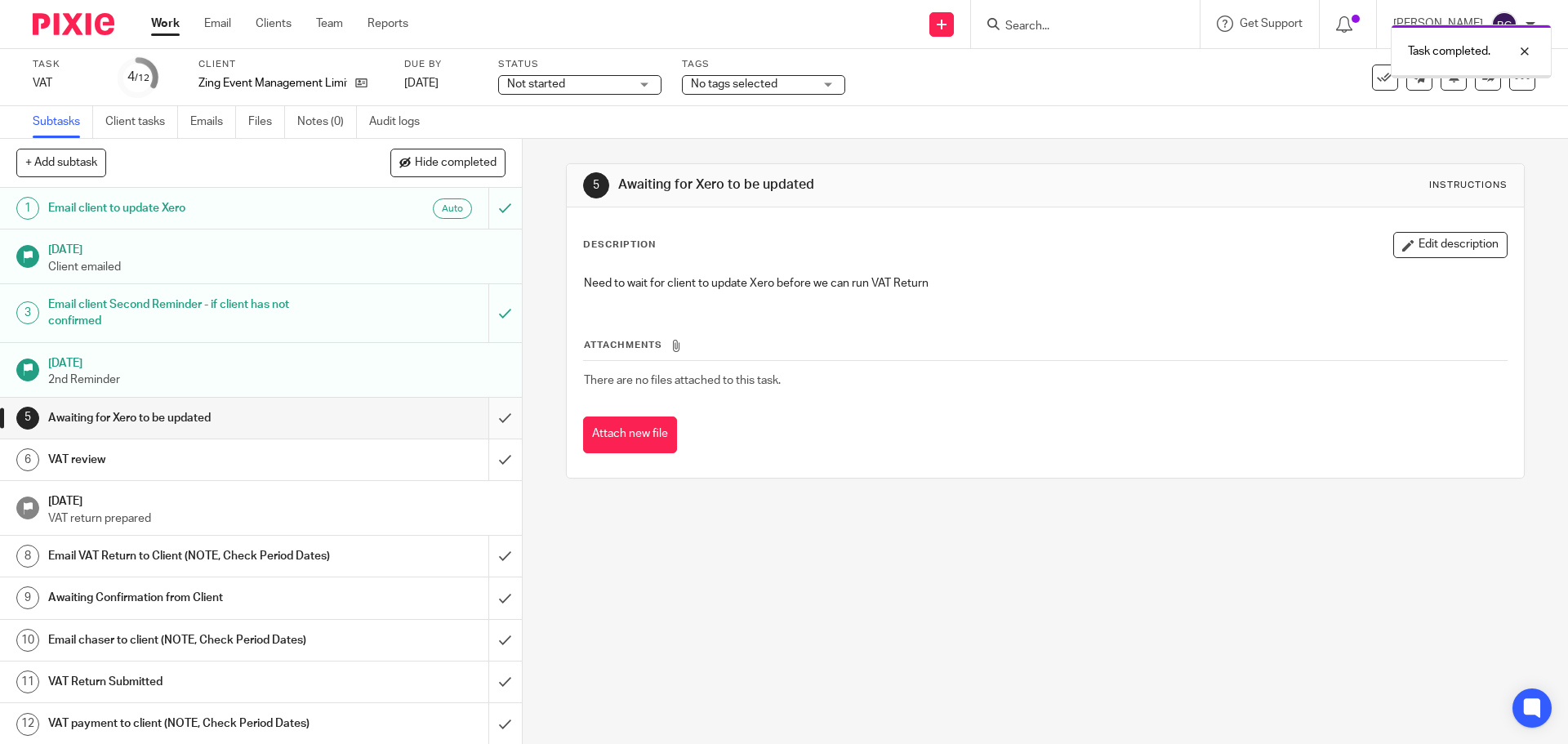
drag, startPoint x: 0, startPoint y: 0, endPoint x: 489, endPoint y: 419, distance: 644.0
click at [489, 419] on input "submit" at bounding box center [261, 418] width 522 height 40
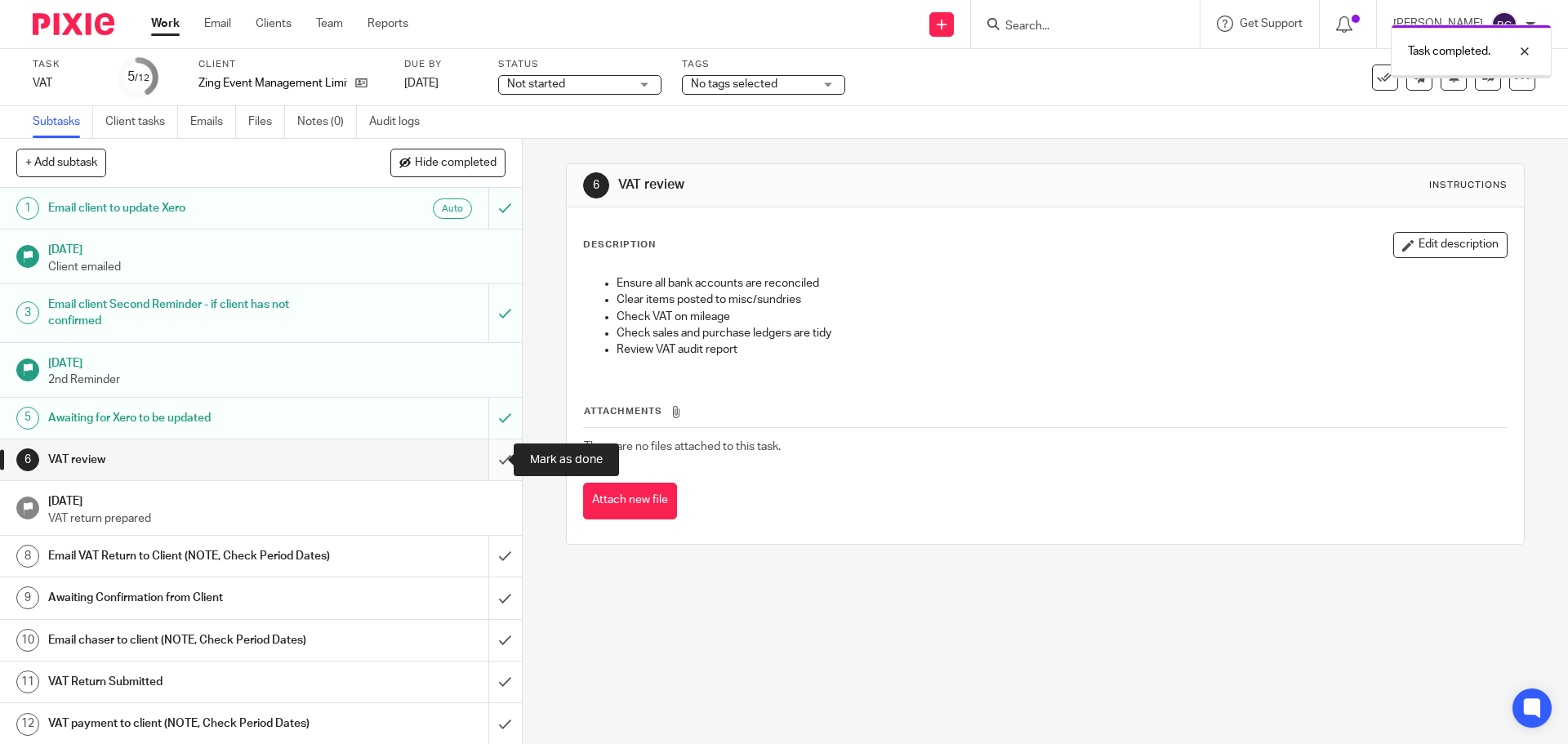
click at [495, 463] on input "submit" at bounding box center [261, 460] width 522 height 40
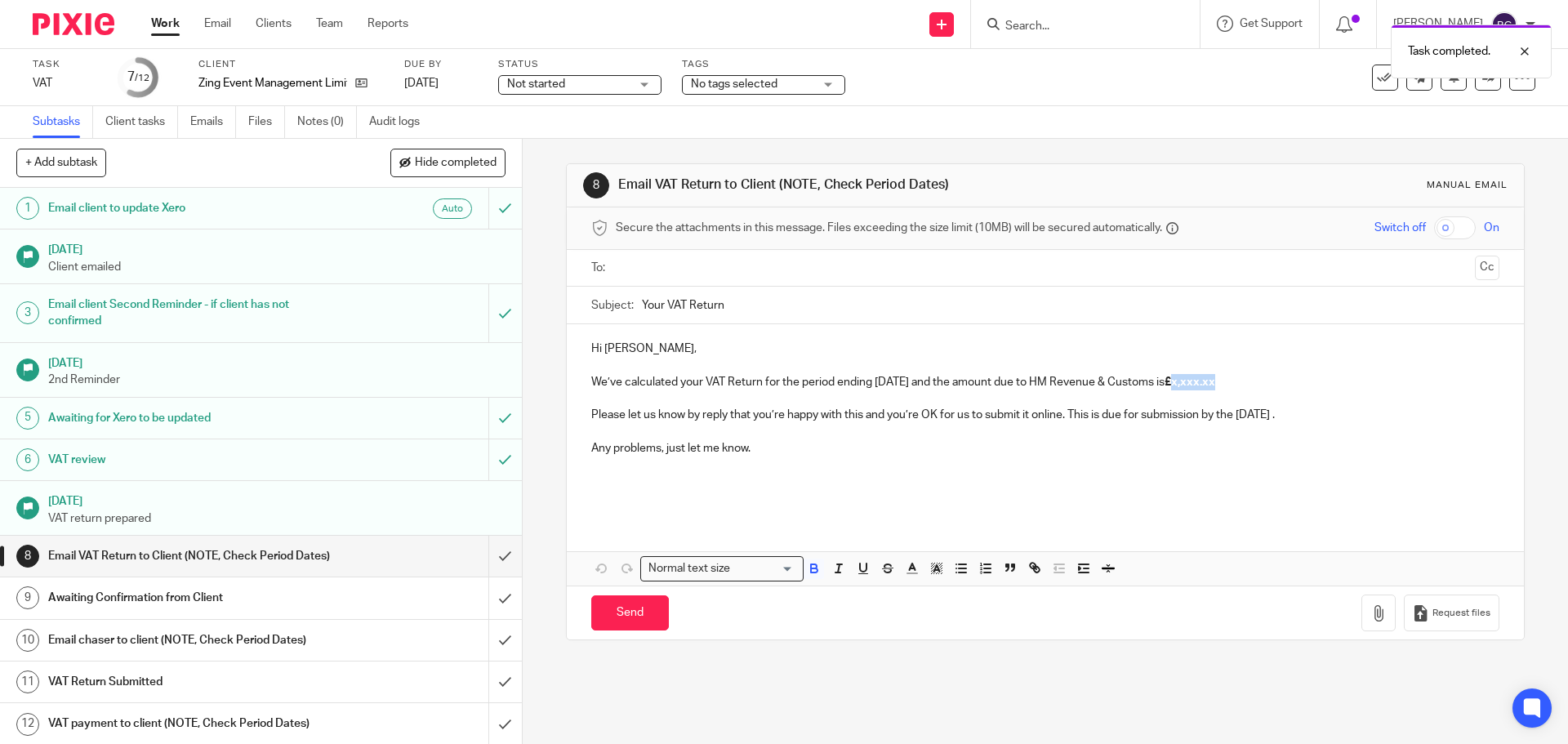
drag, startPoint x: 1200, startPoint y: 385, endPoint x: 1244, endPoint y: 381, distance: 44.2
click at [1215, 381] on strong "£x,xxx.xx" at bounding box center [1190, 382] width 51 height 11
click at [776, 262] on input "text" at bounding box center [1044, 267] width 846 height 18
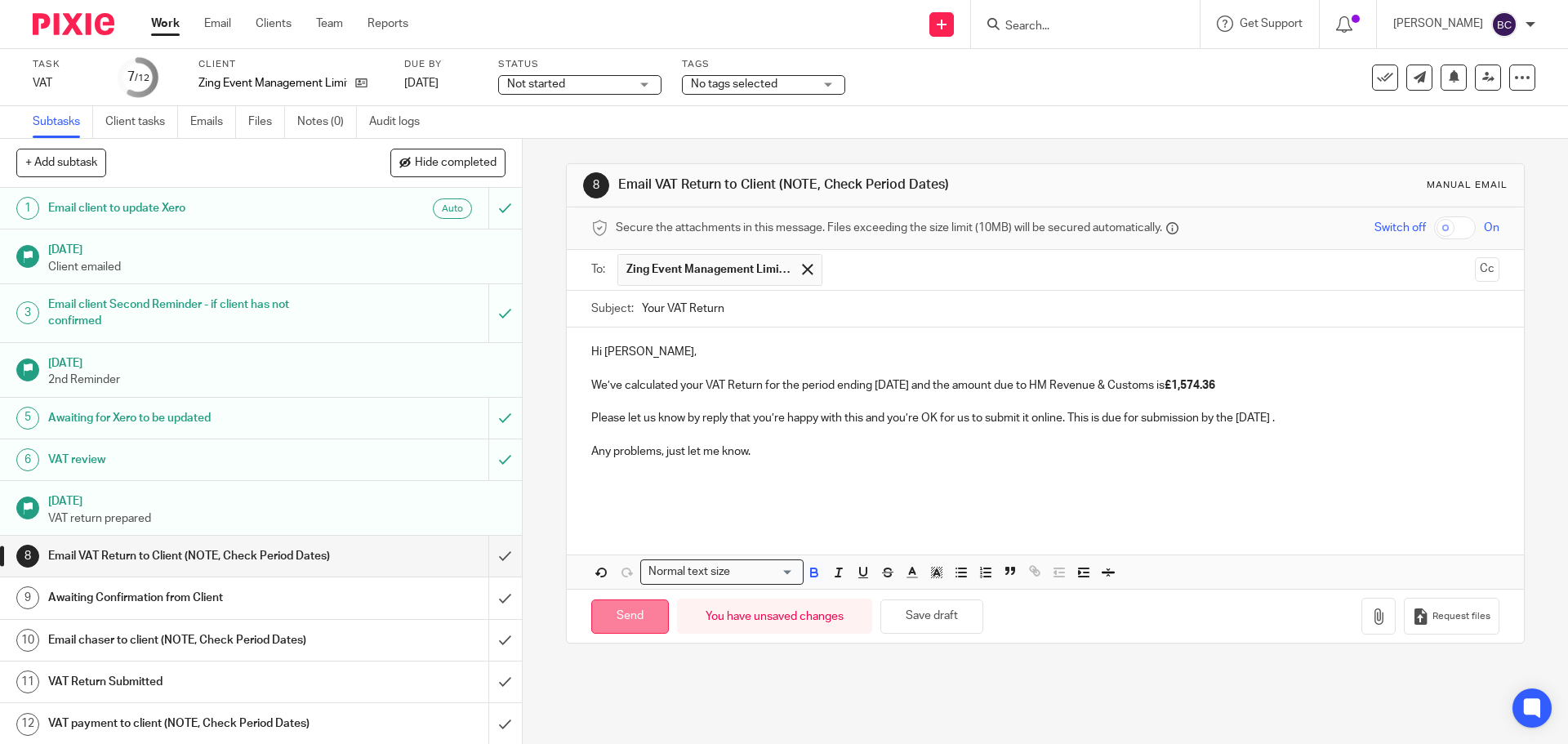
click at [631, 622] on input "Send" at bounding box center [630, 617] width 77 height 35
type input "Sent"
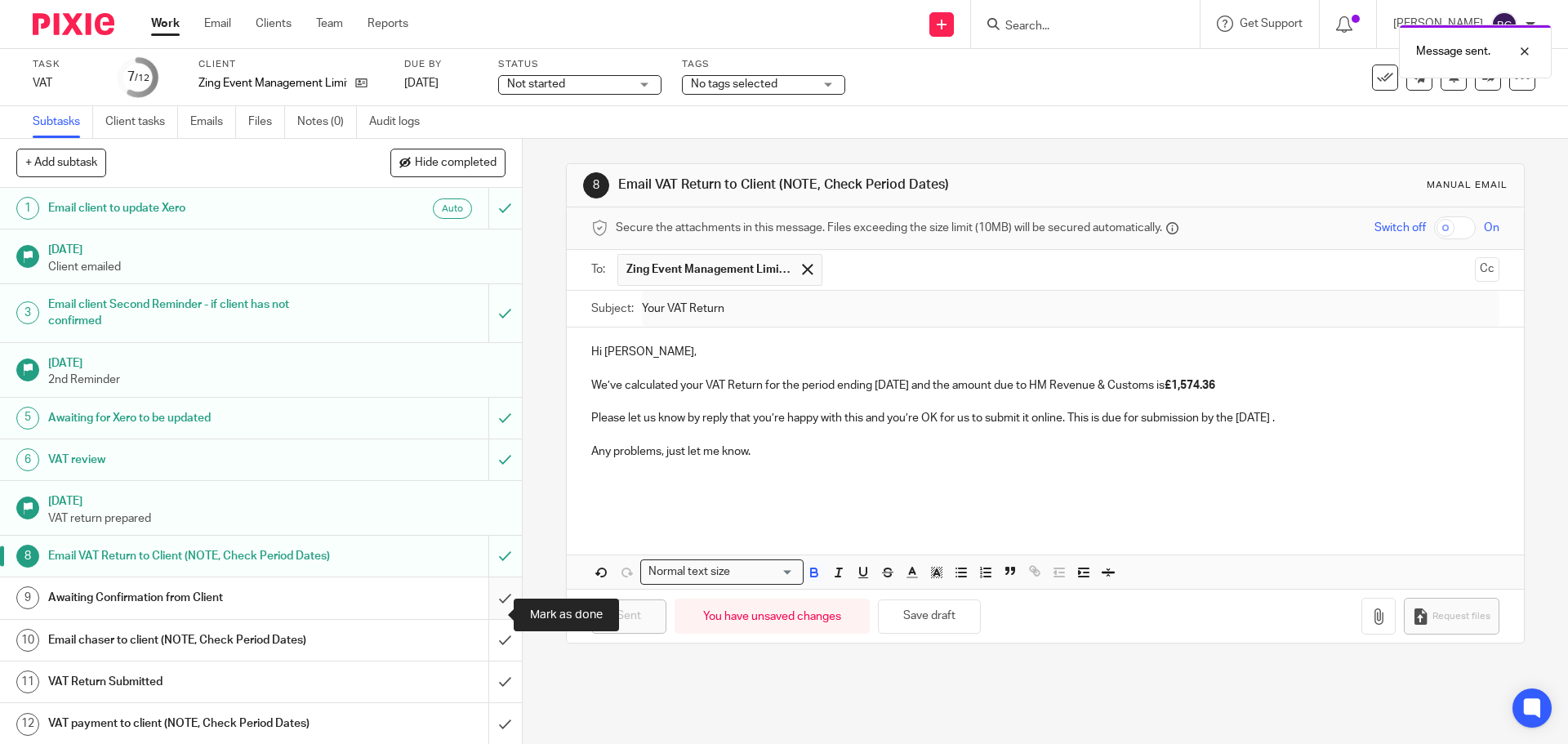
click at [485, 609] on input "submit" at bounding box center [261, 598] width 522 height 40
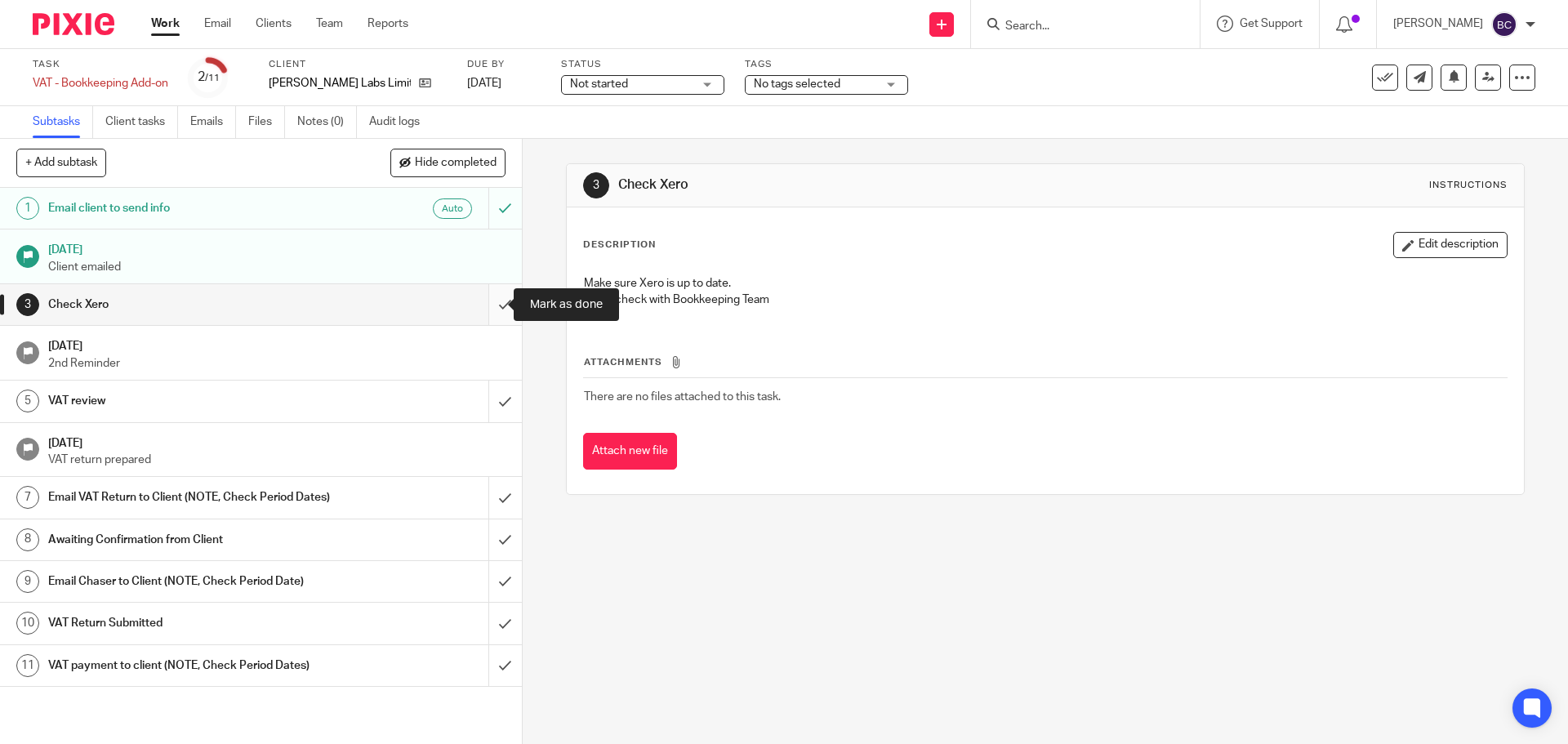
click at [490, 297] on input "submit" at bounding box center [261, 304] width 522 height 40
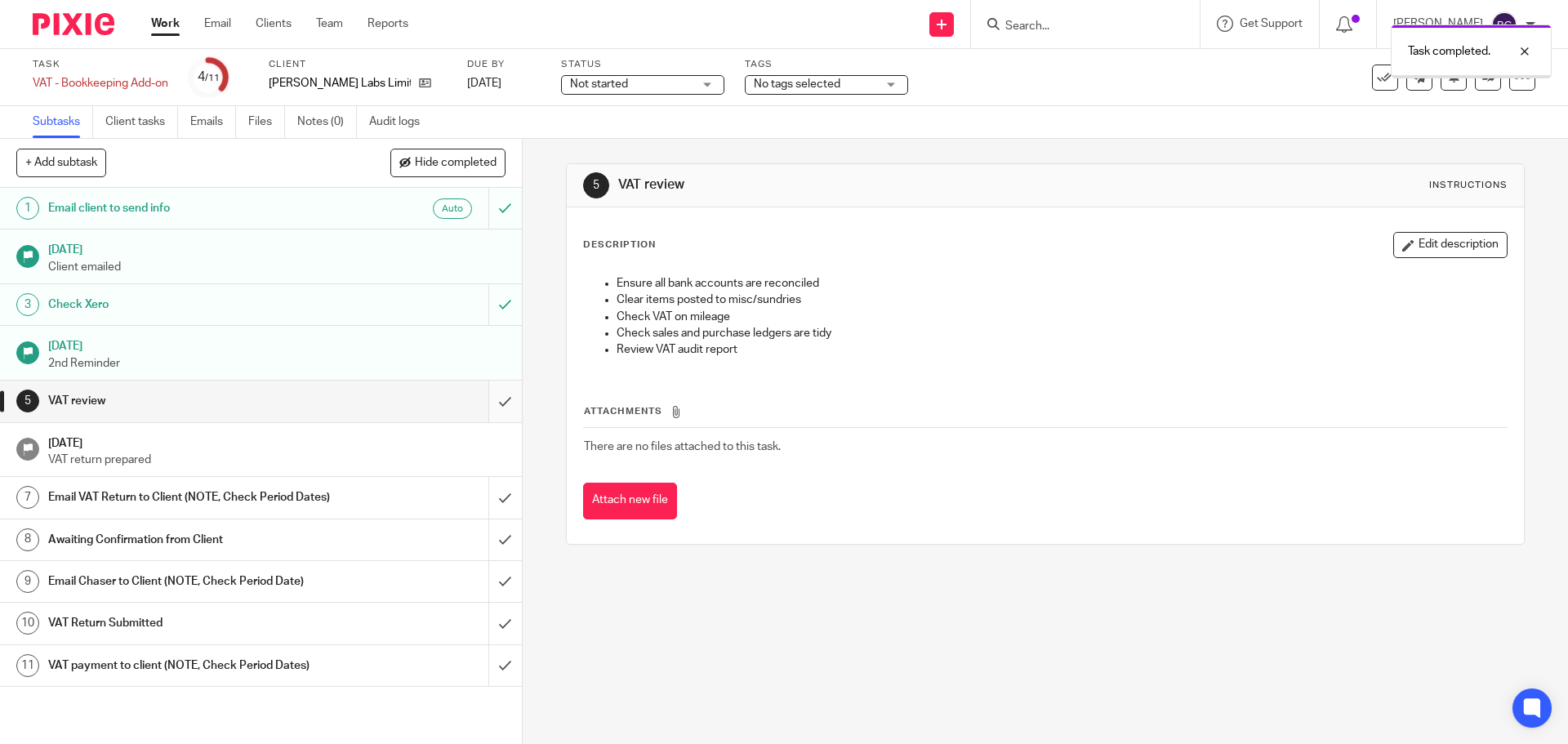
click at [486, 405] on input "submit" at bounding box center [261, 401] width 522 height 40
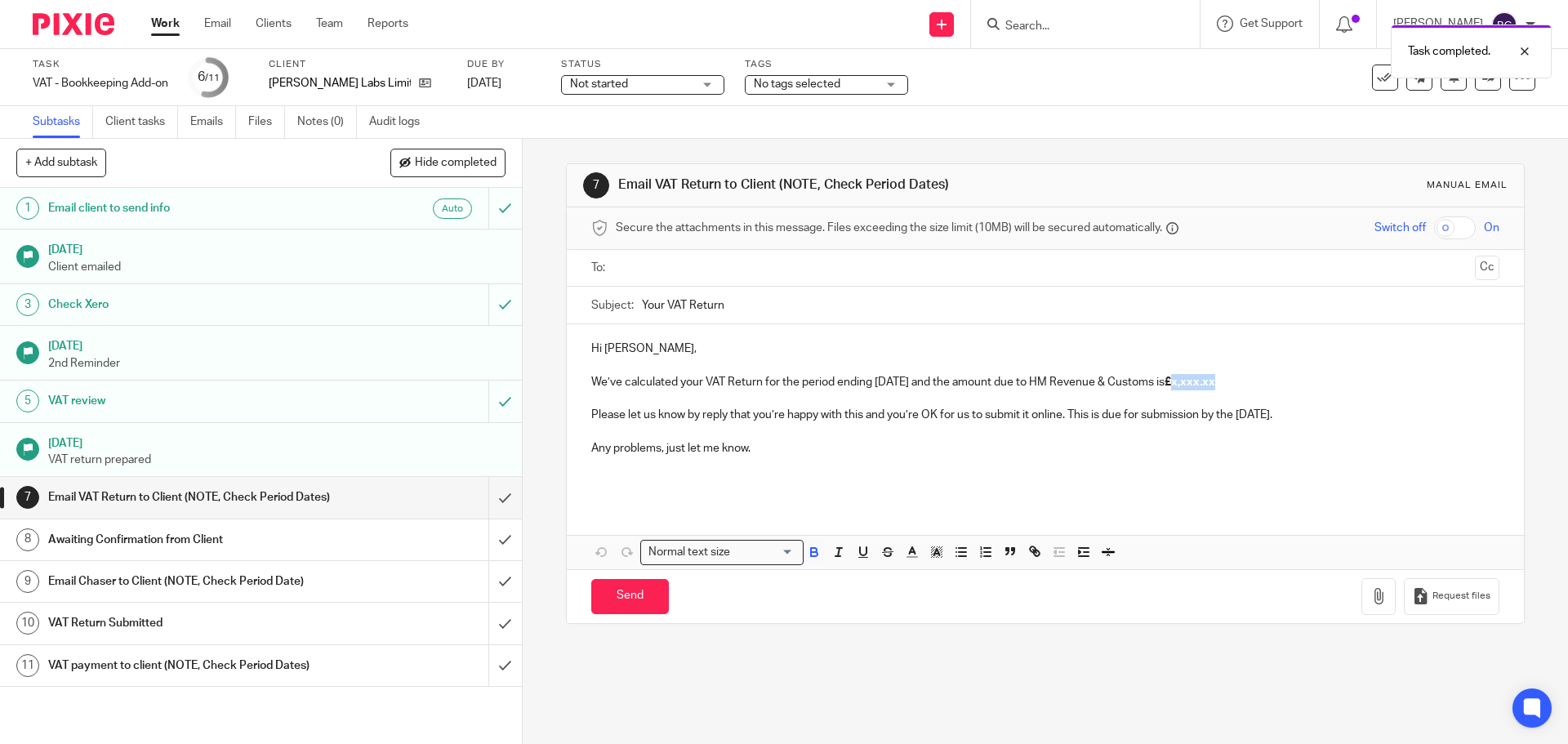
drag, startPoint x: 1201, startPoint y: 383, endPoint x: 1244, endPoint y: 383, distance: 43.0
click at [1215, 383] on strong "£x,xxx.xx" at bounding box center [1190, 382] width 51 height 11
click at [1056, 383] on p "We’ve calculated your VAT Return for the period ending [DATE] and the amount du…" at bounding box center [1045, 382] width 907 height 17
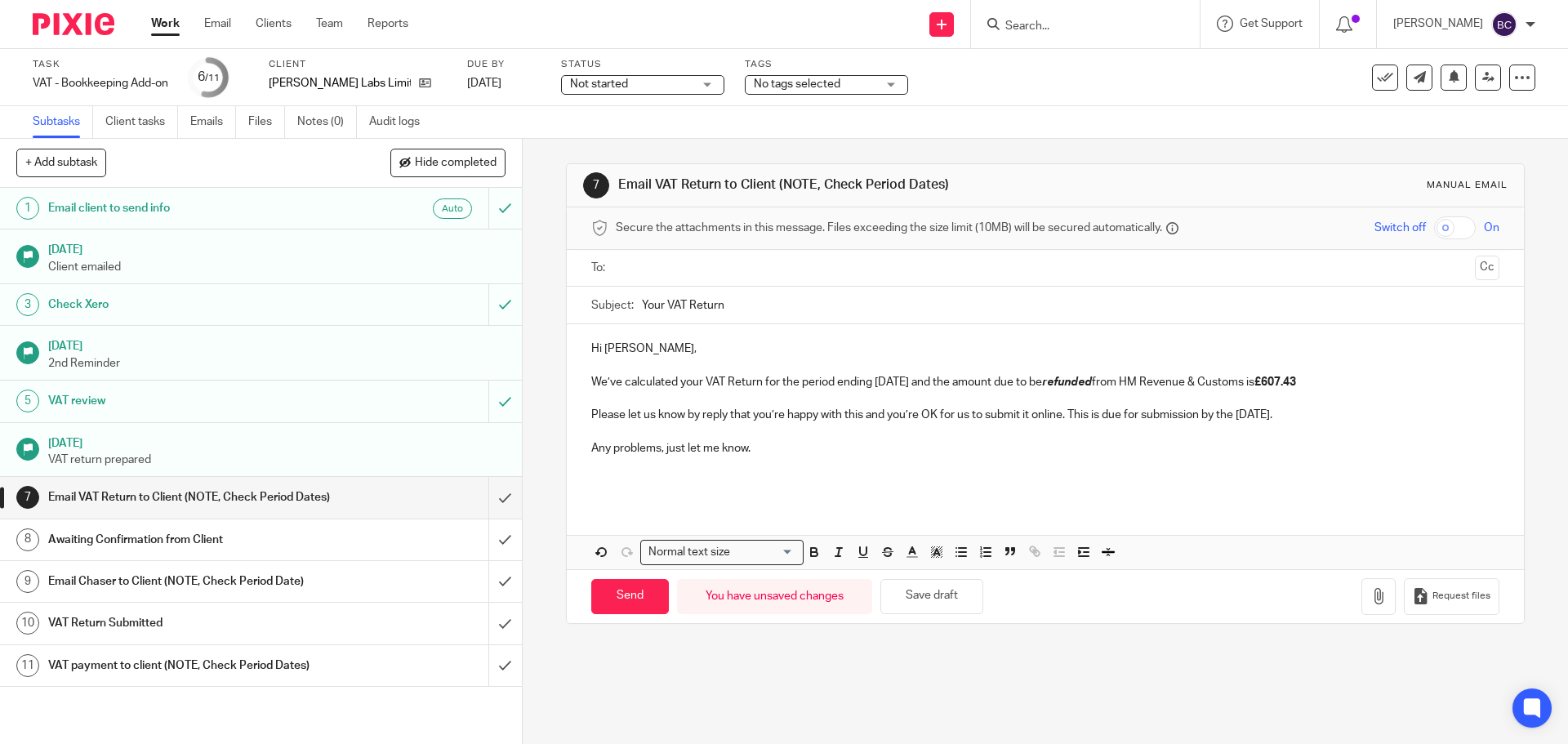
click at [891, 266] on input "text" at bounding box center [1044, 267] width 846 height 18
click at [800, 274] on span at bounding box center [805, 269] width 11 height 11
click at [772, 274] on input "text" at bounding box center [1044, 267] width 846 height 18
click at [614, 604] on input "Send" at bounding box center [630, 600] width 77 height 35
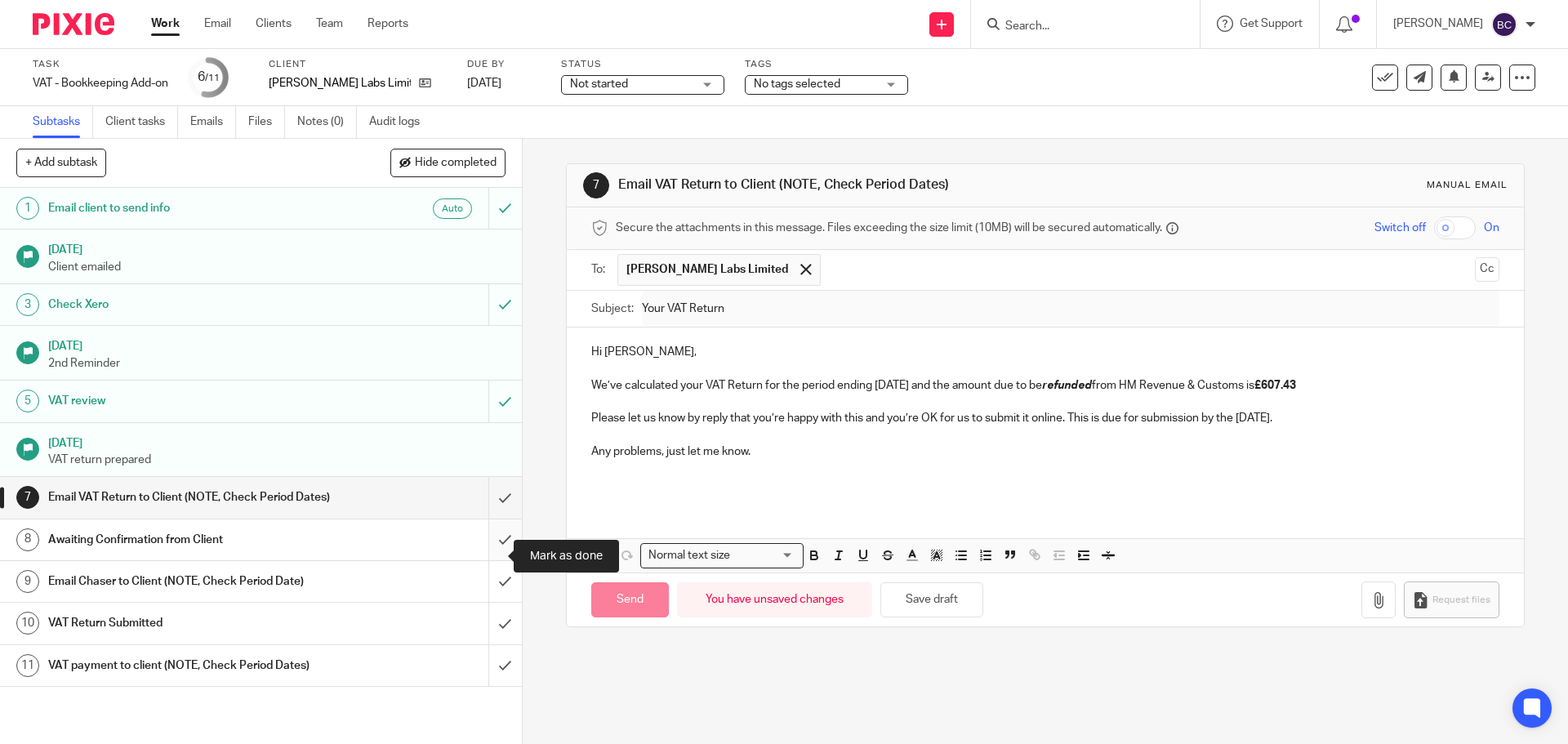
type input "Sent"
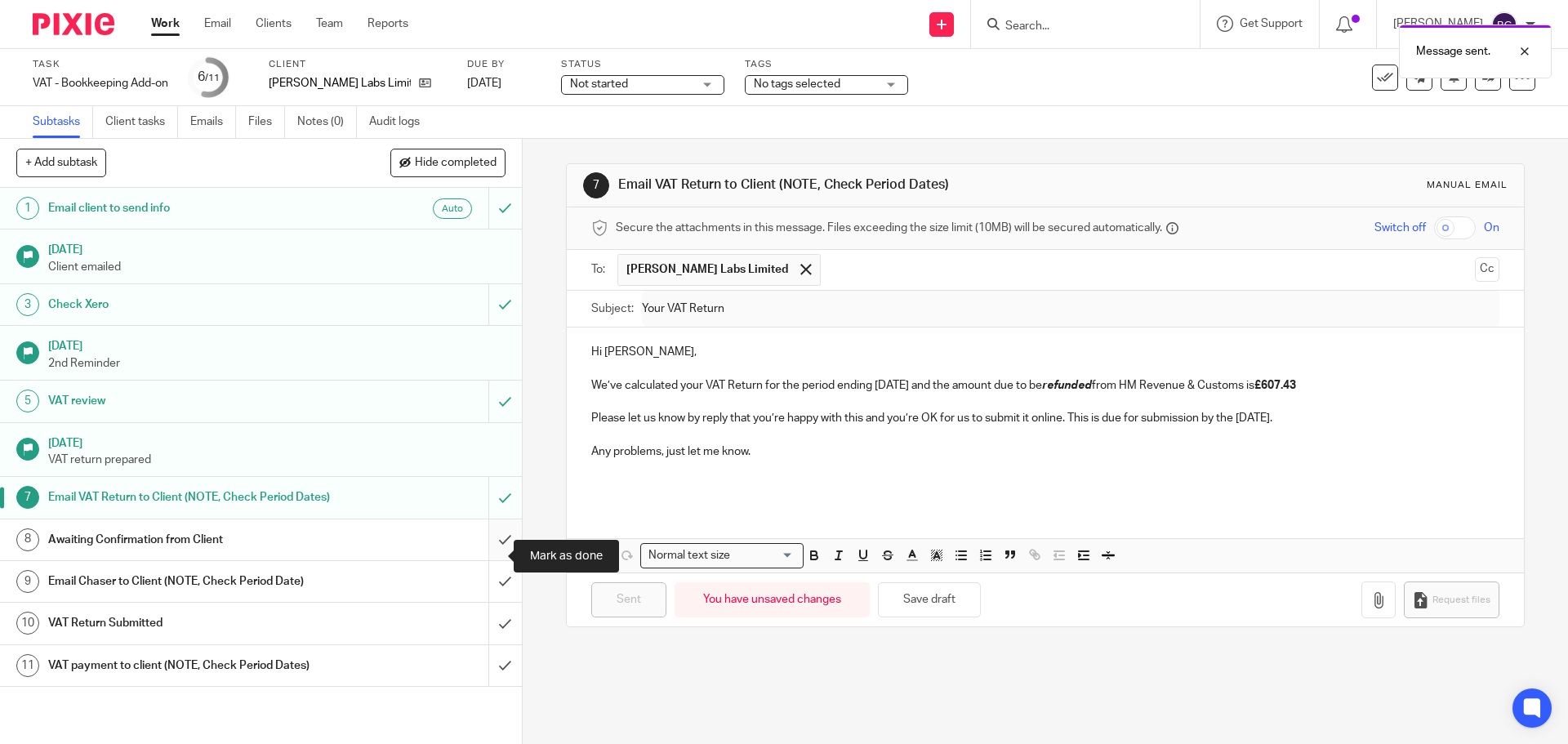
click at [489, 552] on input "submit" at bounding box center [261, 540] width 522 height 40
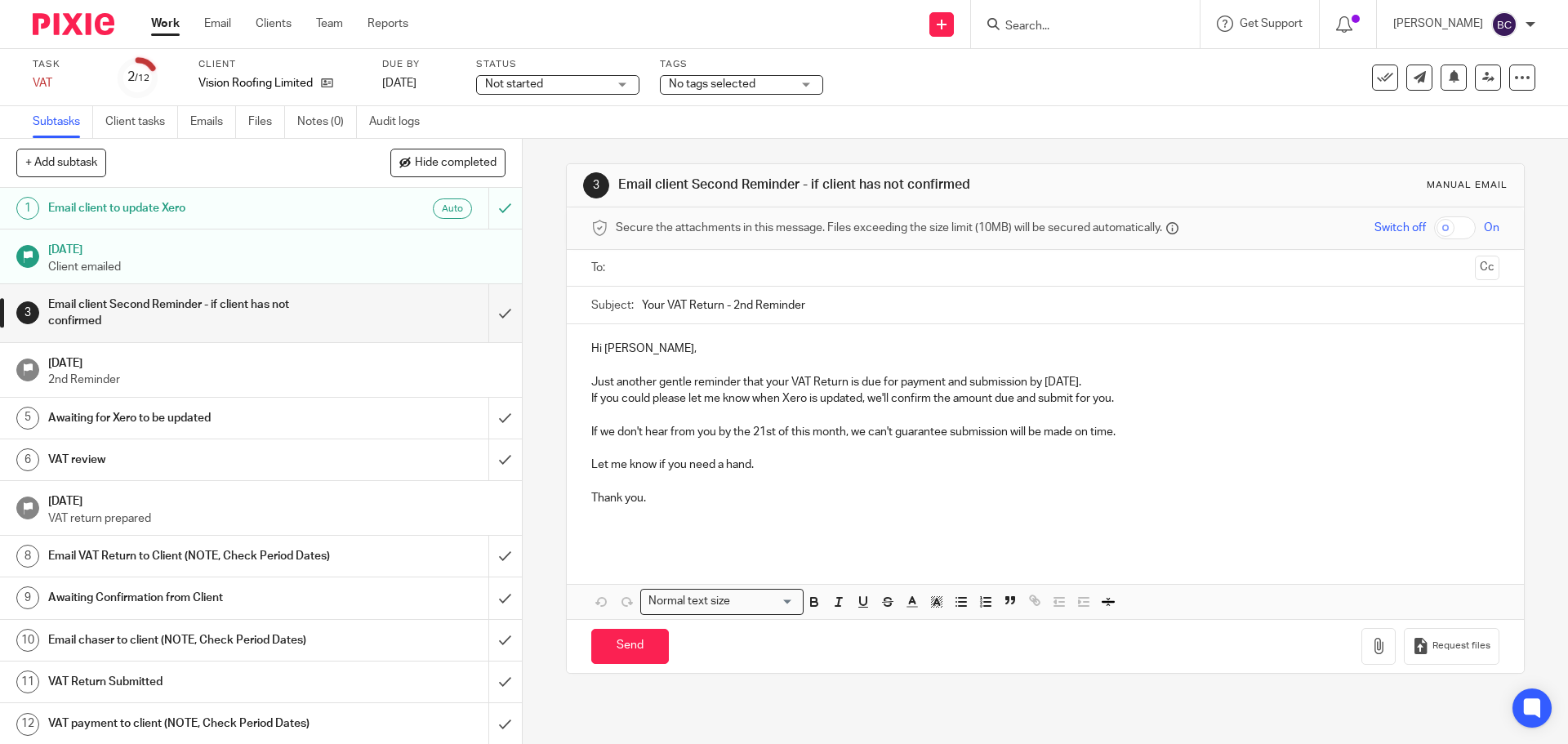
click at [660, 262] on input "text" at bounding box center [1044, 267] width 846 height 18
click at [650, 645] on input "Send" at bounding box center [630, 650] width 77 height 35
type input "Sent"
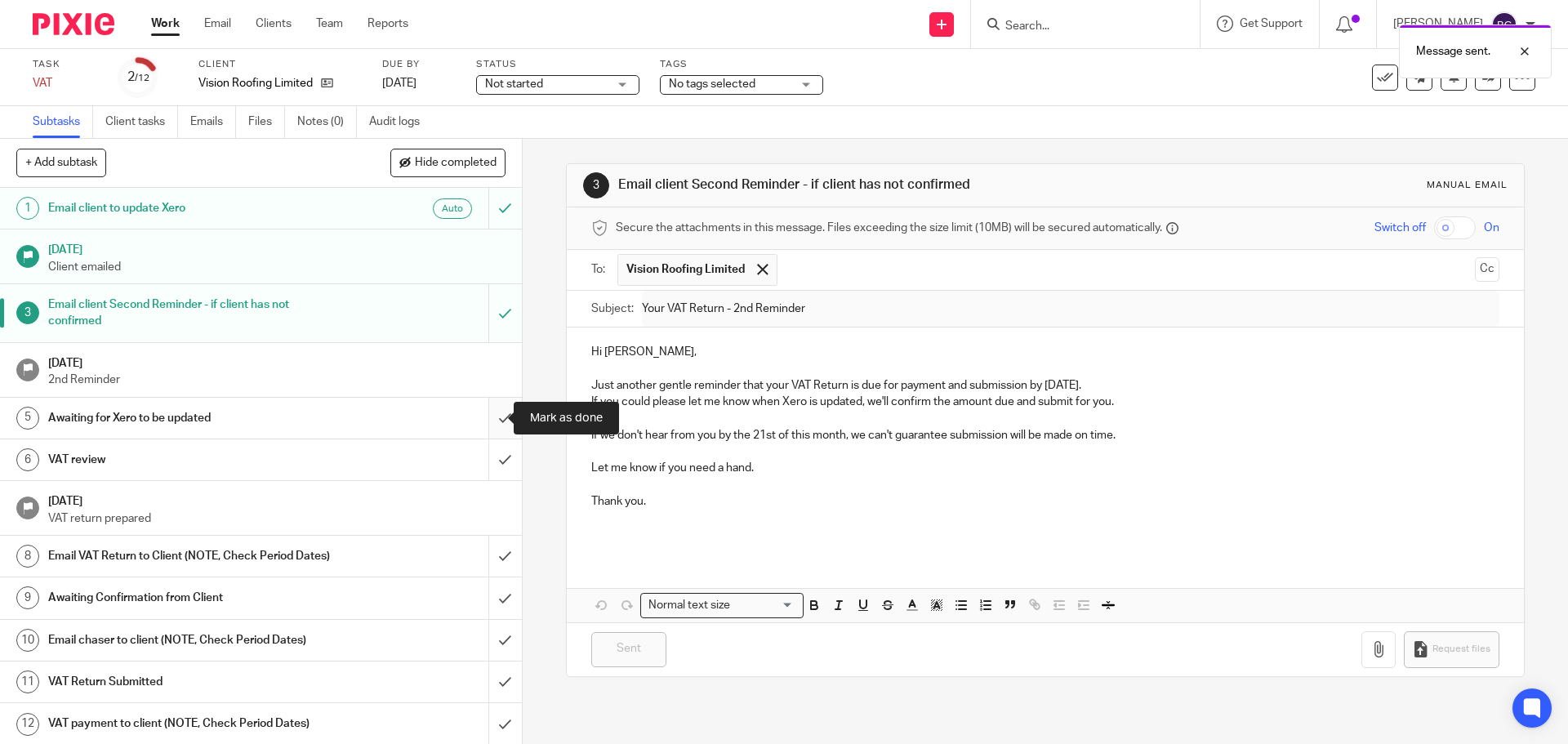
click at [486, 413] on input "submit" at bounding box center [261, 418] width 522 height 40
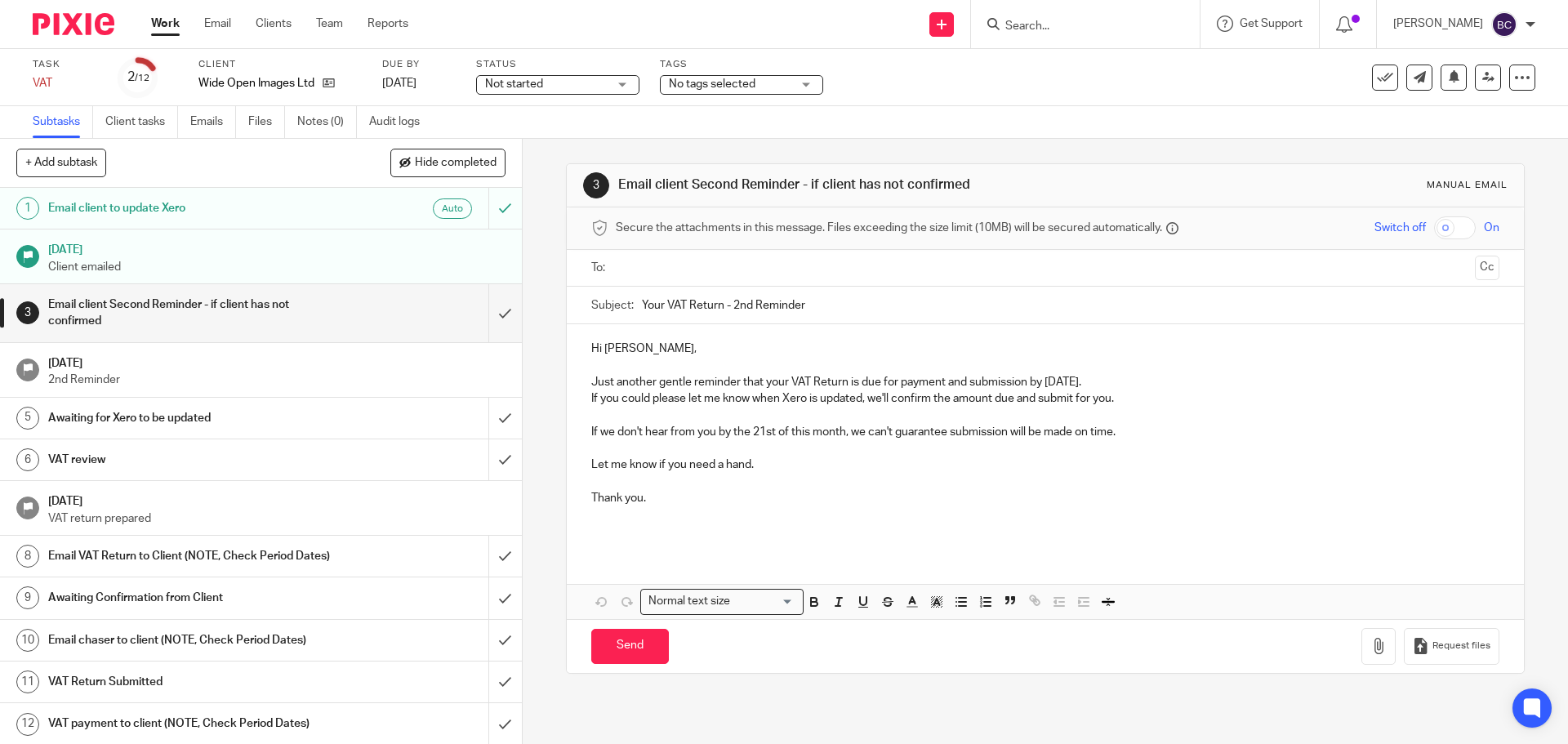
click at [638, 270] on input "text" at bounding box center [1044, 267] width 846 height 18
click at [627, 640] on input "Send" at bounding box center [630, 650] width 77 height 35
type input "Sent"
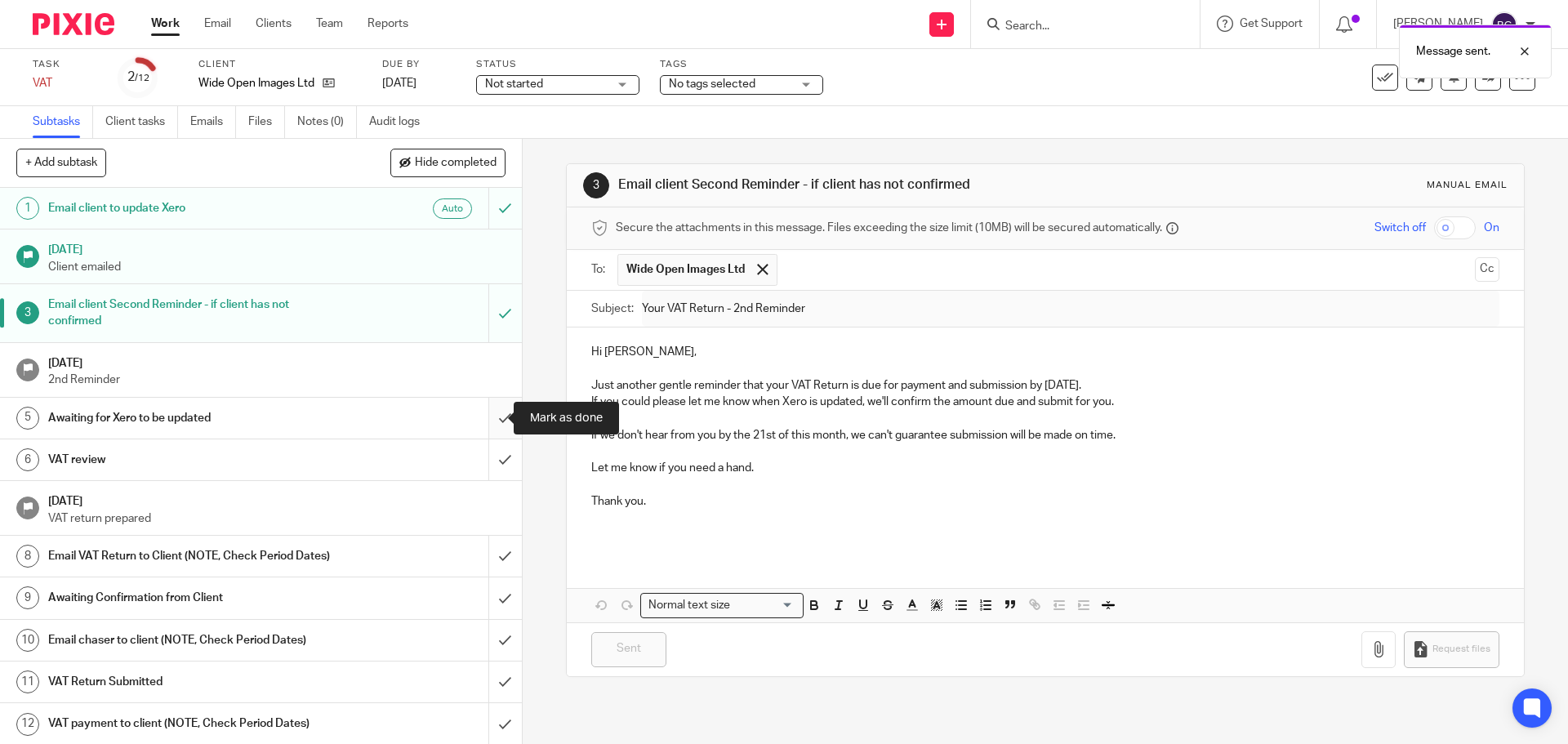
click at [490, 417] on input "submit" at bounding box center [261, 418] width 522 height 40
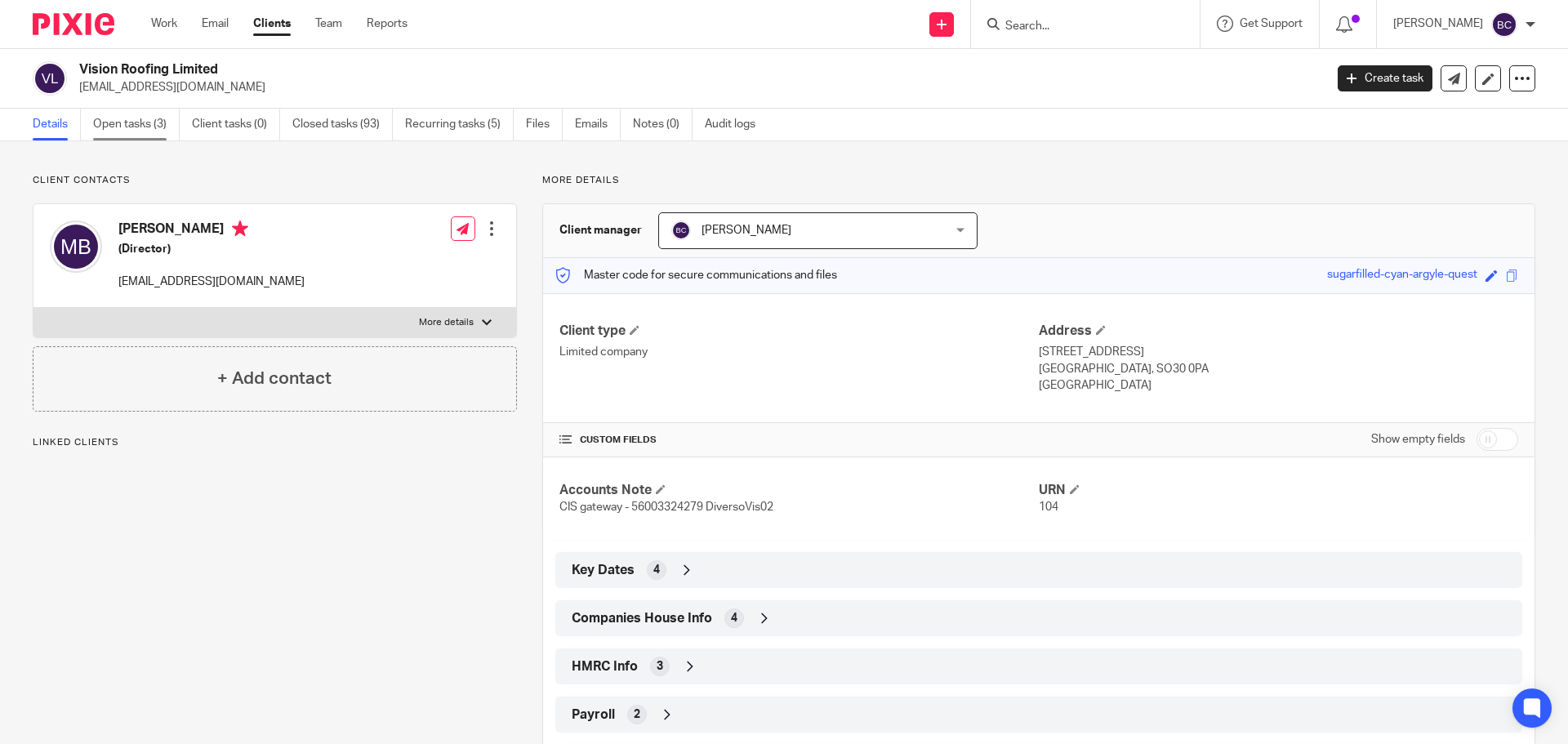
click at [132, 136] on link "Open tasks (3)" at bounding box center [136, 125] width 86 height 32
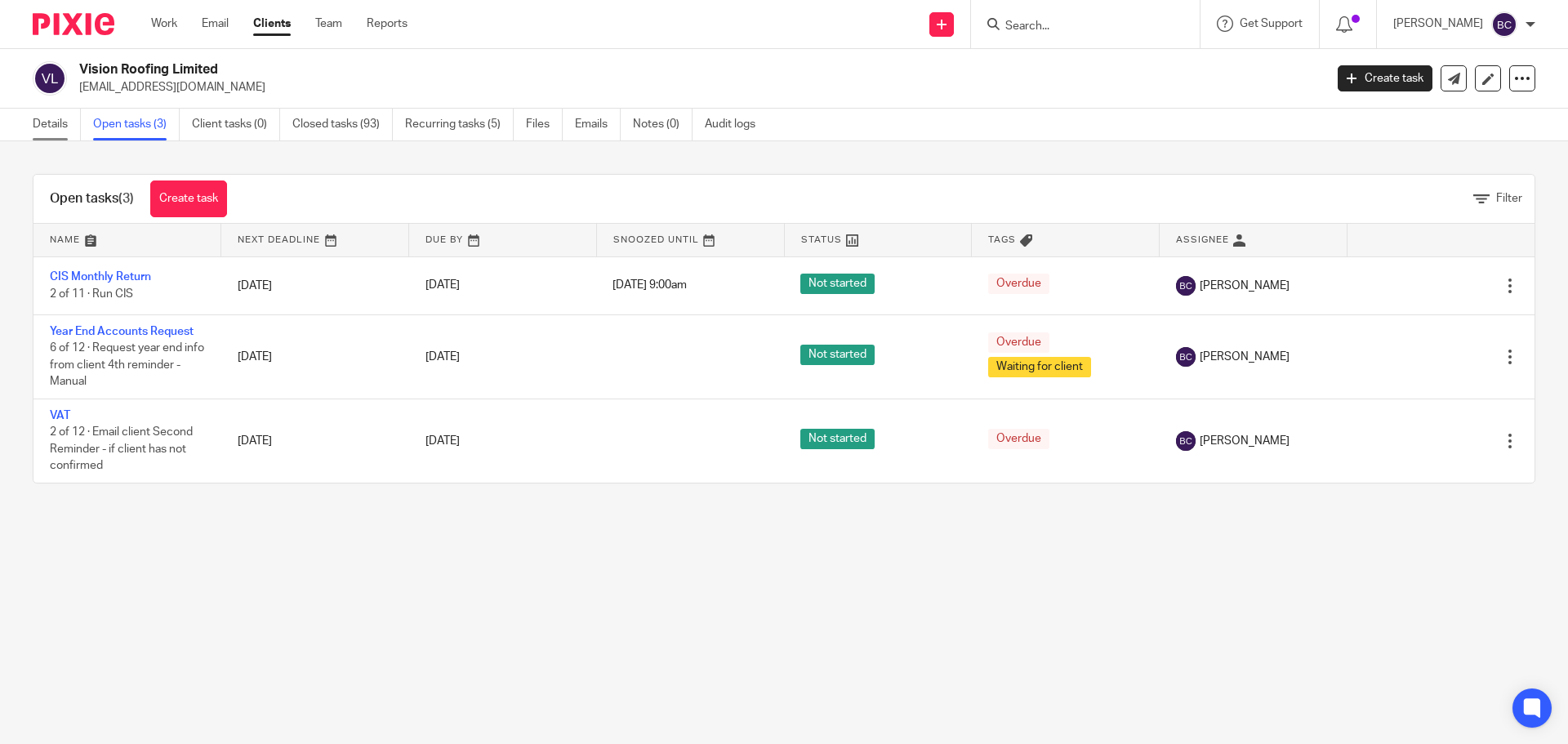
click at [63, 121] on link "Details" at bounding box center [56, 125] width 48 height 32
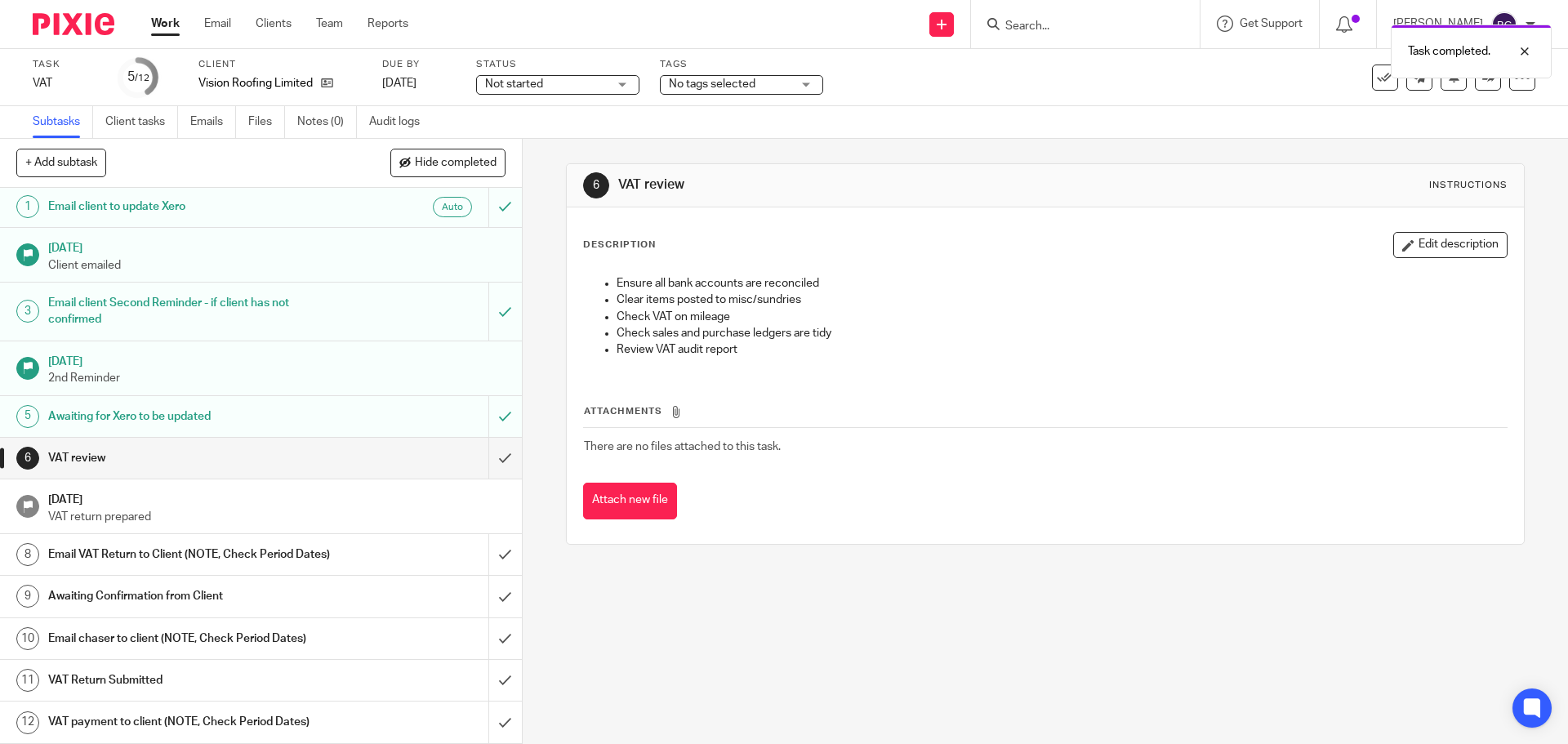
scroll to position [18, 0]
click at [1509, 86] on div at bounding box center [1522, 77] width 26 height 26
click at [1479, 142] on link "Advanced task editor" at bounding box center [1459, 142] width 108 height 11
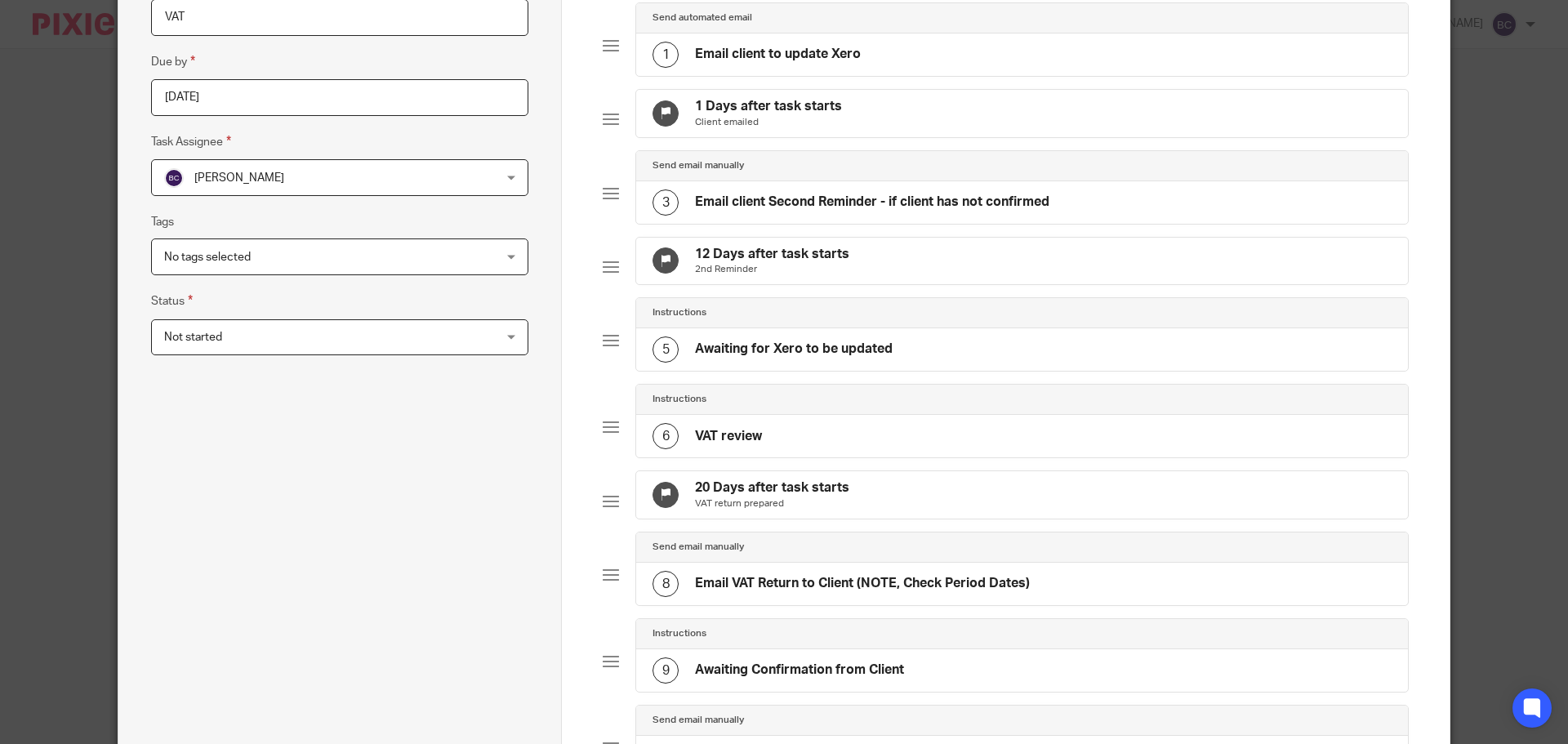
scroll to position [245, 0]
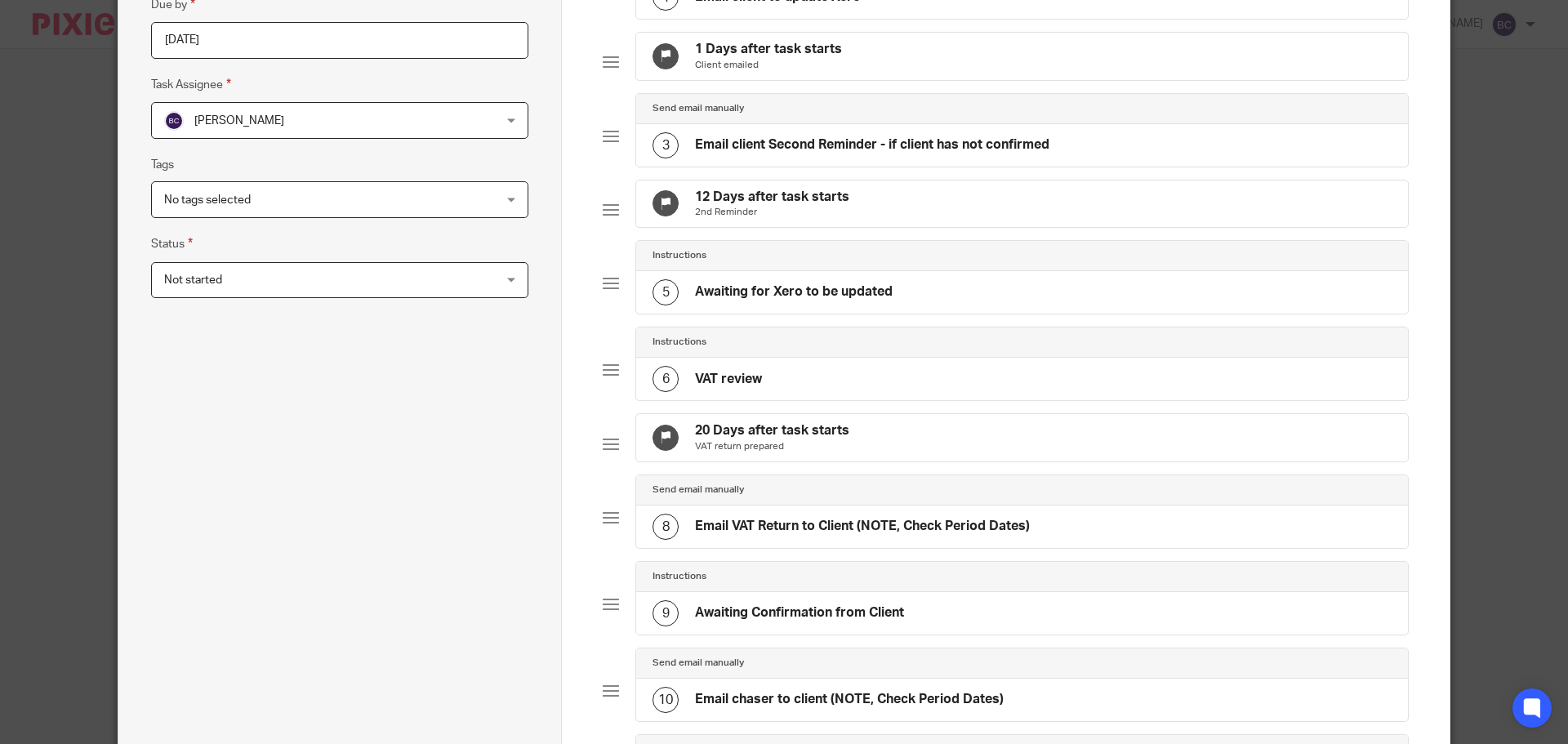
click at [830, 440] on h4 "20 Days after task starts" at bounding box center [773, 431] width 155 height 18
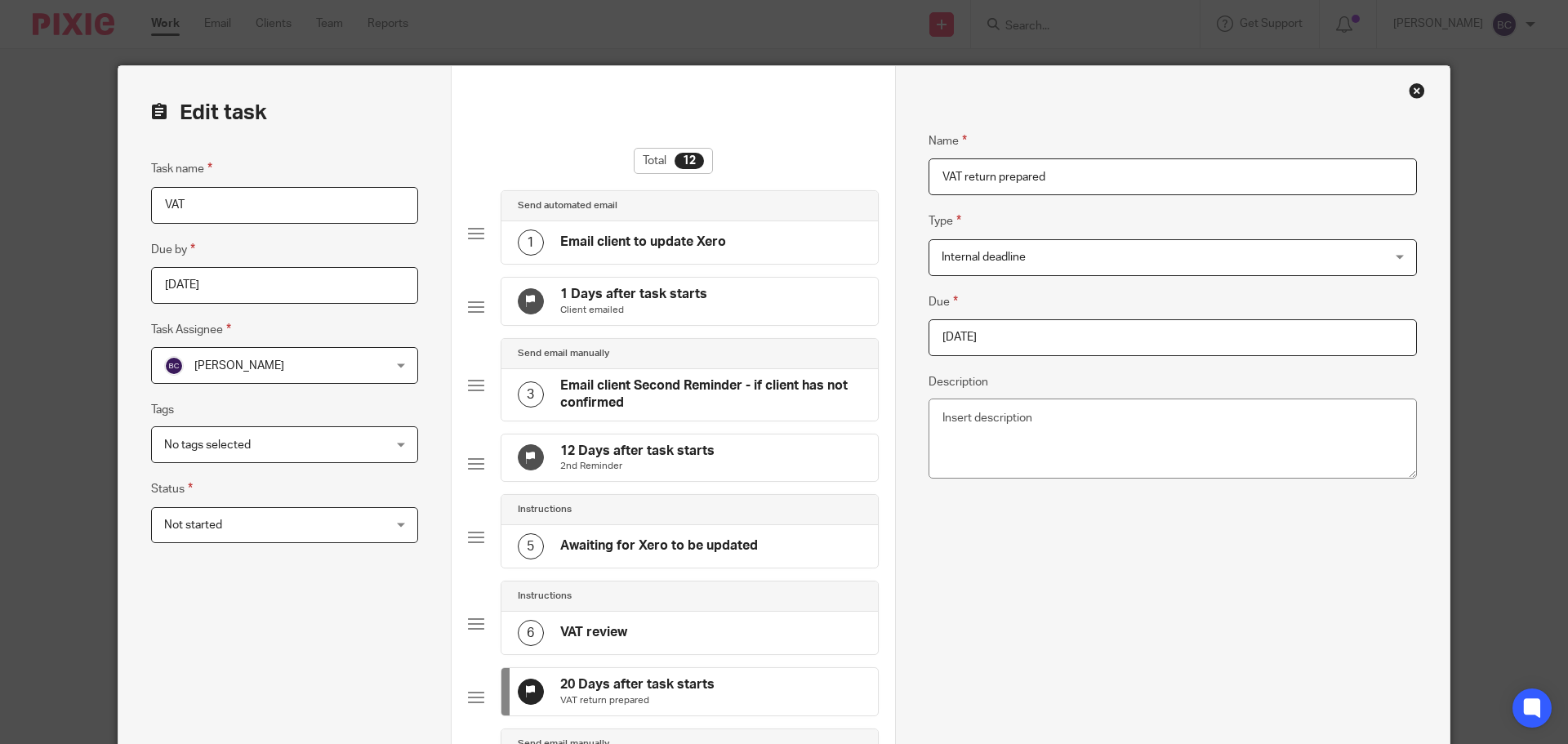
click at [1042, 333] on input "[DATE]" at bounding box center [1172, 338] width 489 height 37
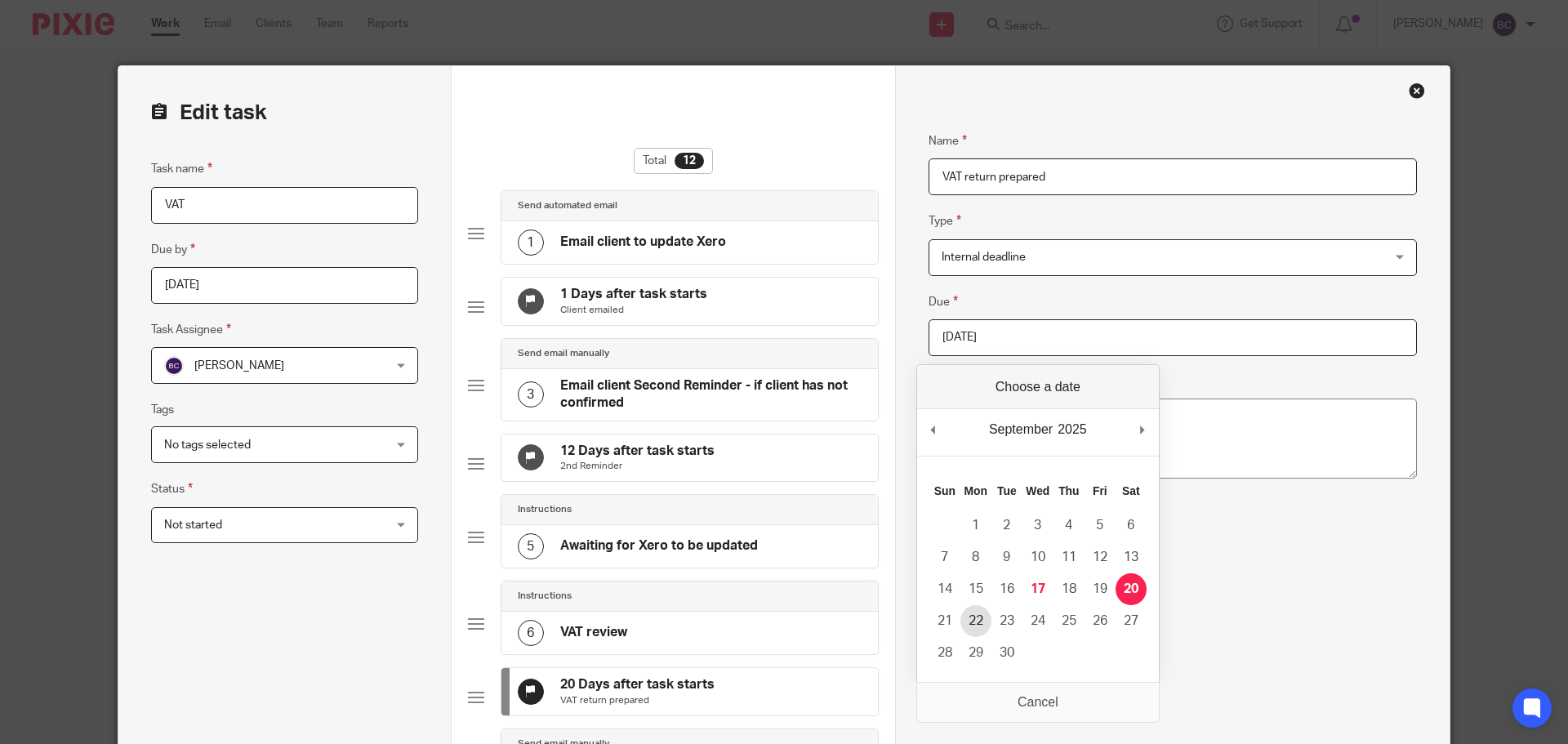
type input "[DATE]"
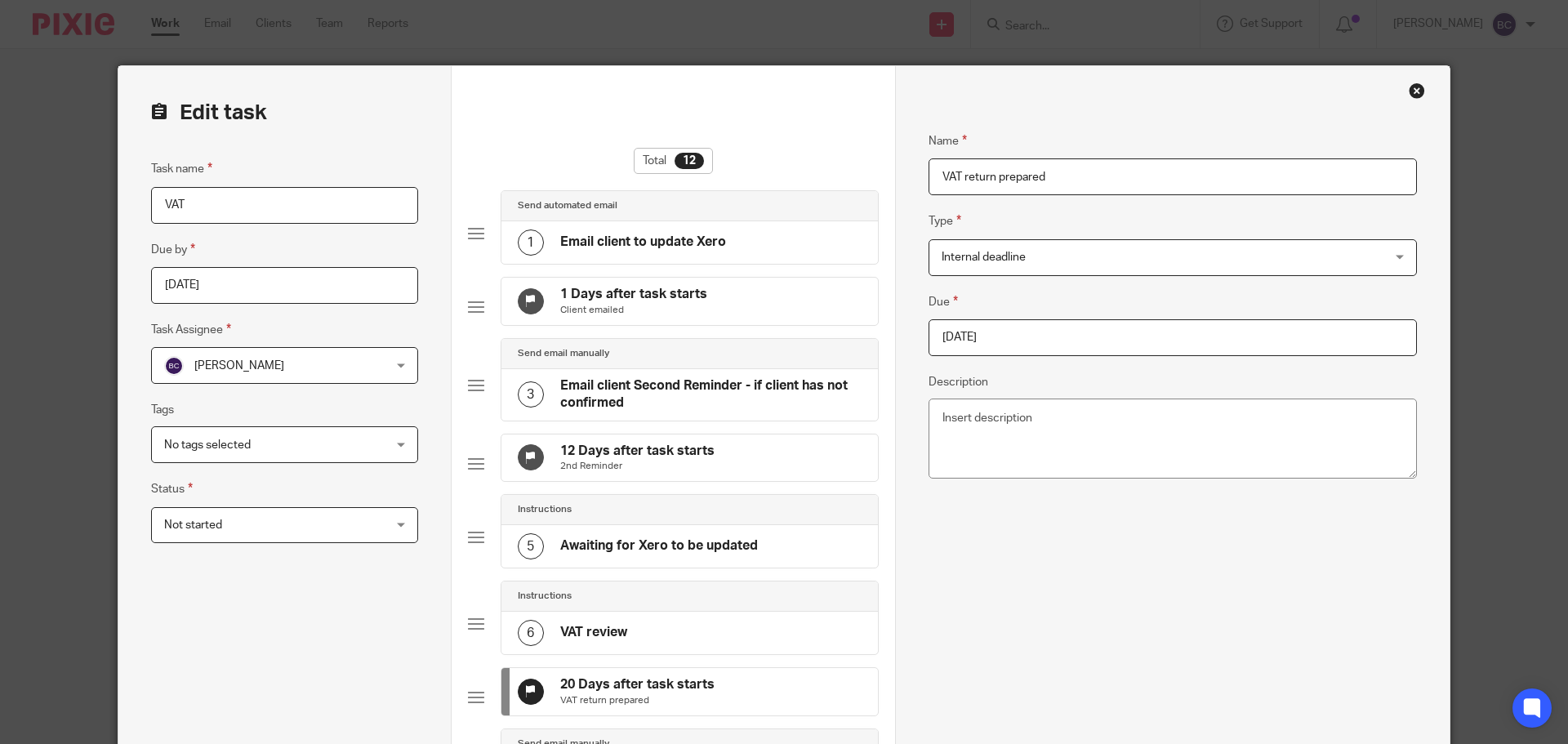
click at [970, 609] on div "Name VAT return prepared Type Internal deadline Internal deadline Instructions …" at bounding box center [1172, 744] width 489 height 1273
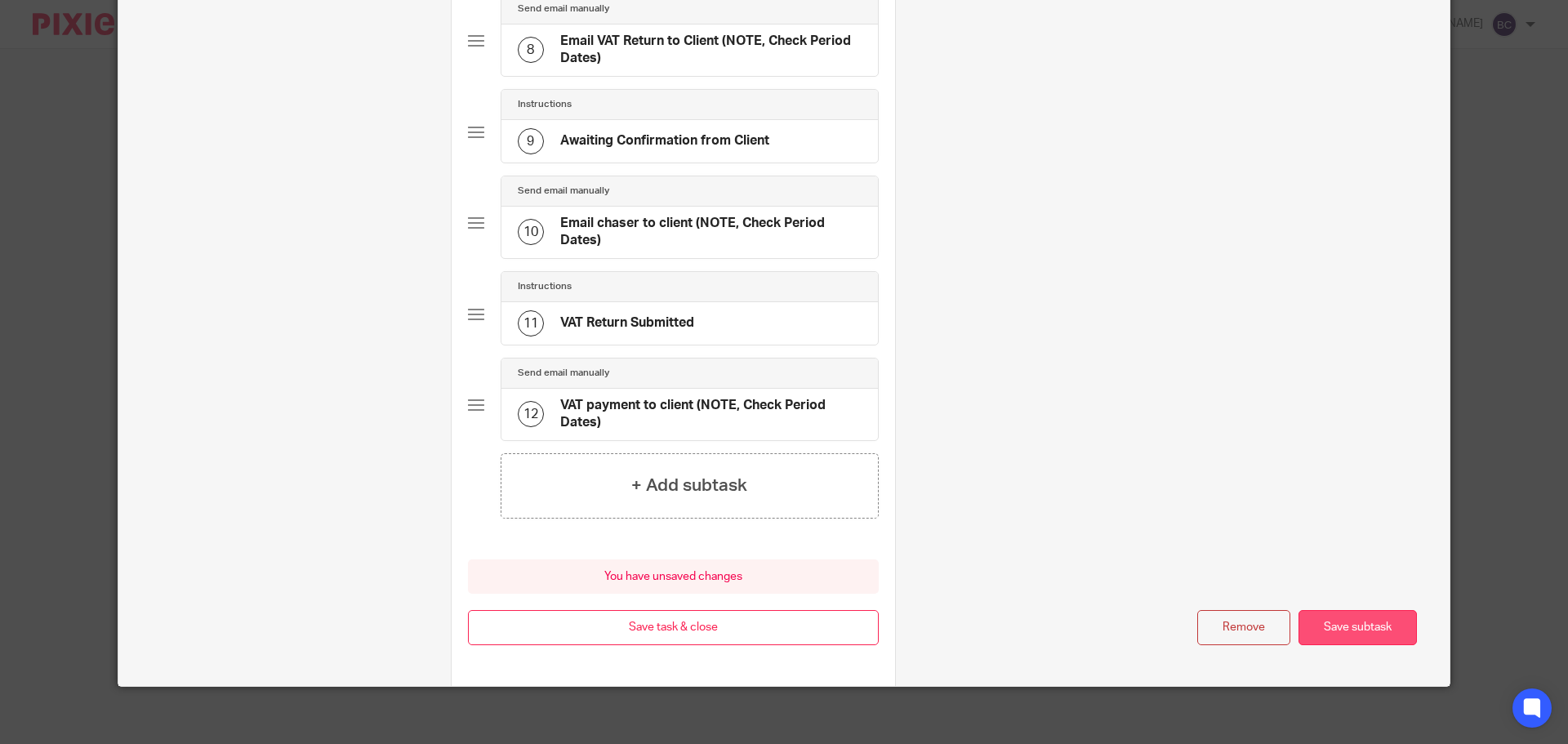
click at [1332, 646] on button "Save subtask" at bounding box center [1357, 628] width 119 height 35
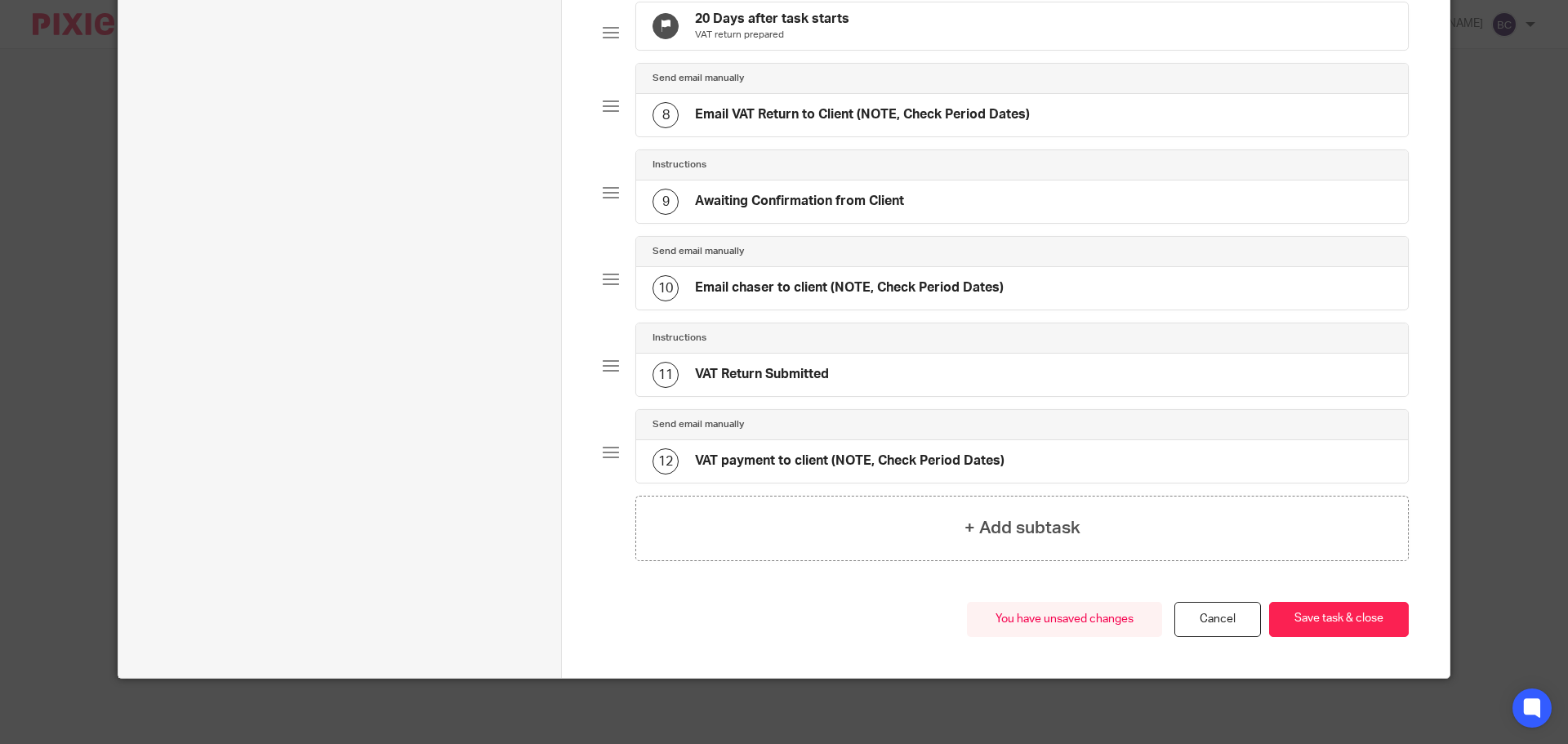
scroll to position [696, 0]
click at [1328, 630] on button "Save task & close" at bounding box center [1339, 620] width 140 height 35
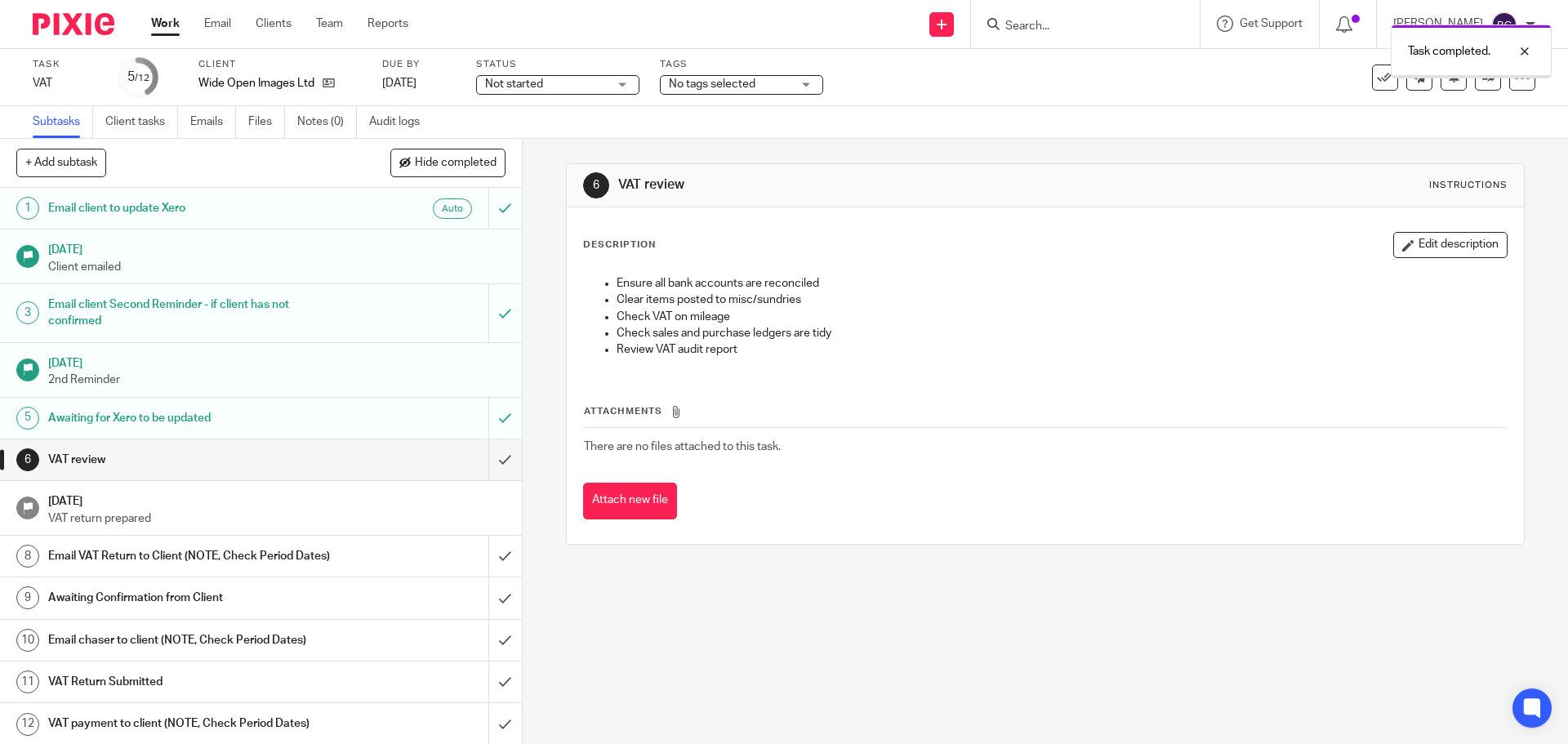
click at [1514, 79] on icon at bounding box center [1521, 77] width 17 height 17
click at [1493, 139] on link "Advanced task editor" at bounding box center [1459, 142] width 108 height 11
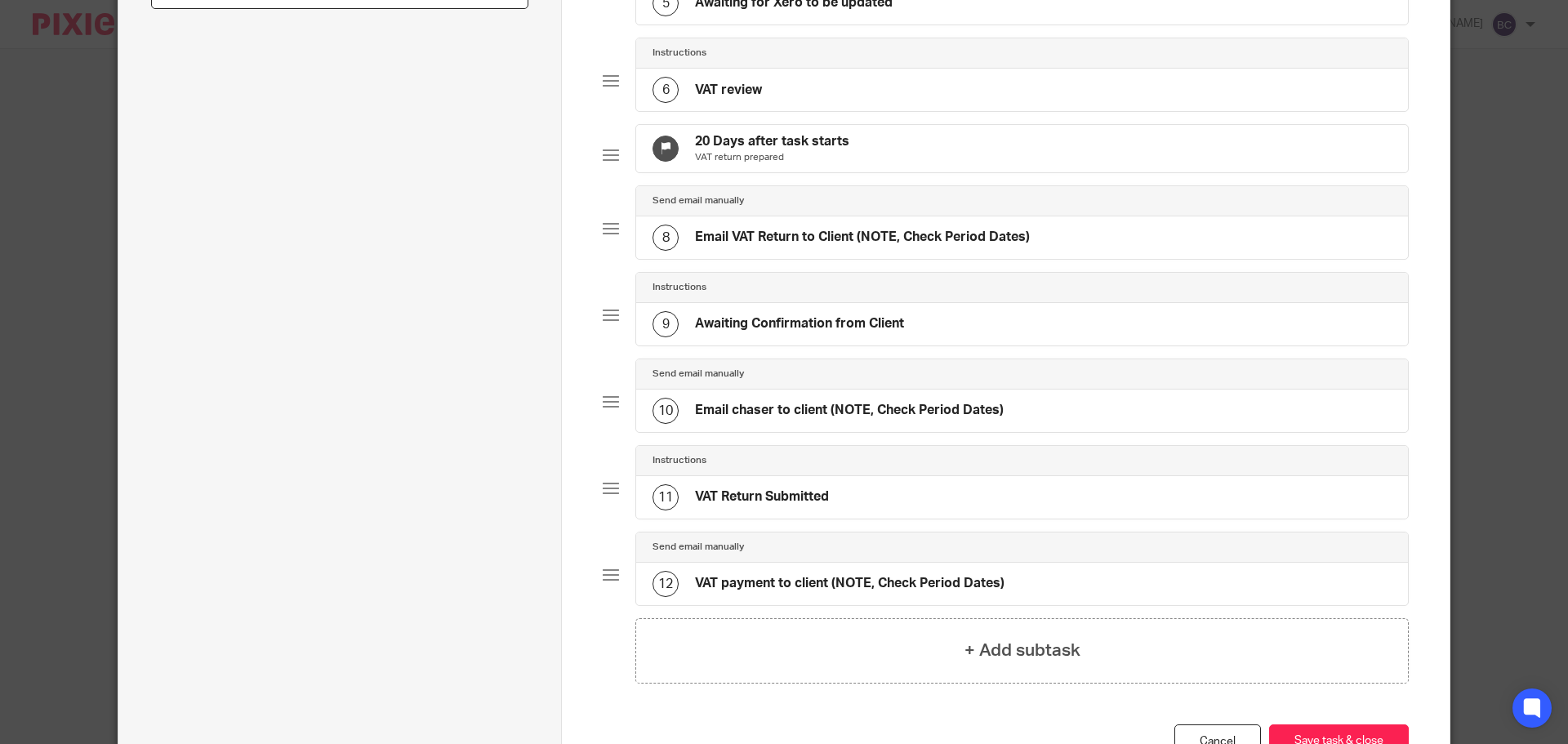
scroll to position [533, 0]
click at [753, 166] on p "VAT return prepared" at bounding box center [773, 159] width 155 height 13
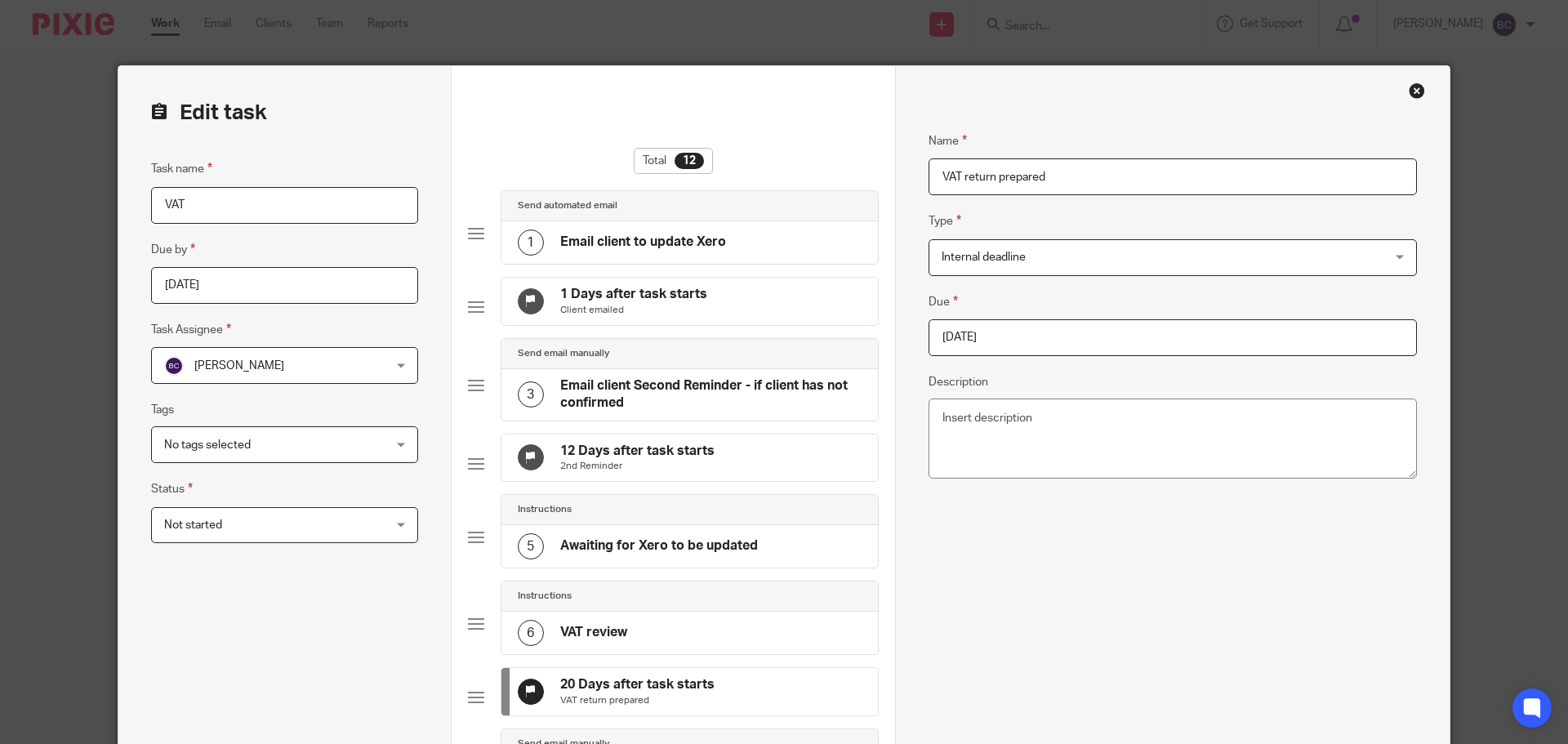
click at [1020, 344] on input "[DATE]" at bounding box center [1172, 338] width 489 height 37
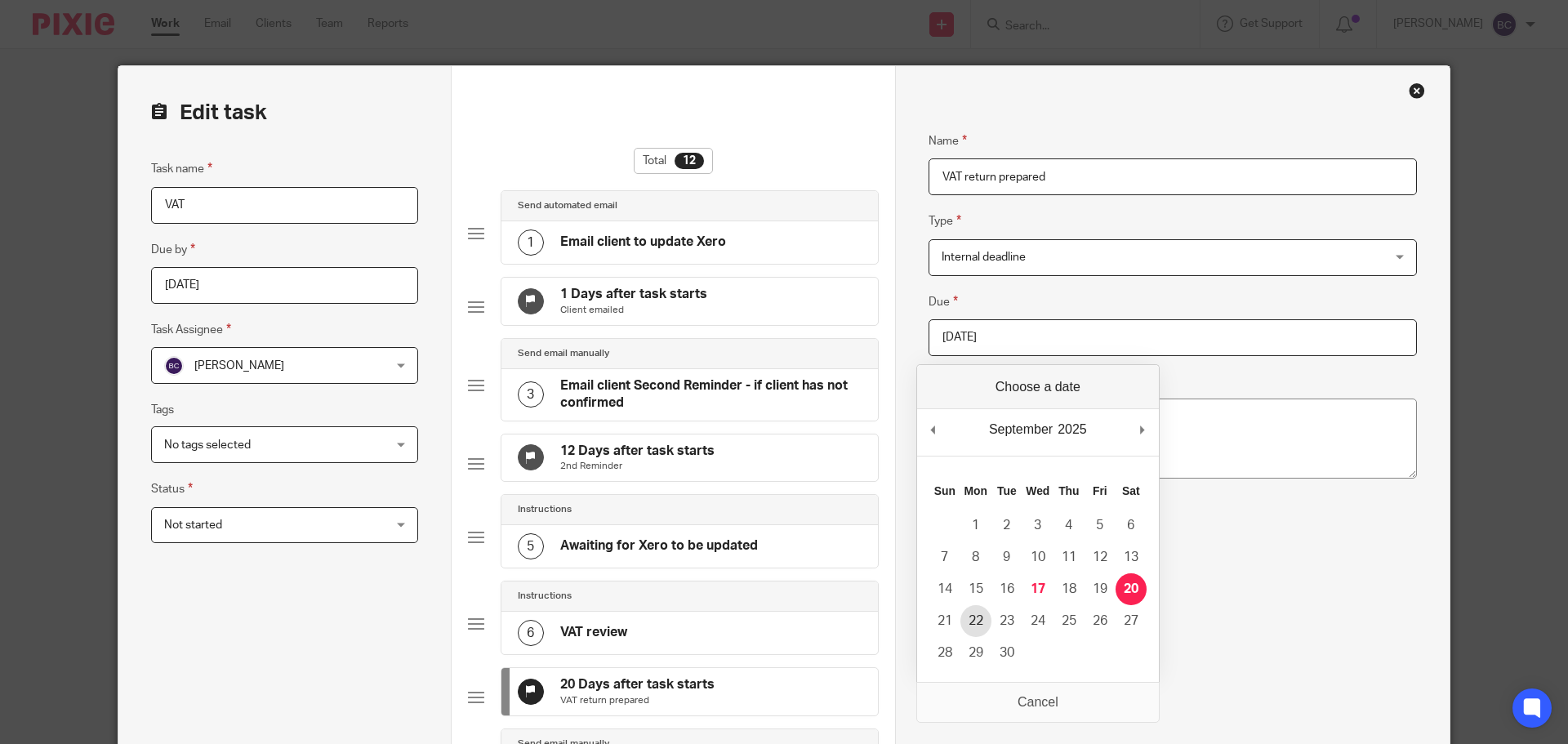
click at [989, 610] on td "22" at bounding box center [975, 621] width 31 height 32
type input "[DATE]"
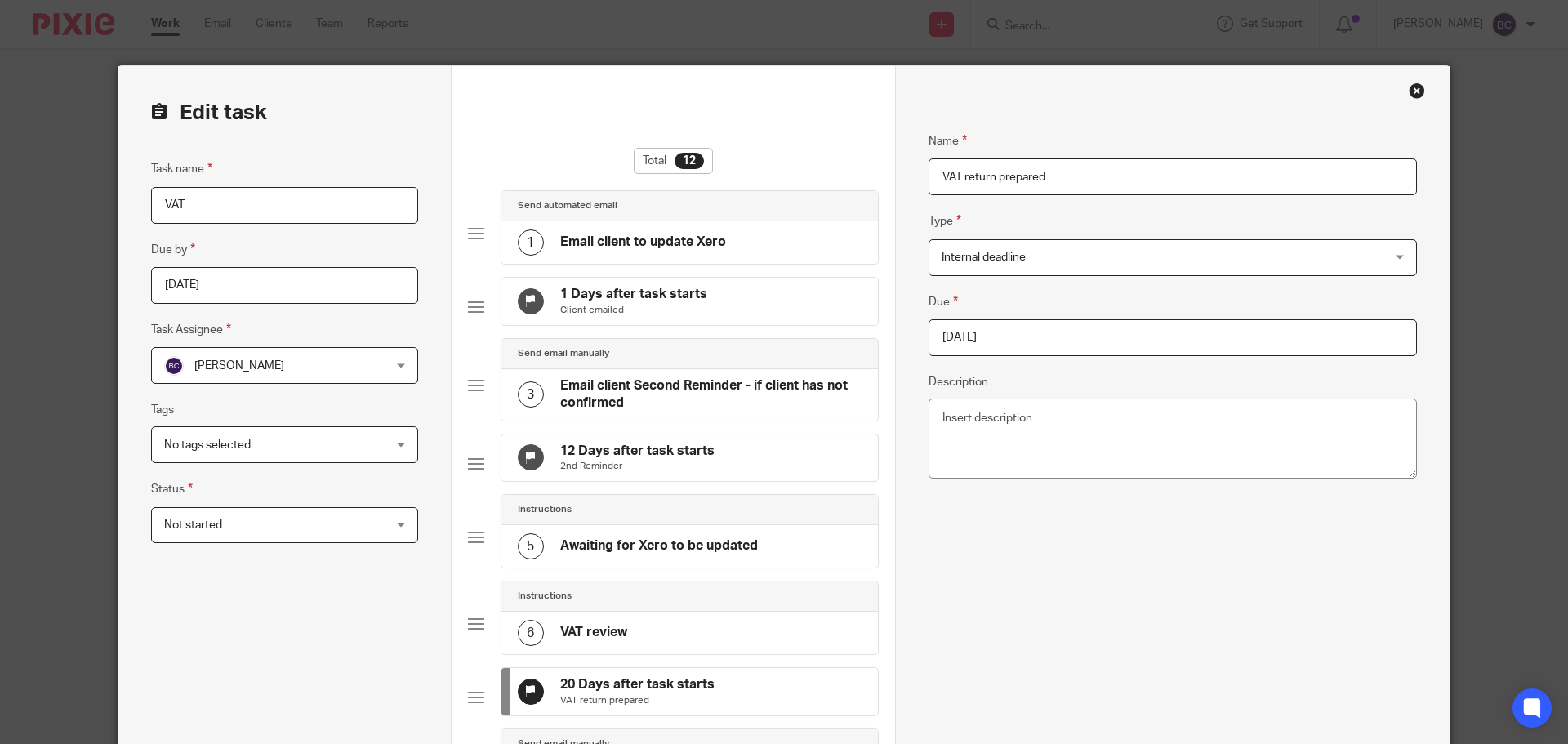
click at [974, 609] on div "Name VAT return prepared Type Internal deadline Internal deadline Instructions …" at bounding box center [1172, 744] width 489 height 1273
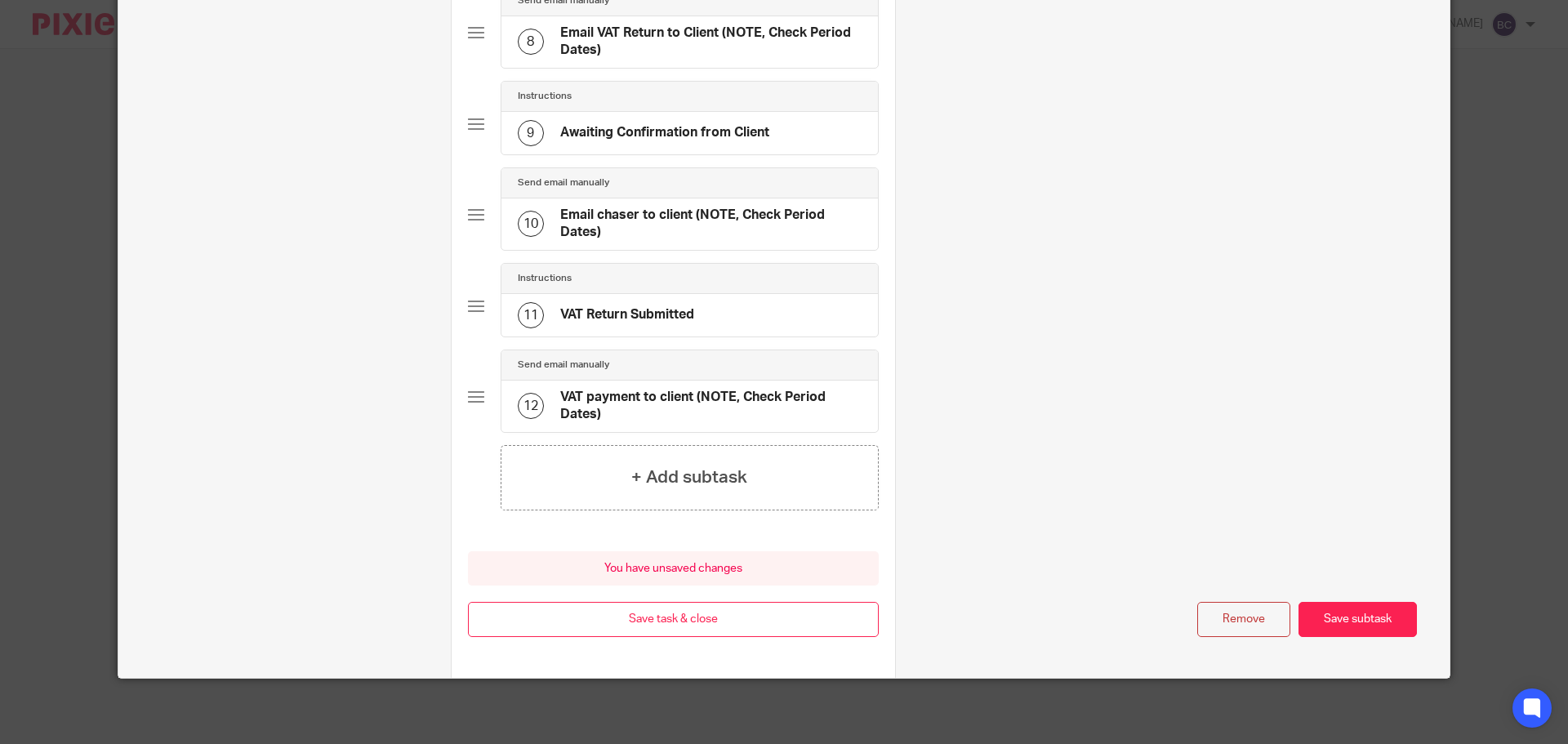
click at [1349, 612] on button "Save subtask" at bounding box center [1357, 620] width 119 height 35
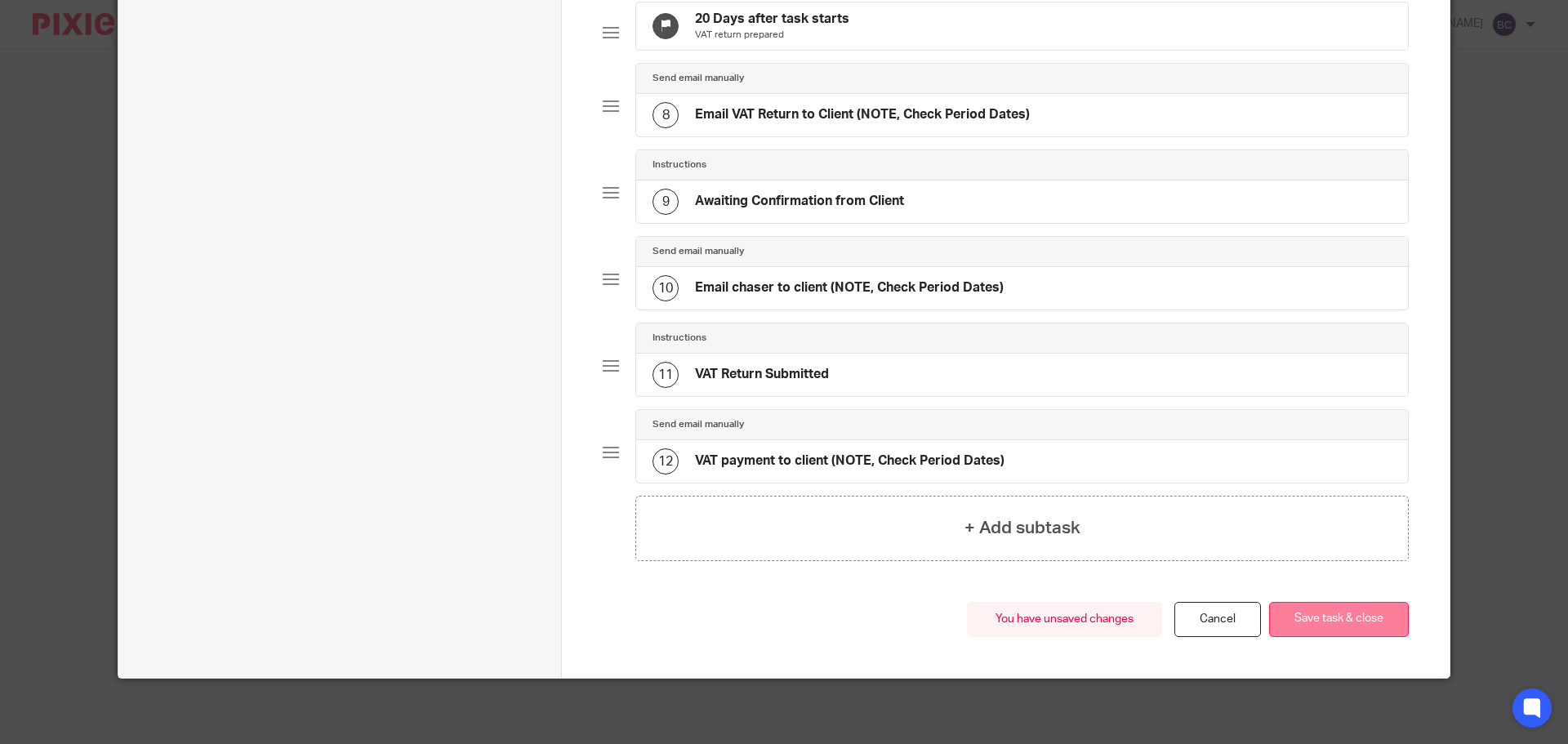
scroll to position [696, 0]
click at [1349, 612] on button "Save task & close" at bounding box center [1339, 620] width 140 height 35
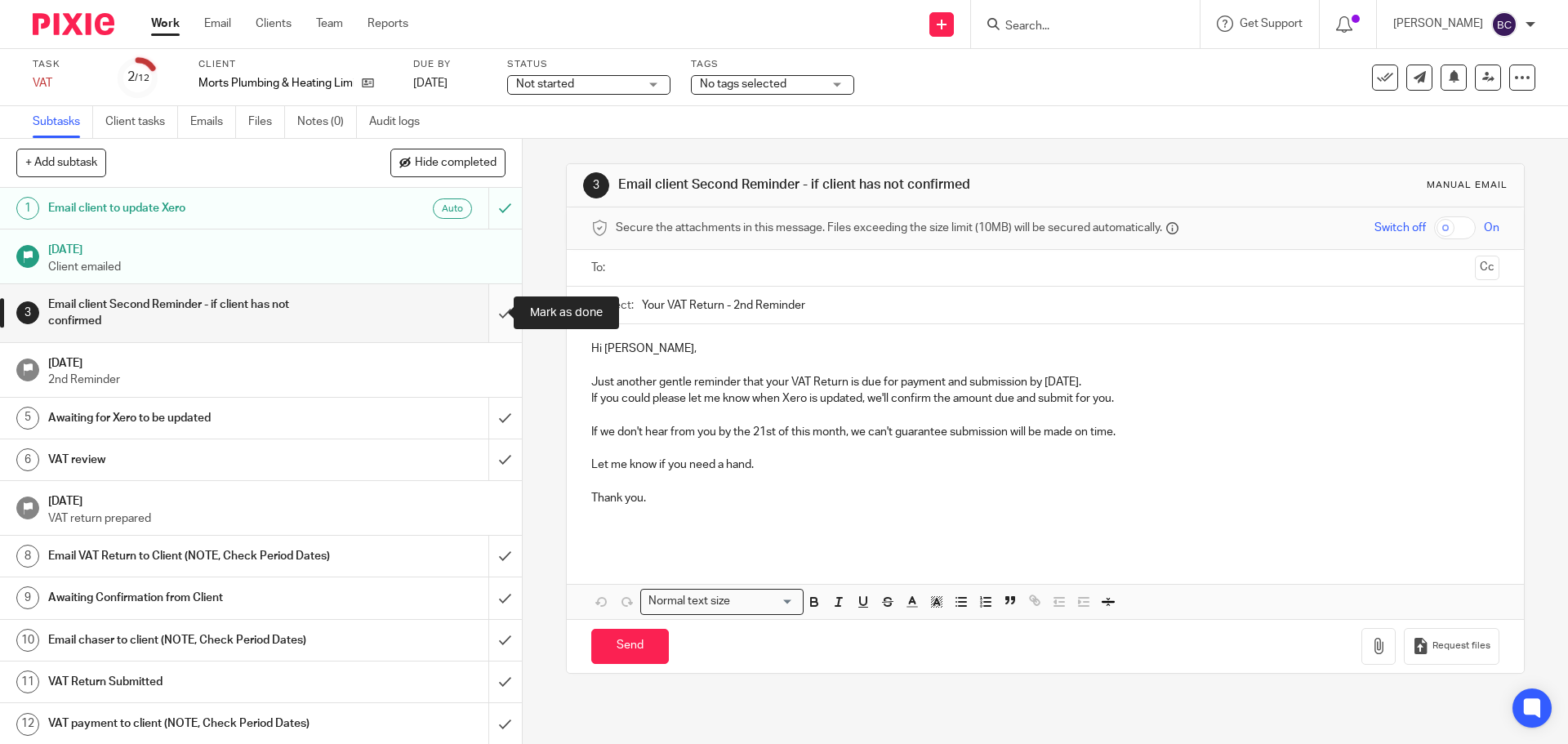
click at [482, 305] on input "submit" at bounding box center [261, 313] width 522 height 58
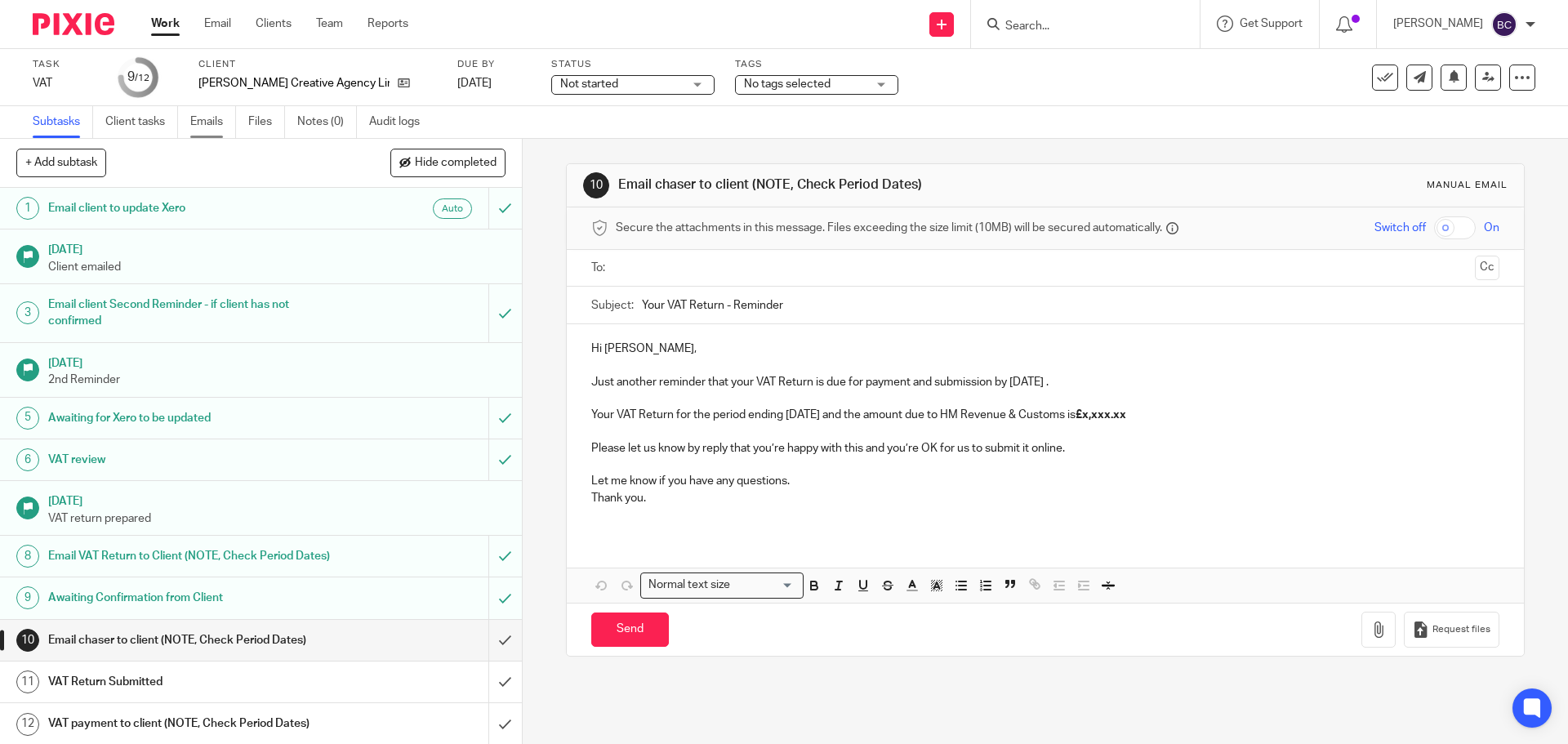
click at [212, 121] on link "Emails" at bounding box center [213, 122] width 46 height 32
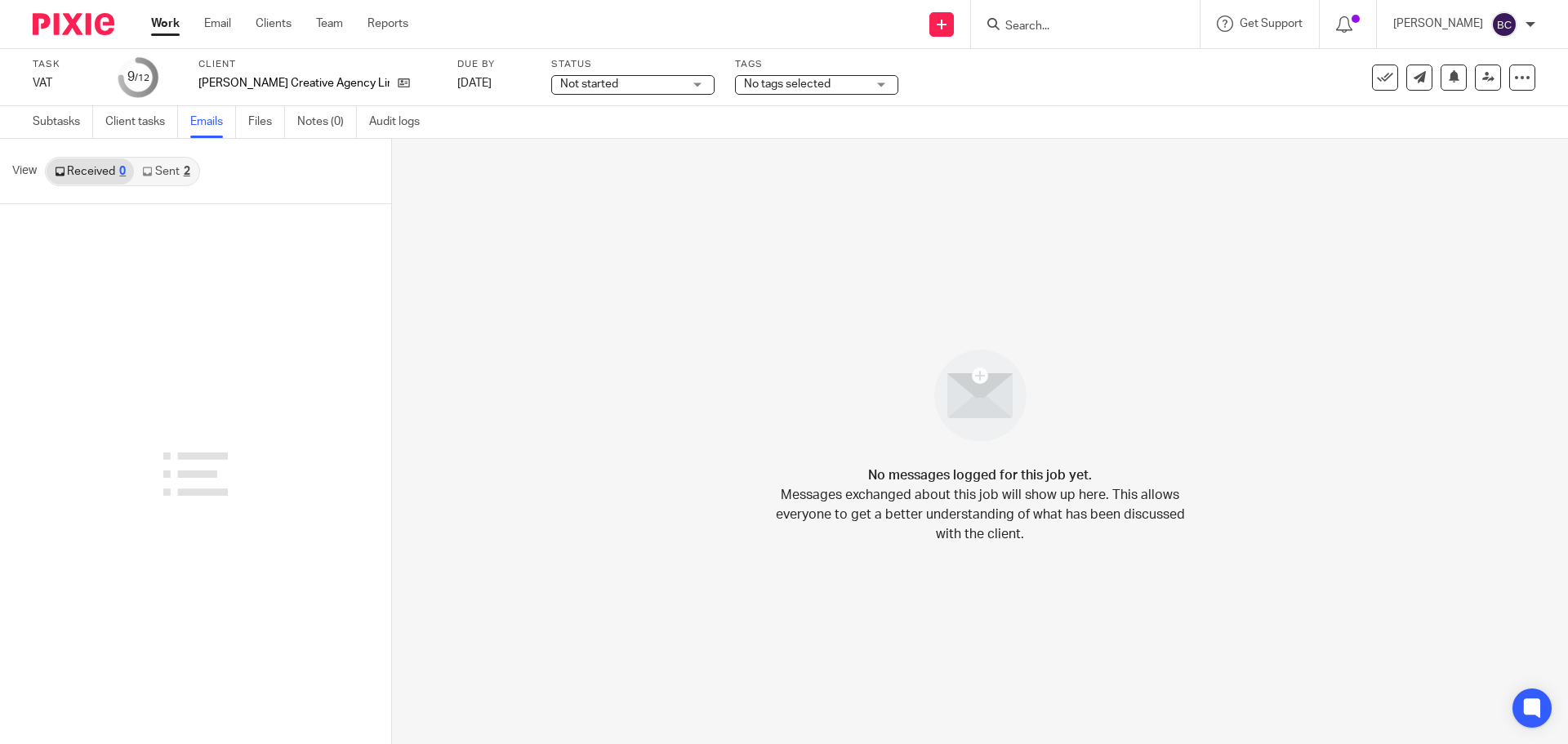
click at [180, 173] on link "Sent 2" at bounding box center [165, 171] width 63 height 26
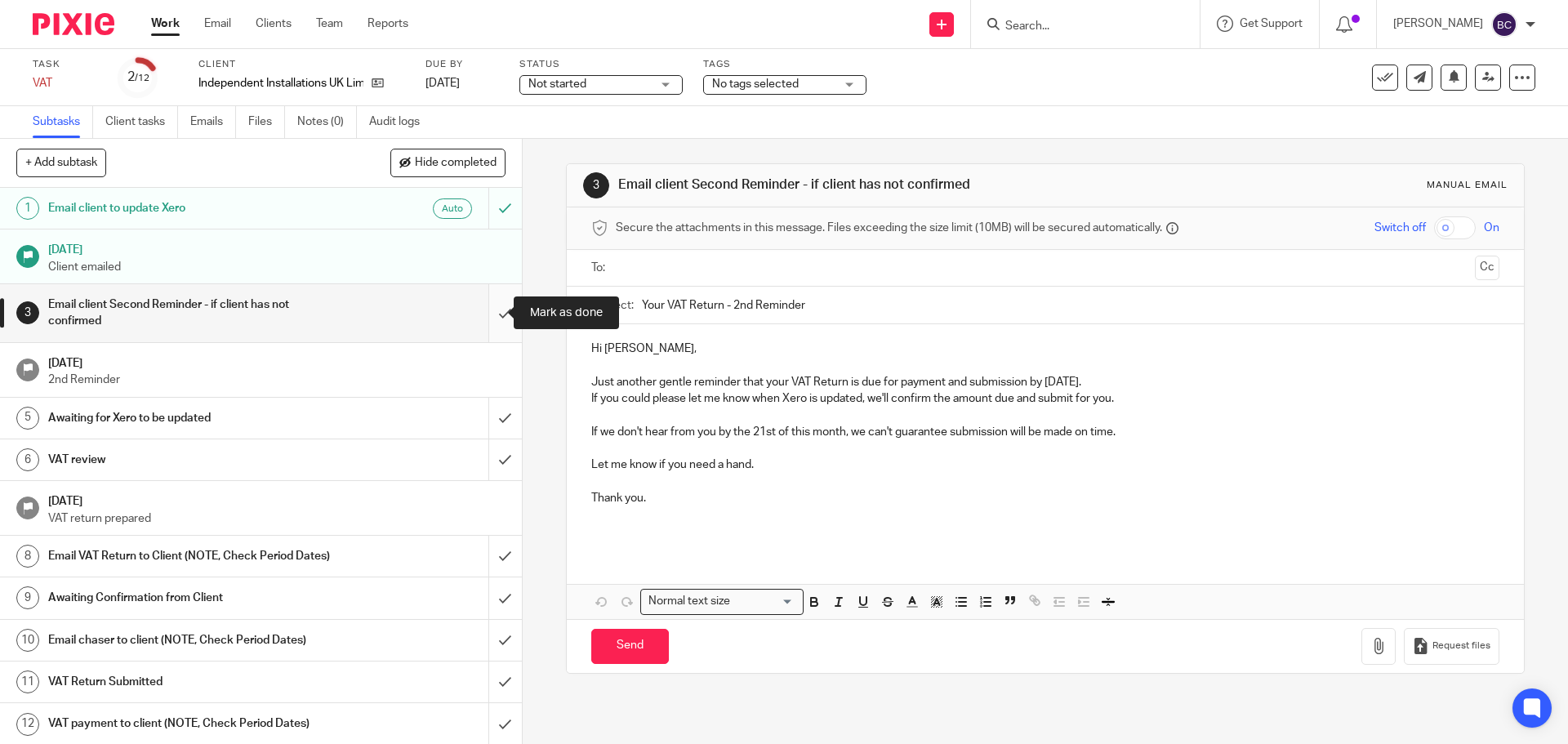
click at [491, 317] on input "submit" at bounding box center [261, 313] width 522 height 58
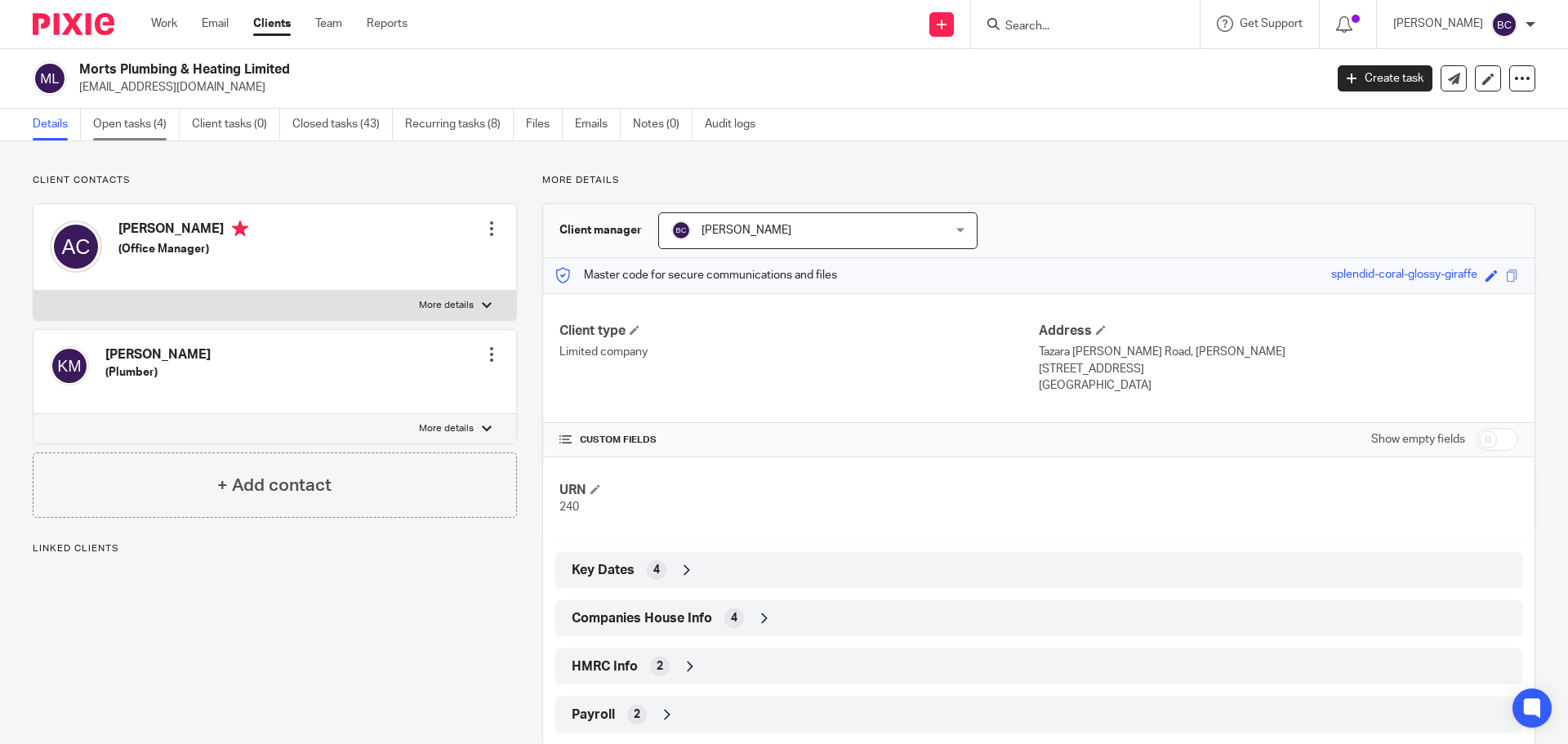
click at [135, 131] on link "Open tasks (4)" at bounding box center [136, 125] width 86 height 32
